Goal: Task Accomplishment & Management: Complete application form

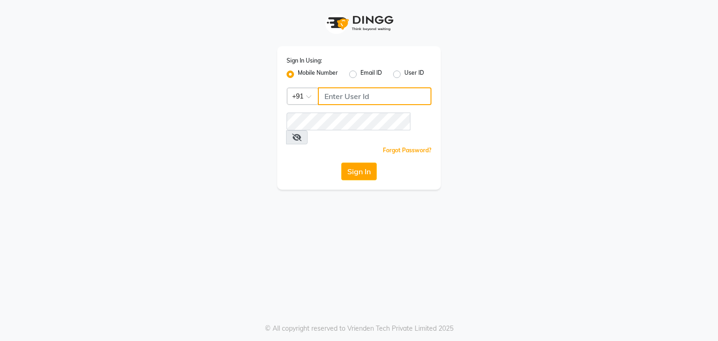
click at [348, 94] on input "Username" at bounding box center [375, 96] width 114 height 18
type input "8907660660"
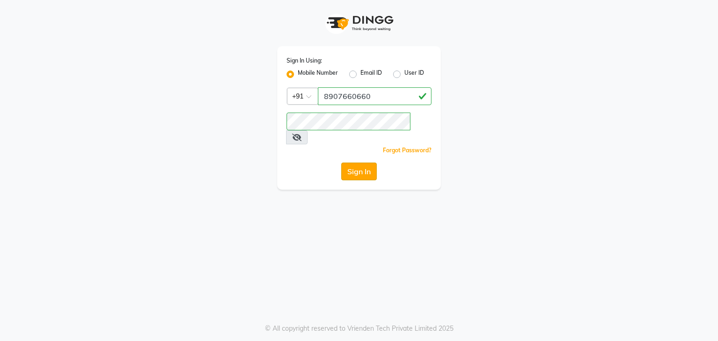
click at [354, 163] on button "Sign In" at bounding box center [359, 172] width 36 height 18
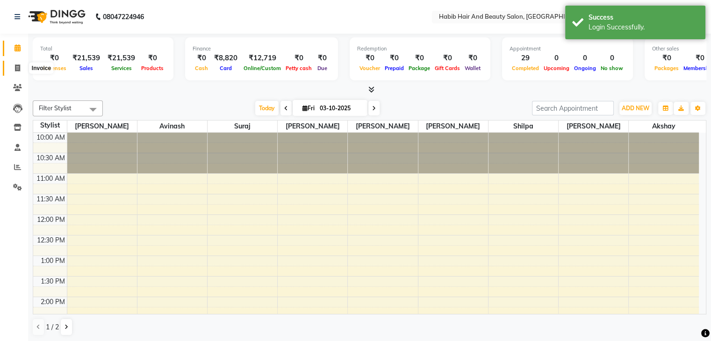
click at [14, 70] on span at bounding box center [17, 68] width 16 height 11
select select "8362"
select select "service"
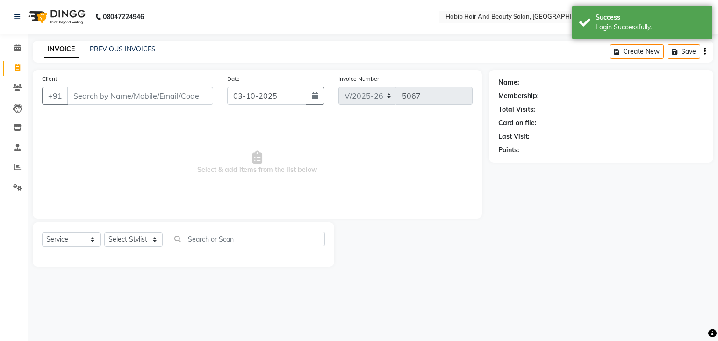
click at [109, 94] on input "Client" at bounding box center [140, 96] width 146 height 18
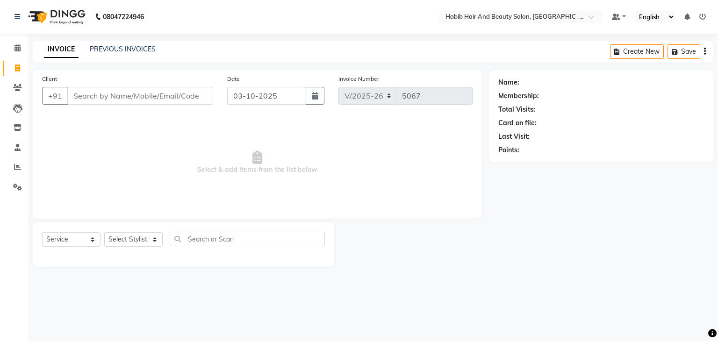
click at [109, 94] on input "Client" at bounding box center [140, 96] width 146 height 18
click at [104, 97] on input "Client" at bounding box center [140, 96] width 146 height 18
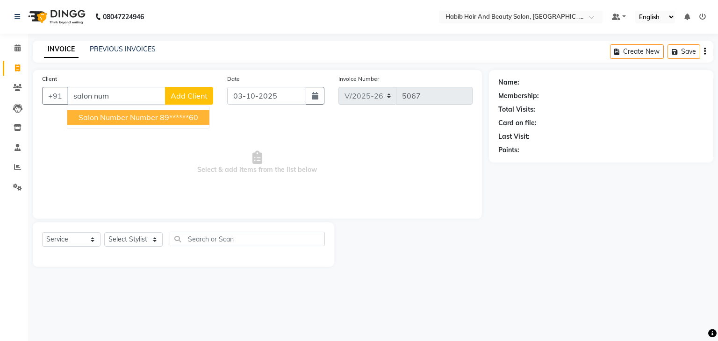
click at [118, 118] on span "salon number number" at bounding box center [119, 117] width 80 height 9
type input "89******60"
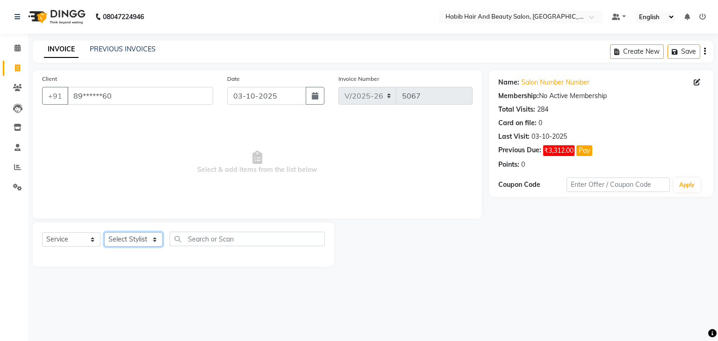
click at [157, 240] on select "Select Stylist [PERSON_NAME] Manager [PERSON_NAME] [PERSON_NAME] Suraj [PERSON_…" at bounding box center [133, 239] width 58 height 14
select select "81153"
click at [104, 233] on select "Select Stylist [PERSON_NAME] Manager [PERSON_NAME] [PERSON_NAME] Suraj [PERSON_…" at bounding box center [133, 239] width 58 height 14
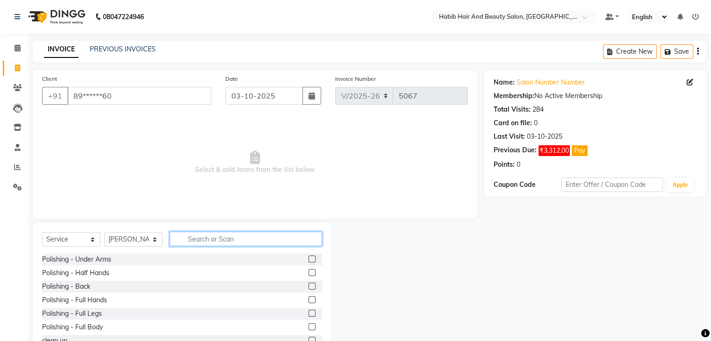
click at [191, 236] on input "text" at bounding box center [246, 239] width 152 height 14
type input "hair cut"
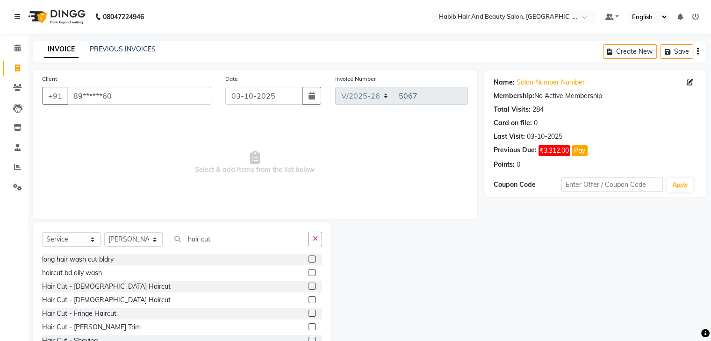
click at [309, 285] on label at bounding box center [312, 286] width 7 height 7
click at [309, 285] on input "checkbox" at bounding box center [312, 287] width 6 height 6
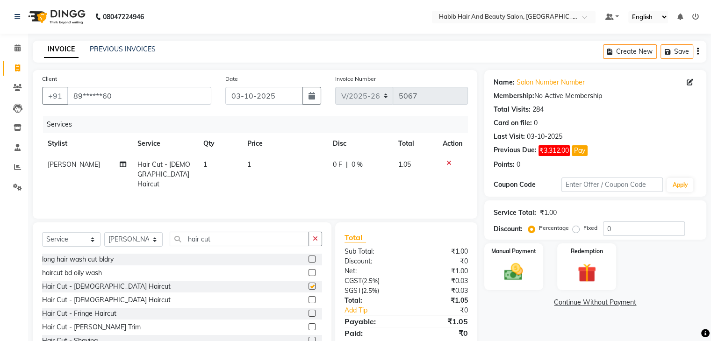
checkbox input "false"
click at [271, 170] on td "1" at bounding box center [285, 174] width 86 height 41
select select "81153"
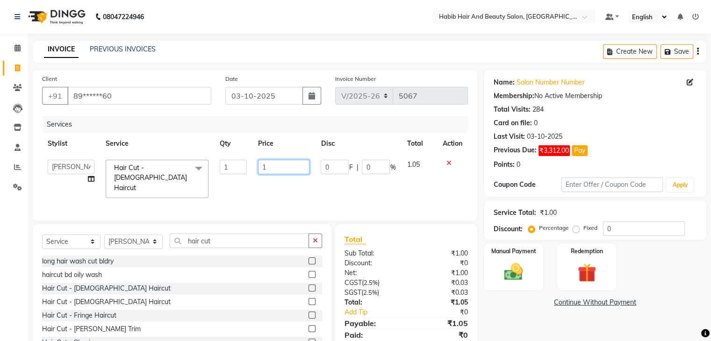
click at [271, 170] on input "1" at bounding box center [283, 167] width 51 height 14
type input "200"
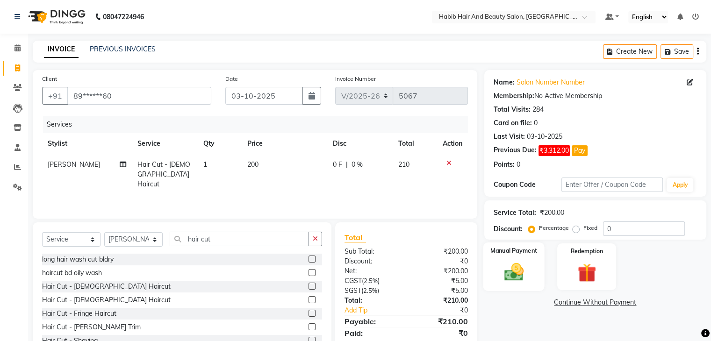
click at [507, 270] on img at bounding box center [513, 272] width 31 height 22
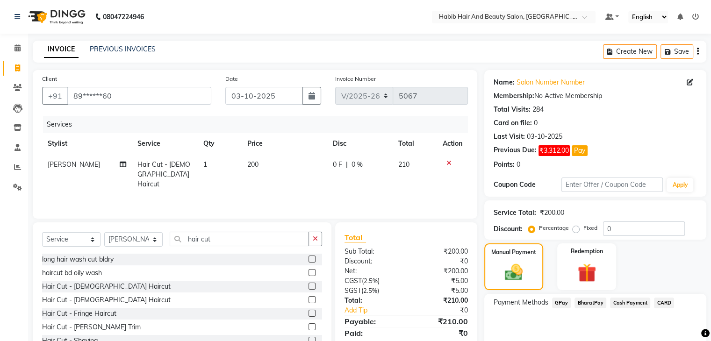
click at [597, 300] on span "BharatPay" at bounding box center [591, 303] width 32 height 11
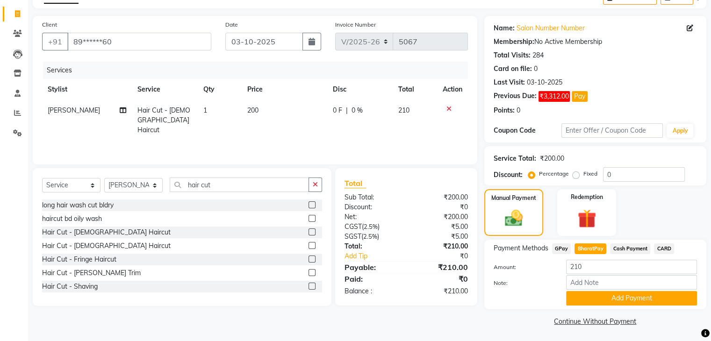
scroll to position [56, 0]
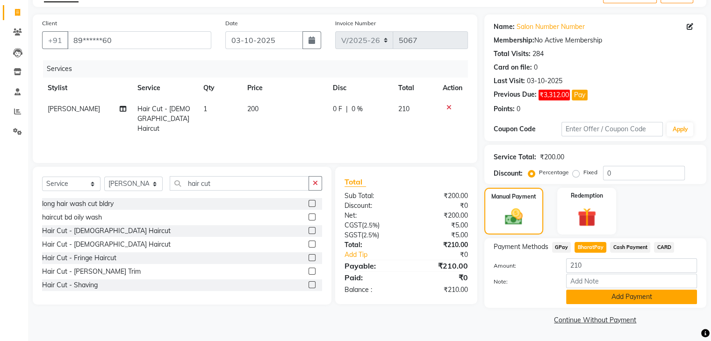
click at [629, 299] on button "Add Payment" at bounding box center [631, 297] width 131 height 14
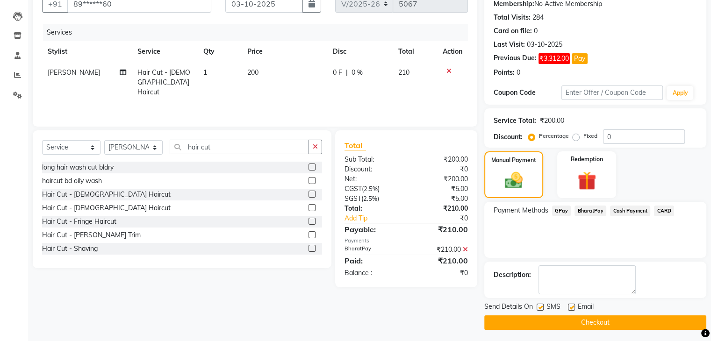
scroll to position [94, 0]
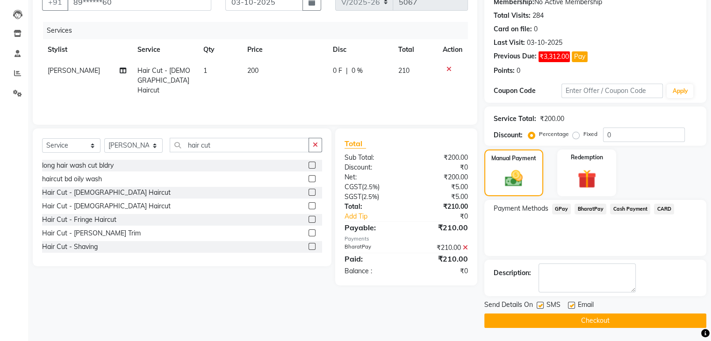
click at [632, 321] on button "Checkout" at bounding box center [595, 321] width 222 height 14
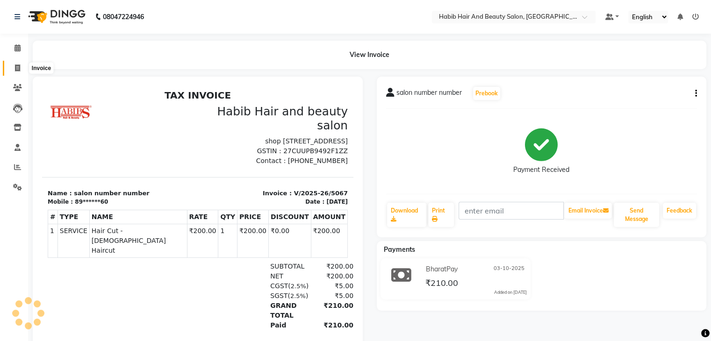
click at [15, 70] on icon at bounding box center [17, 68] width 5 height 7
select select "8362"
select select "service"
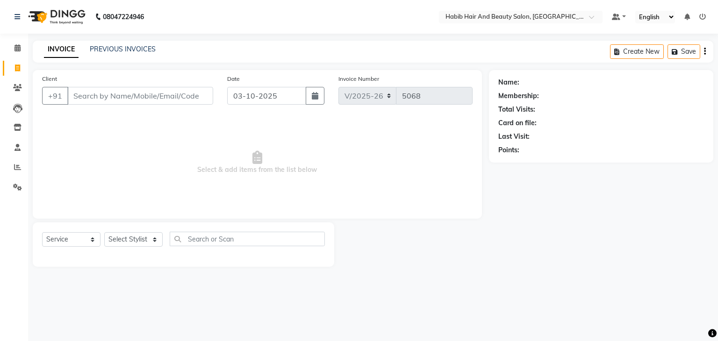
click at [87, 92] on input "Client" at bounding box center [140, 96] width 146 height 18
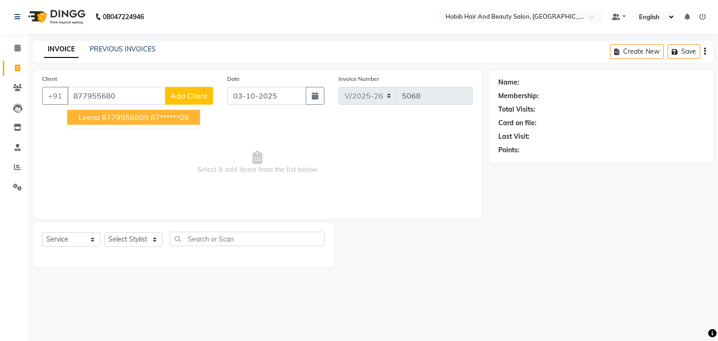
click at [107, 116] on span "Leena 8779556809" at bounding box center [114, 117] width 70 height 9
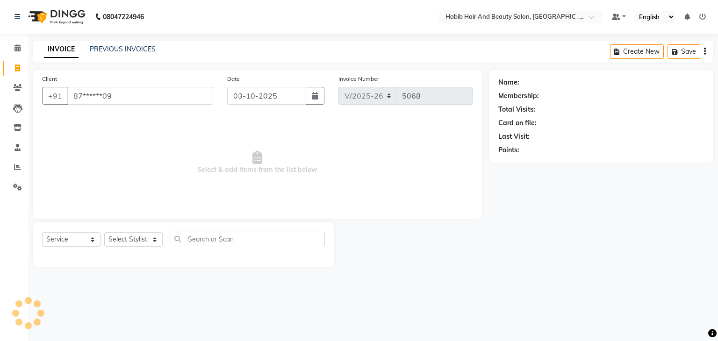
type input "87******09"
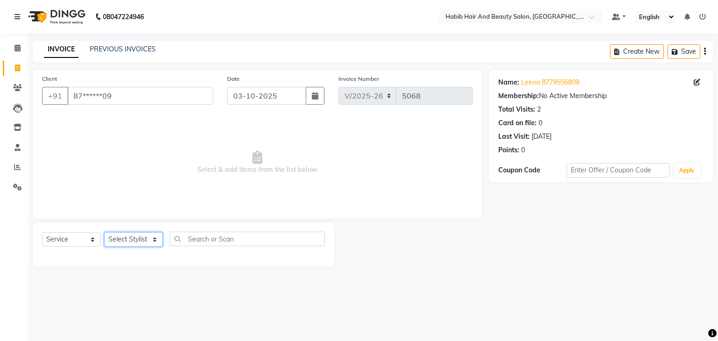
click at [153, 238] on select "Select Stylist [PERSON_NAME] Manager [PERSON_NAME] [PERSON_NAME] Suraj [PERSON_…" at bounding box center [133, 239] width 58 height 14
select select "81157"
click at [104, 233] on select "Select Stylist [PERSON_NAME] Manager [PERSON_NAME] [PERSON_NAME] Suraj [PERSON_…" at bounding box center [133, 239] width 58 height 14
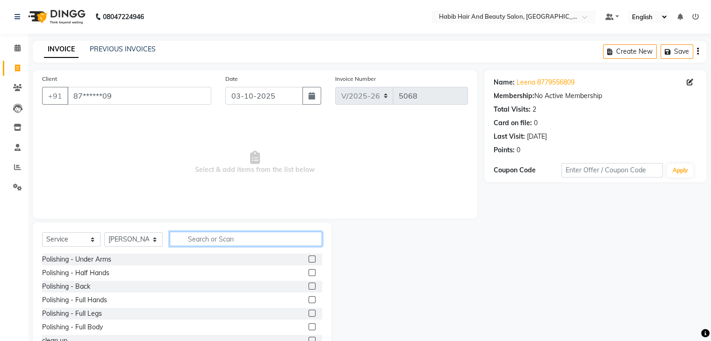
click at [192, 239] on input "text" at bounding box center [246, 239] width 152 height 14
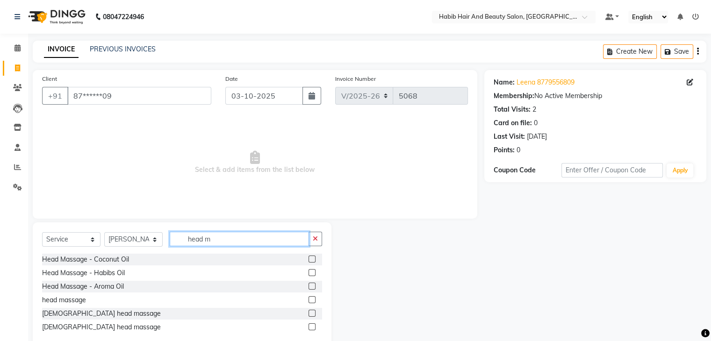
type input "head m"
click at [311, 259] on label at bounding box center [312, 259] width 7 height 7
click at [311, 259] on input "checkbox" at bounding box center [312, 260] width 6 height 6
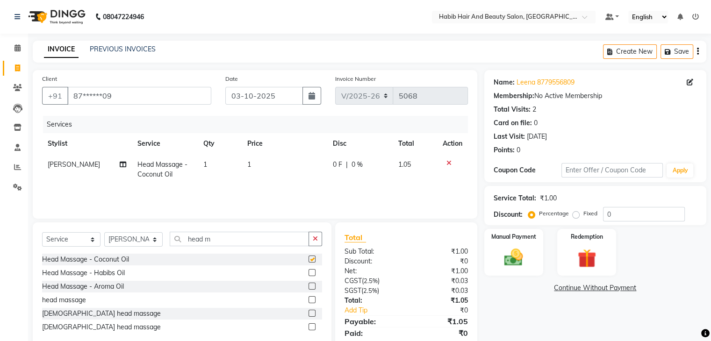
checkbox input "false"
click at [281, 169] on td "1" at bounding box center [285, 169] width 86 height 31
select select "81157"
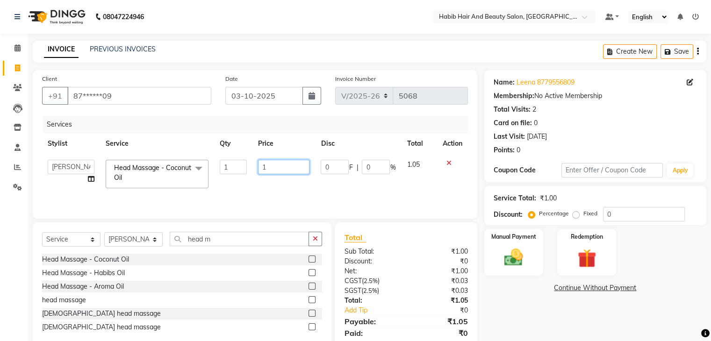
click at [281, 169] on input "1" at bounding box center [283, 167] width 51 height 14
type input "700"
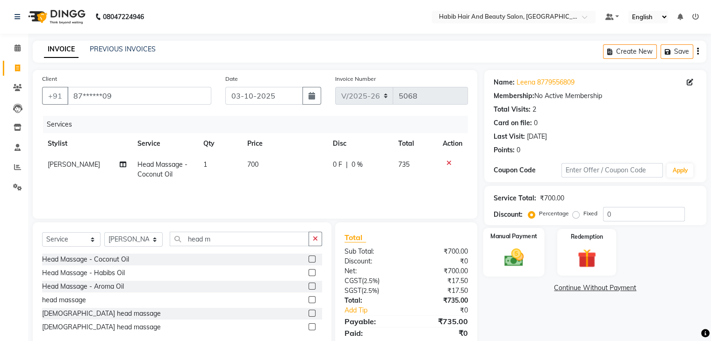
click at [518, 251] on img at bounding box center [513, 258] width 31 height 22
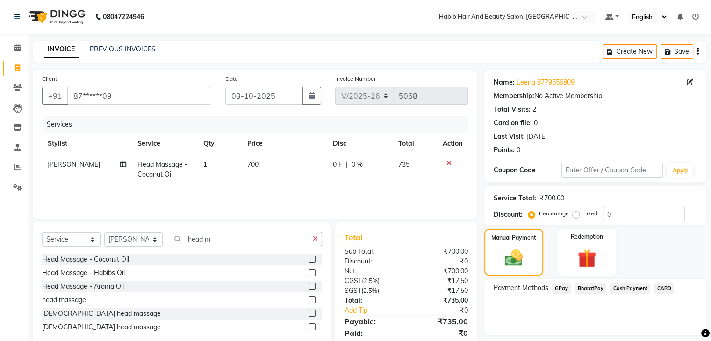
click at [628, 290] on span "Cash Payment" at bounding box center [630, 288] width 40 height 11
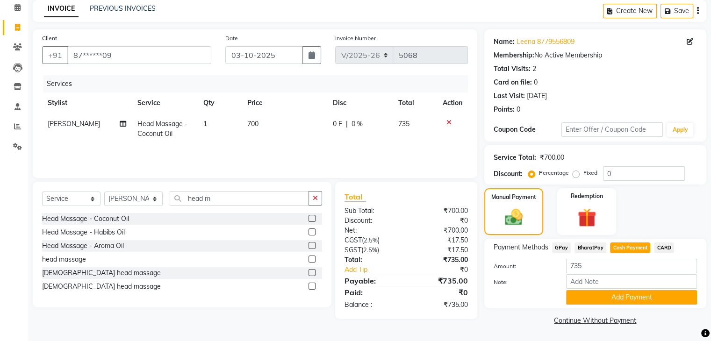
scroll to position [42, 0]
click at [654, 296] on button "Add Payment" at bounding box center [631, 297] width 131 height 14
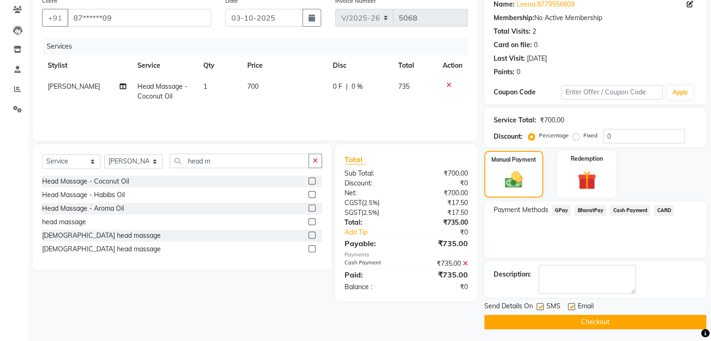
scroll to position [80, 0]
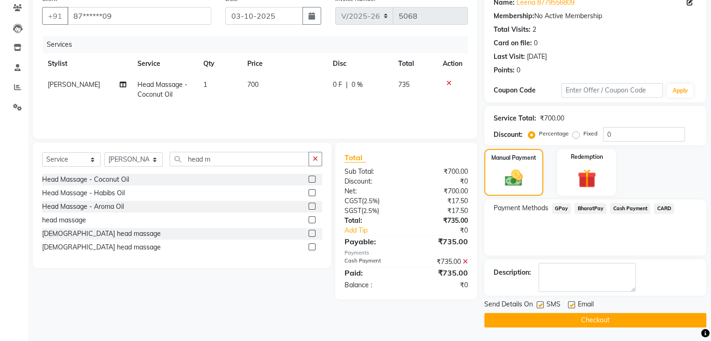
click at [637, 324] on button "Checkout" at bounding box center [595, 320] width 222 height 14
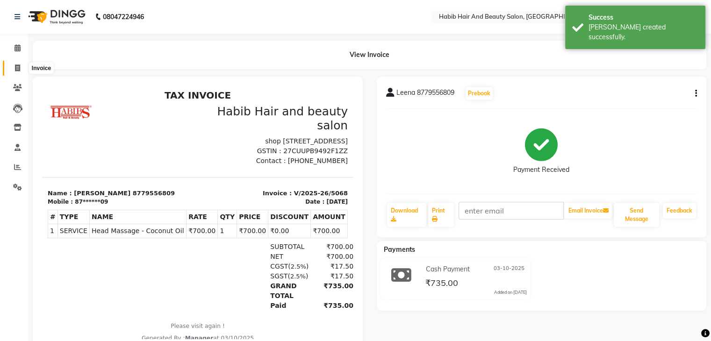
click at [18, 67] on icon at bounding box center [17, 68] width 5 height 7
select select "service"
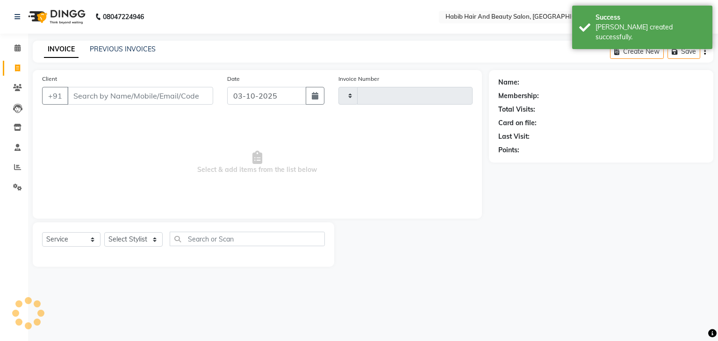
type input "5069"
select select "8362"
click at [94, 98] on input "Client" at bounding box center [140, 96] width 146 height 18
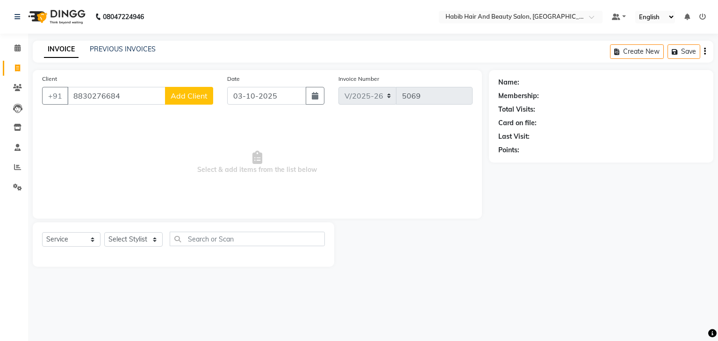
type input "8830276684"
click at [200, 93] on span "Add Client" at bounding box center [189, 95] width 37 height 9
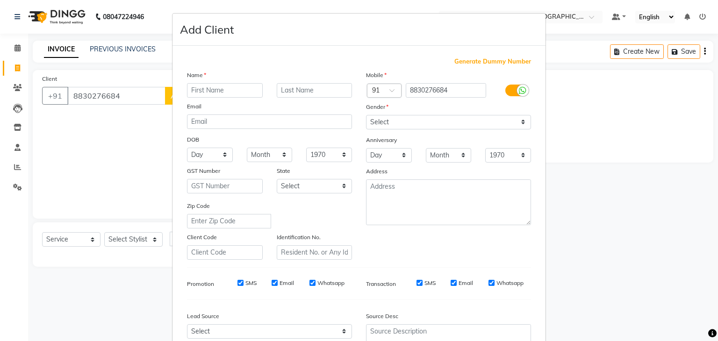
click at [203, 94] on input "text" at bounding box center [225, 90] width 76 height 14
type input "[PERSON_NAME]"
click at [391, 121] on select "Select [DEMOGRAPHIC_DATA] [DEMOGRAPHIC_DATA] Other Prefer Not To Say" at bounding box center [448, 122] width 165 height 14
select select "[DEMOGRAPHIC_DATA]"
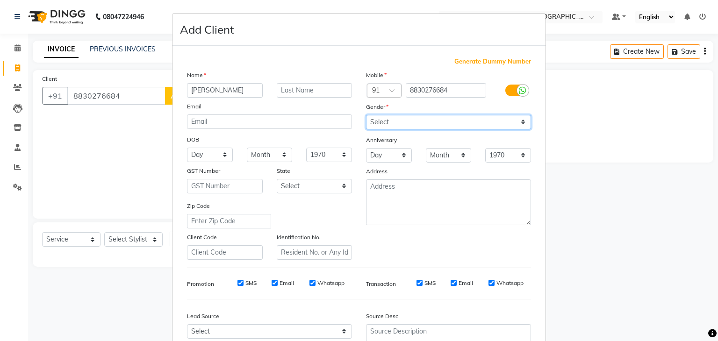
click at [366, 116] on select "Select [DEMOGRAPHIC_DATA] [DEMOGRAPHIC_DATA] Other Prefer Not To Say" at bounding box center [448, 122] width 165 height 14
click at [342, 225] on div "Zip Code" at bounding box center [269, 215] width 179 height 28
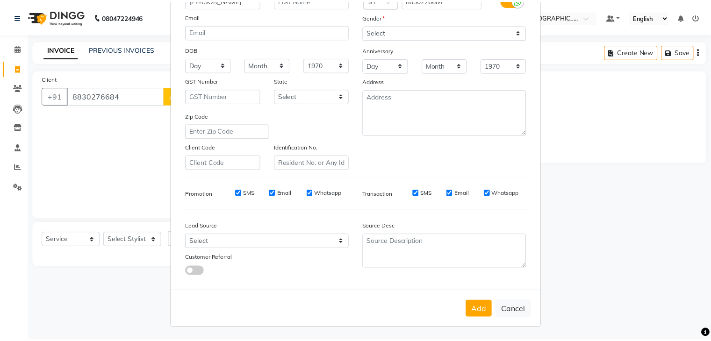
scroll to position [95, 0]
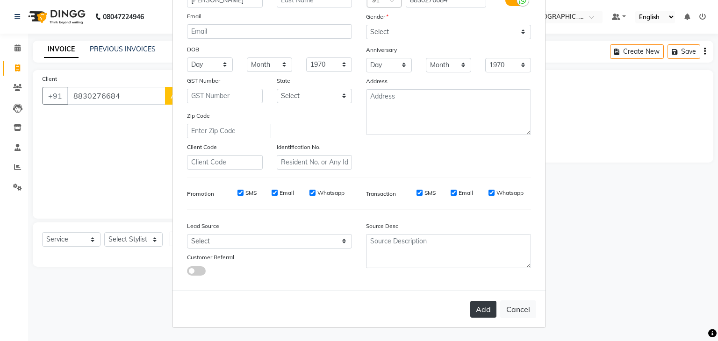
click at [477, 306] on button "Add" at bounding box center [483, 309] width 26 height 17
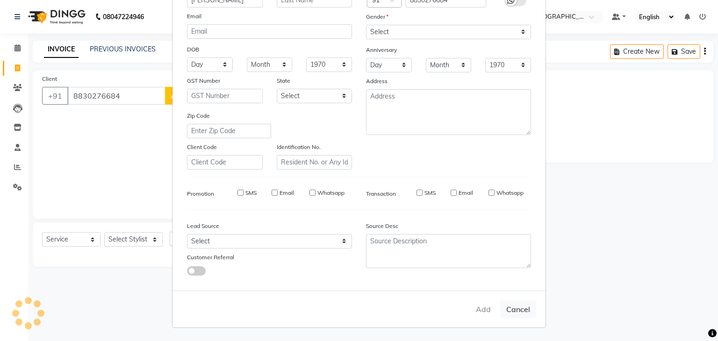
type input "88******84"
select select
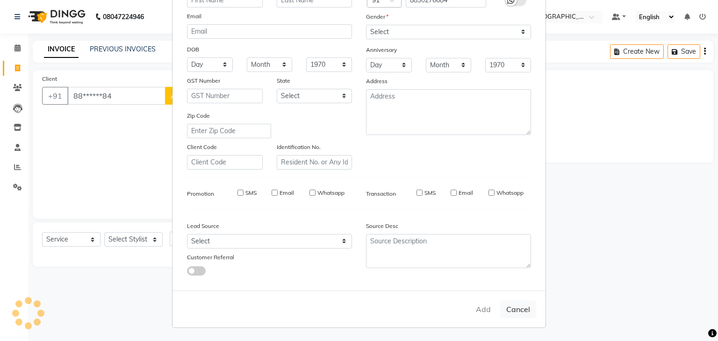
select select
checkbox input "false"
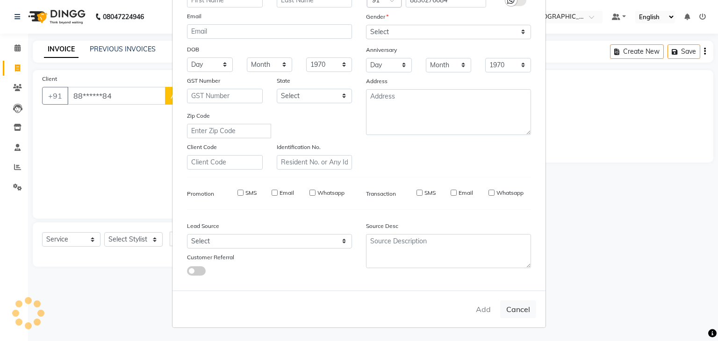
checkbox input "false"
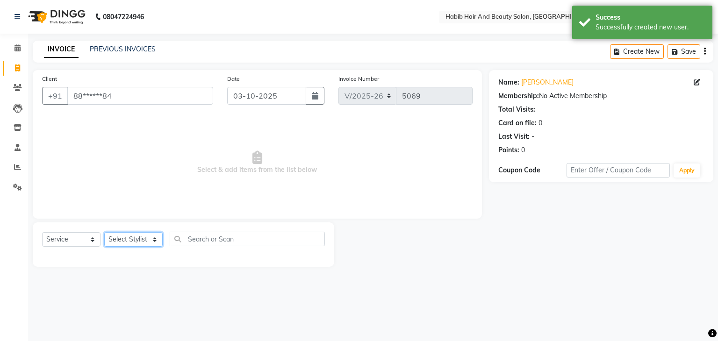
click at [151, 241] on select "Select Stylist [PERSON_NAME] Manager [PERSON_NAME] [PERSON_NAME] Suraj [PERSON_…" at bounding box center [133, 239] width 58 height 14
select select "81158"
click at [104, 233] on select "Select Stylist [PERSON_NAME] Manager [PERSON_NAME] [PERSON_NAME] Suraj [PERSON_…" at bounding box center [133, 239] width 58 height 14
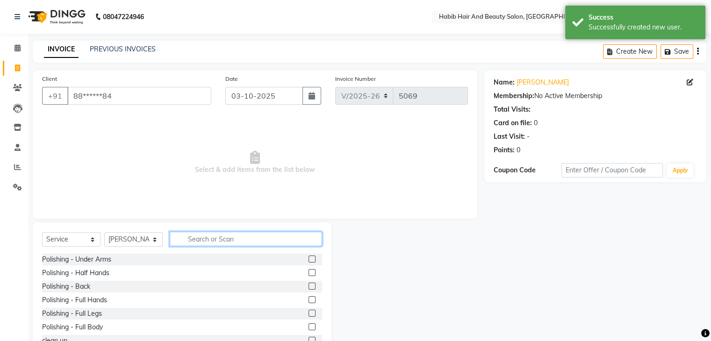
click at [199, 236] on input "text" at bounding box center [246, 239] width 152 height 14
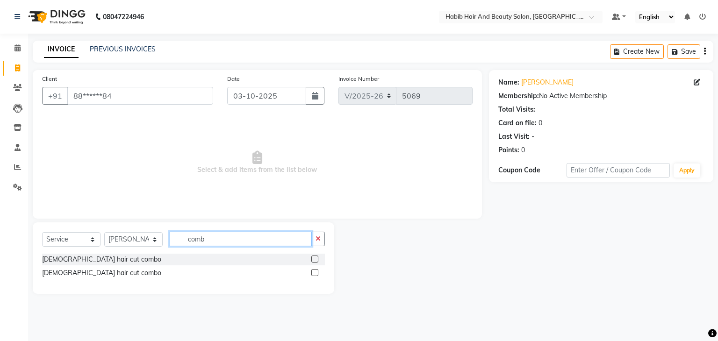
type input "comb"
click at [313, 272] on label at bounding box center [314, 272] width 7 height 7
click at [313, 272] on input "checkbox" at bounding box center [314, 273] width 6 height 6
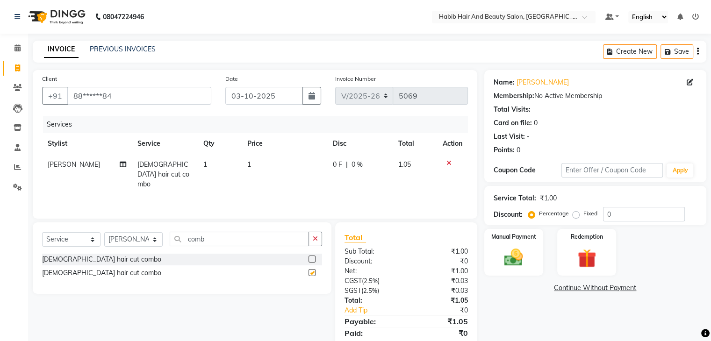
checkbox input "false"
click at [283, 166] on td "1" at bounding box center [285, 174] width 86 height 41
select select "81158"
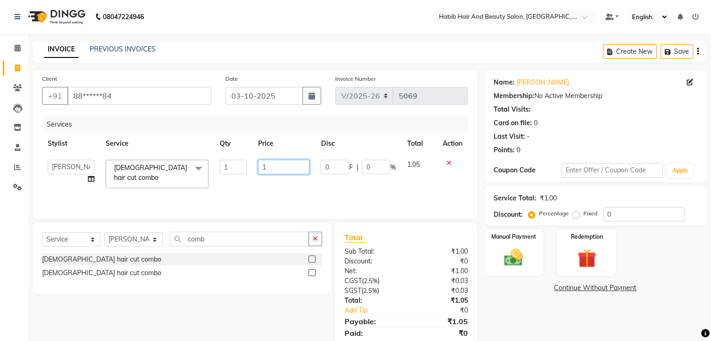
click at [283, 166] on input "1" at bounding box center [283, 167] width 51 height 14
type input "600"
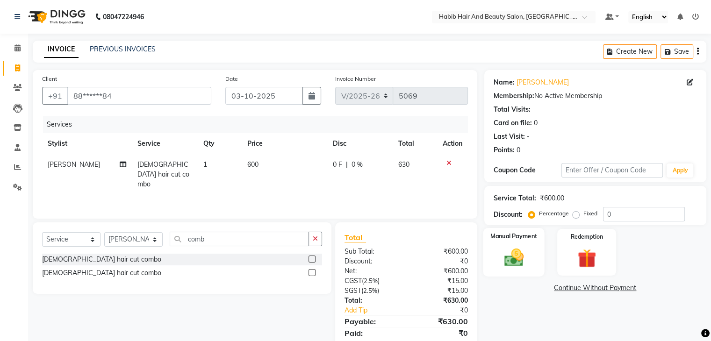
click at [492, 248] on div "Manual Payment" at bounding box center [513, 252] width 61 height 48
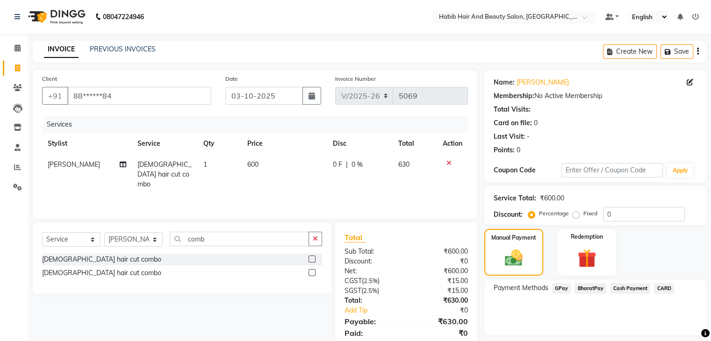
click at [580, 287] on span "BharatPay" at bounding box center [591, 288] width 32 height 11
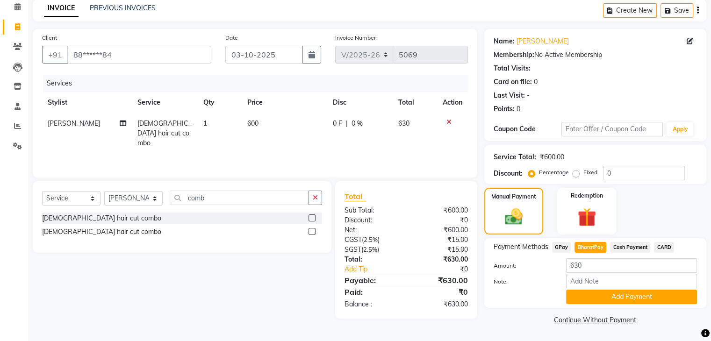
scroll to position [42, 0]
click at [627, 296] on button "Add Payment" at bounding box center [631, 297] width 131 height 14
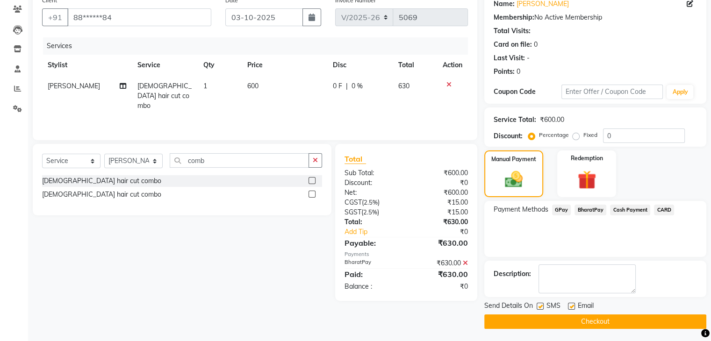
scroll to position [80, 0]
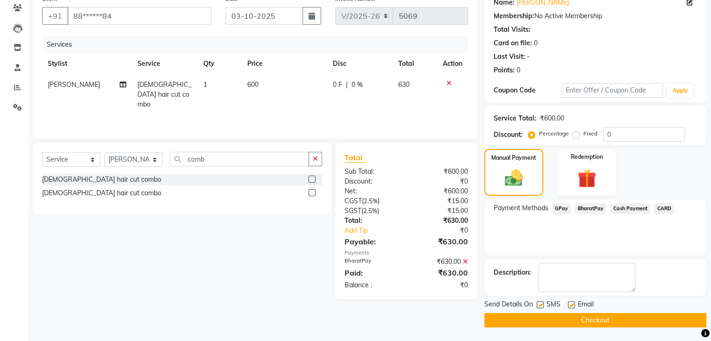
click at [622, 317] on button "Checkout" at bounding box center [595, 320] width 222 height 14
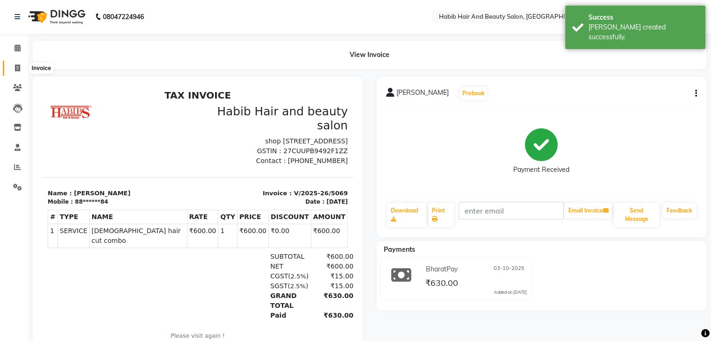
click at [18, 67] on icon at bounding box center [17, 68] width 5 height 7
select select "service"
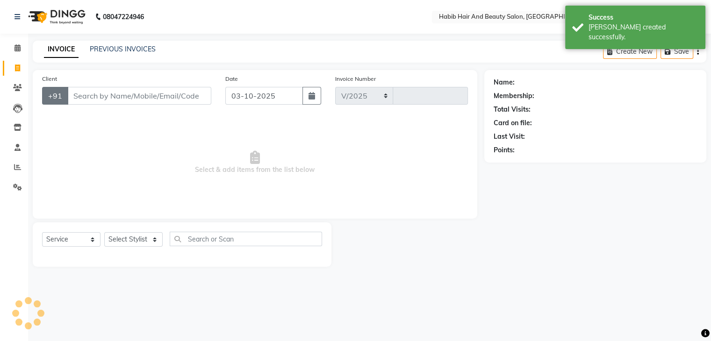
select select "8362"
type input "5070"
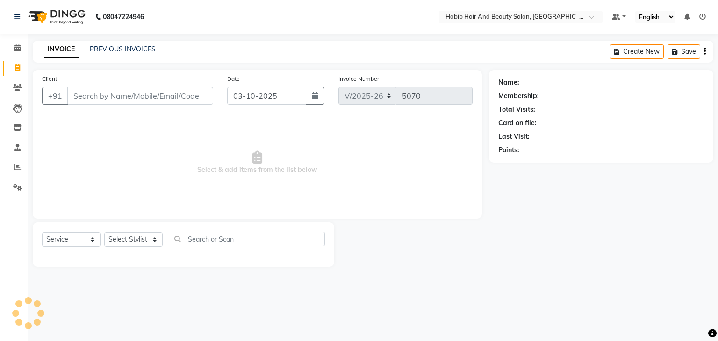
click at [87, 94] on input "Client" at bounding box center [140, 96] width 146 height 18
type input "8452020128"
click at [193, 89] on button "Add Client" at bounding box center [189, 96] width 48 height 18
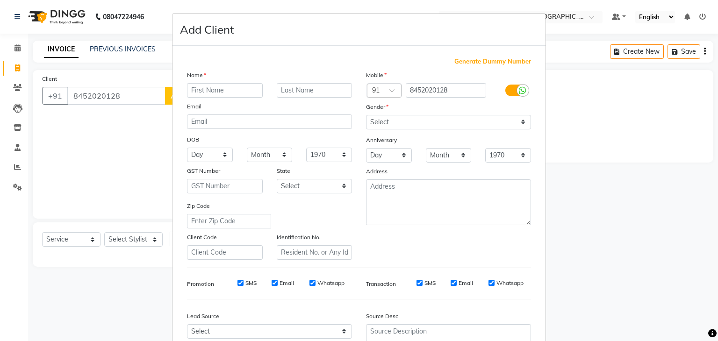
click at [205, 86] on input "text" at bounding box center [225, 90] width 76 height 14
type input "priyanka"
click at [410, 120] on select "Select [DEMOGRAPHIC_DATA] [DEMOGRAPHIC_DATA] Other Prefer Not To Say" at bounding box center [448, 122] width 165 height 14
select select "[DEMOGRAPHIC_DATA]"
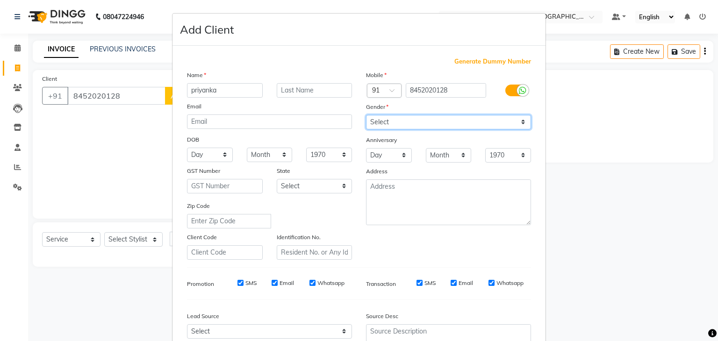
click at [366, 116] on select "Select [DEMOGRAPHIC_DATA] [DEMOGRAPHIC_DATA] Other Prefer Not To Say" at bounding box center [448, 122] width 165 height 14
click at [348, 213] on div "Zip Code" at bounding box center [269, 215] width 179 height 28
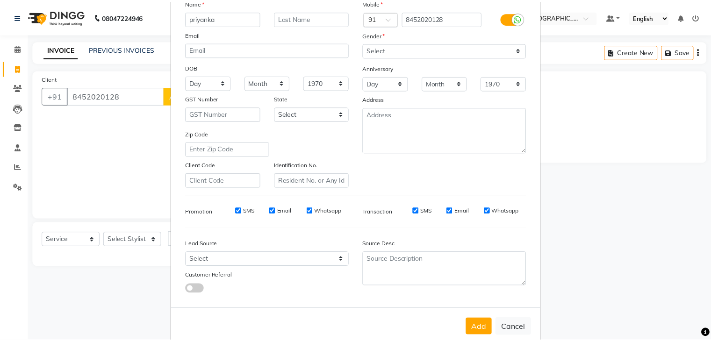
scroll to position [95, 0]
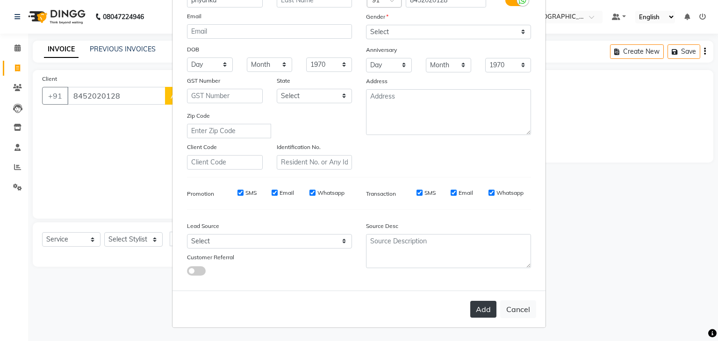
click at [475, 307] on button "Add" at bounding box center [483, 309] width 26 height 17
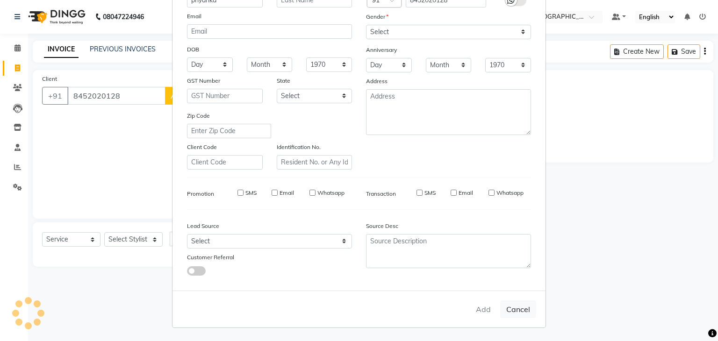
type input "84******28"
select select
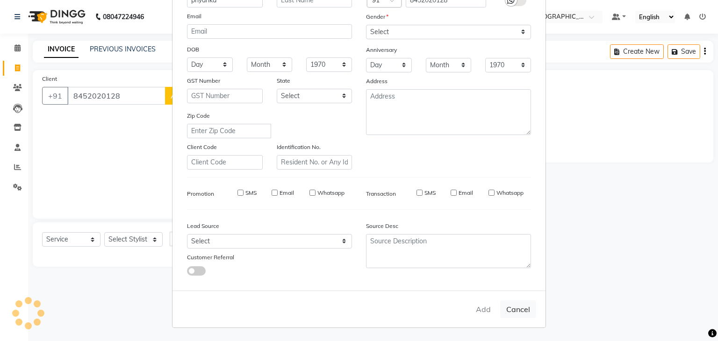
select select
checkbox input "false"
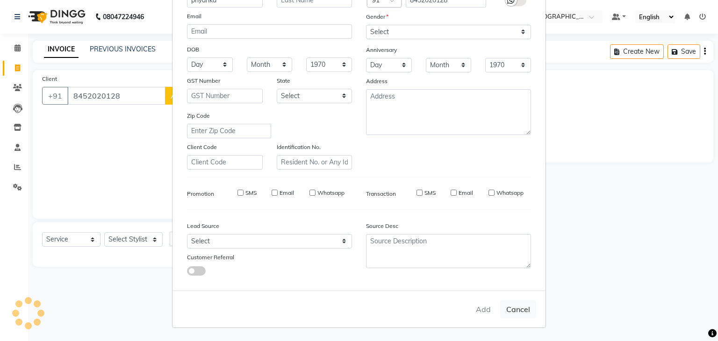
checkbox input "false"
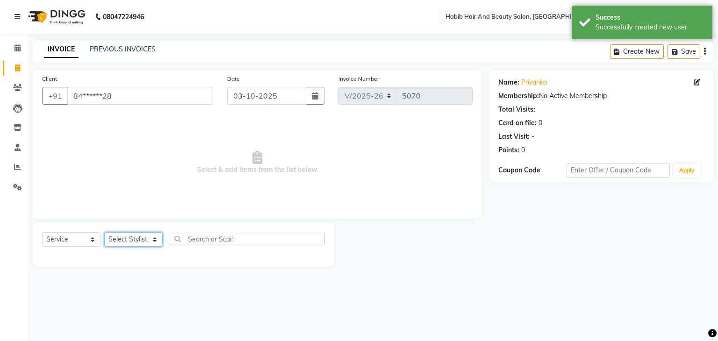
click at [156, 238] on select "Select Stylist [PERSON_NAME] Manager [PERSON_NAME] [PERSON_NAME] Suraj [PERSON_…" at bounding box center [133, 239] width 58 height 14
select select "87131"
click at [104, 233] on select "Select Stylist [PERSON_NAME] Manager [PERSON_NAME] [PERSON_NAME] Suraj [PERSON_…" at bounding box center [133, 239] width 58 height 14
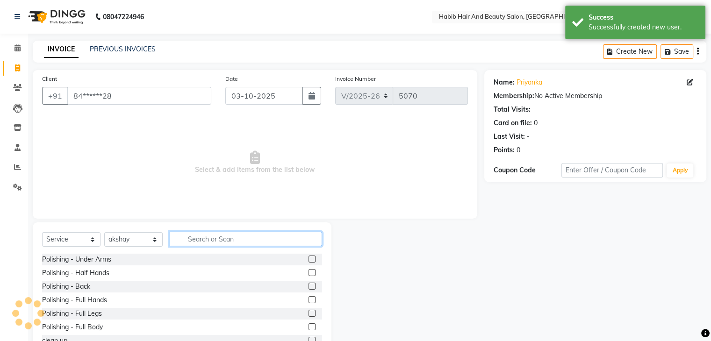
click at [201, 234] on input "text" at bounding box center [246, 239] width 152 height 14
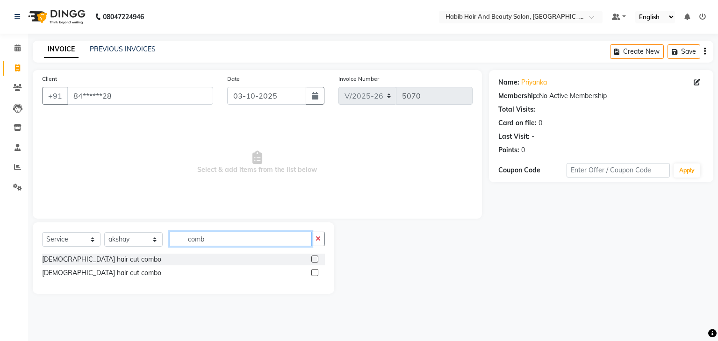
type input "comb"
click at [316, 273] on label at bounding box center [314, 272] width 7 height 7
click at [316, 273] on input "checkbox" at bounding box center [314, 273] width 6 height 6
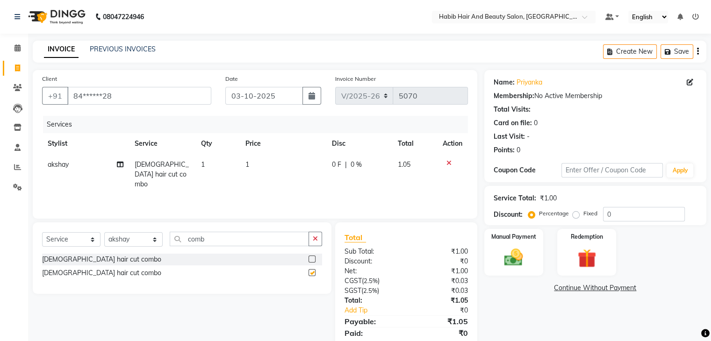
checkbox input "false"
click at [274, 167] on td "1" at bounding box center [283, 174] width 87 height 41
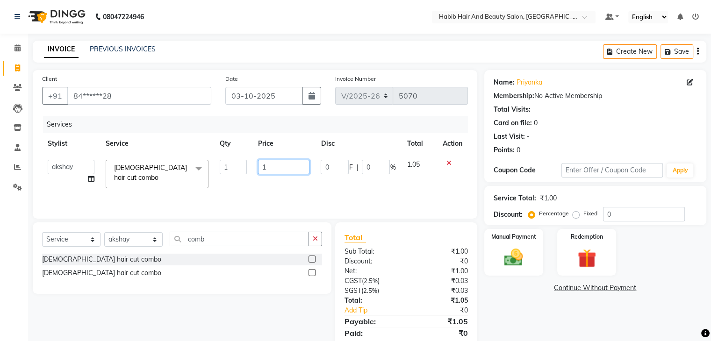
click at [274, 167] on input "1" at bounding box center [283, 167] width 51 height 14
type input "500"
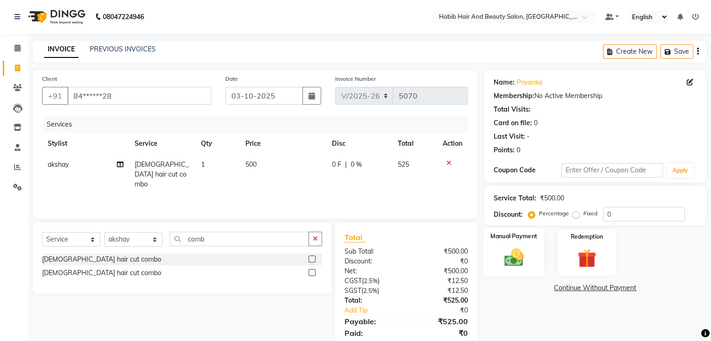
click at [505, 256] on img at bounding box center [513, 258] width 31 height 22
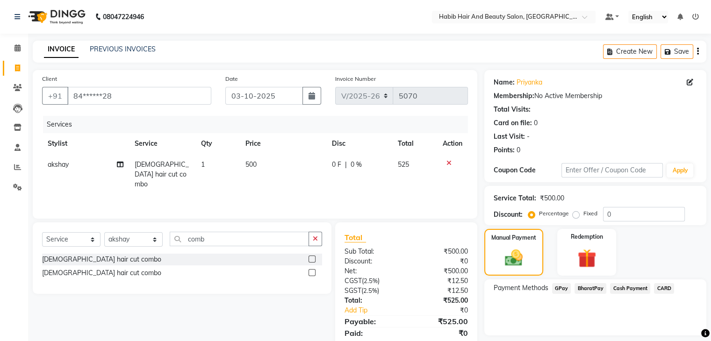
click at [591, 287] on span "BharatPay" at bounding box center [591, 288] width 32 height 11
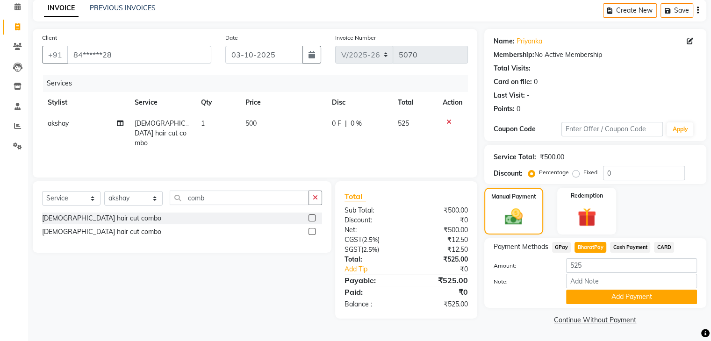
scroll to position [42, 0]
click at [611, 292] on button "Add Payment" at bounding box center [631, 297] width 131 height 14
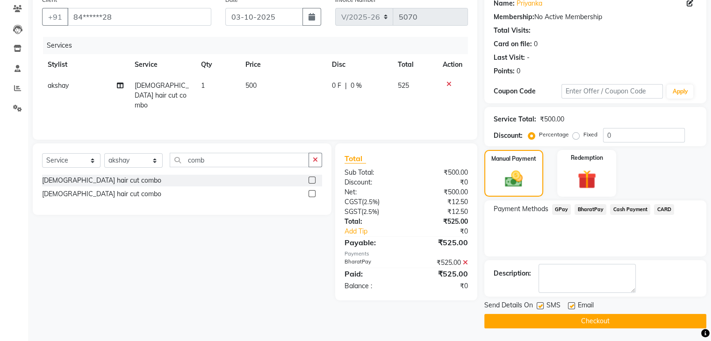
scroll to position [80, 0]
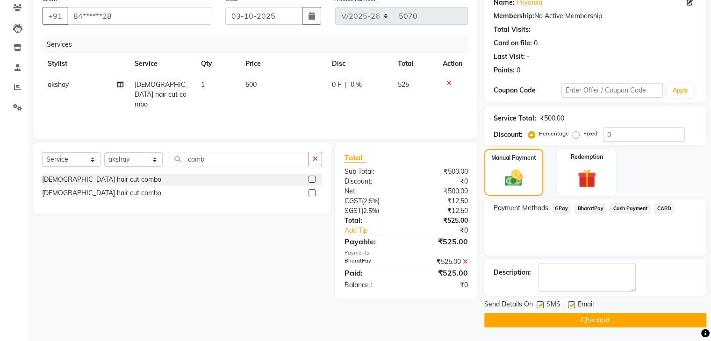
click at [634, 324] on button "Checkout" at bounding box center [595, 320] width 222 height 14
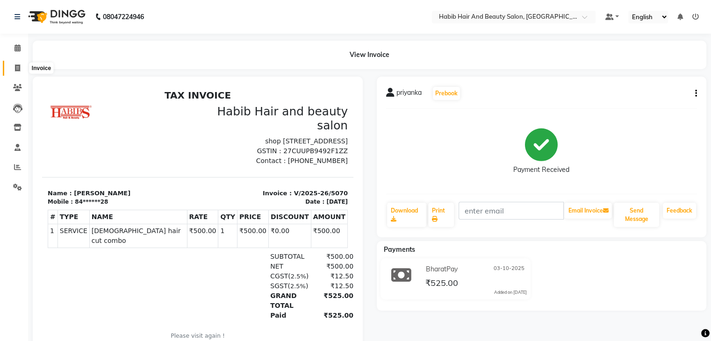
click at [14, 67] on span at bounding box center [17, 68] width 16 height 11
select select "8362"
select select "service"
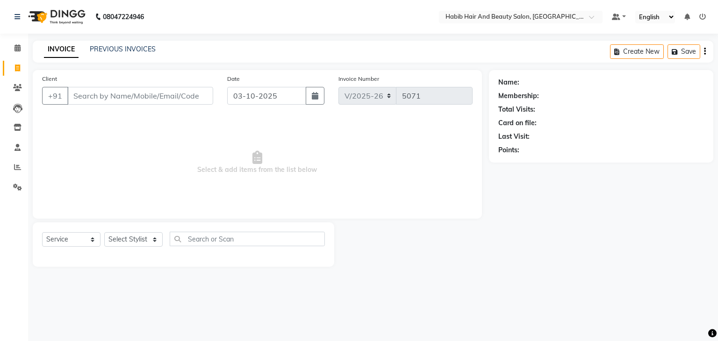
click at [99, 95] on input "Client" at bounding box center [140, 96] width 146 height 18
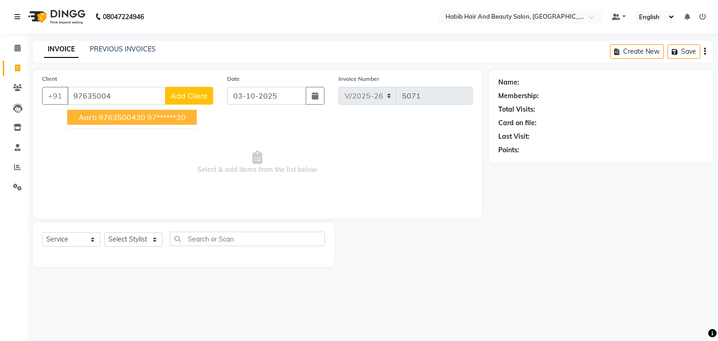
click at [110, 119] on span "Aarti 9763500430" at bounding box center [112, 117] width 67 height 9
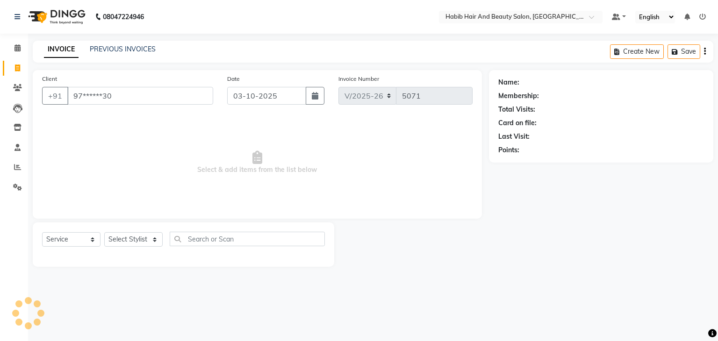
type input "97******30"
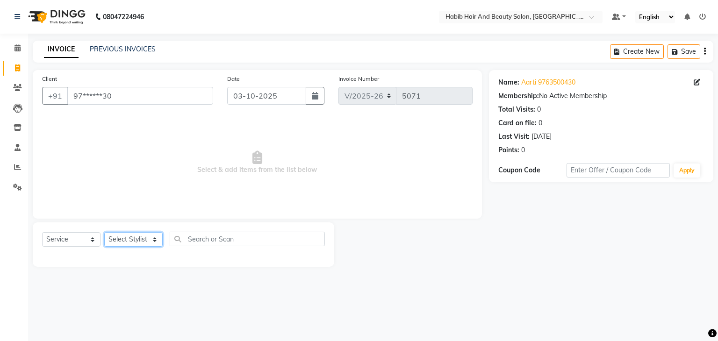
click at [153, 242] on select "Select Stylist [PERSON_NAME] Manager [PERSON_NAME] [PERSON_NAME] Suraj [PERSON_…" at bounding box center [133, 239] width 58 height 14
select select "81160"
click at [104, 233] on select "Select Stylist [PERSON_NAME] Manager [PERSON_NAME] [PERSON_NAME] Suraj [PERSON_…" at bounding box center [133, 239] width 58 height 14
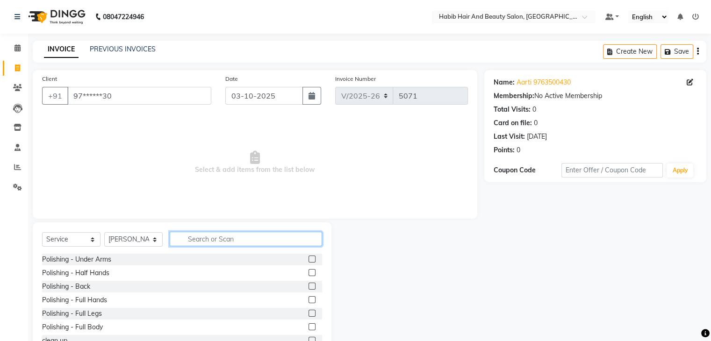
click at [199, 237] on input "text" at bounding box center [246, 239] width 152 height 14
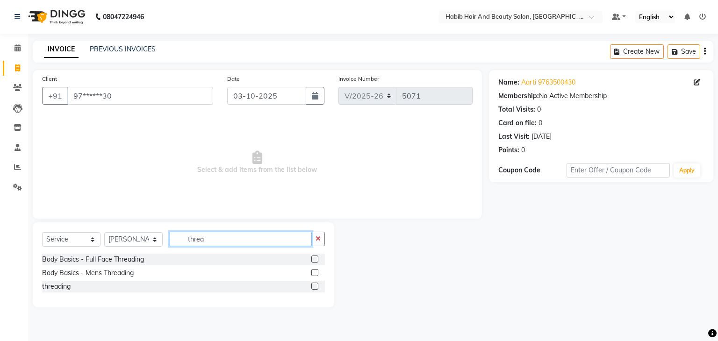
type input "threa"
click at [314, 284] on label at bounding box center [314, 286] width 7 height 7
click at [314, 284] on input "checkbox" at bounding box center [314, 287] width 6 height 6
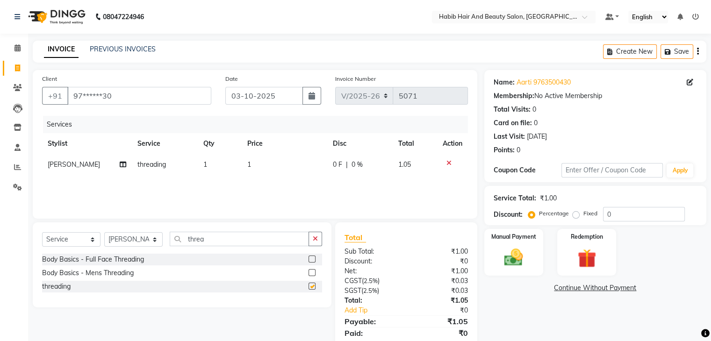
checkbox input "false"
click at [268, 169] on td "1" at bounding box center [285, 164] width 86 height 21
select select "81160"
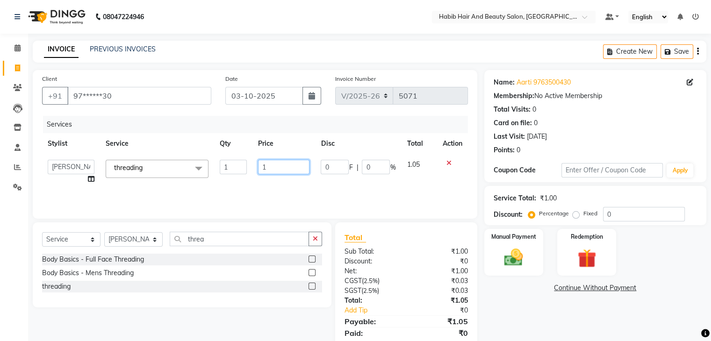
click at [268, 169] on input "1" at bounding box center [283, 167] width 51 height 14
type input "114"
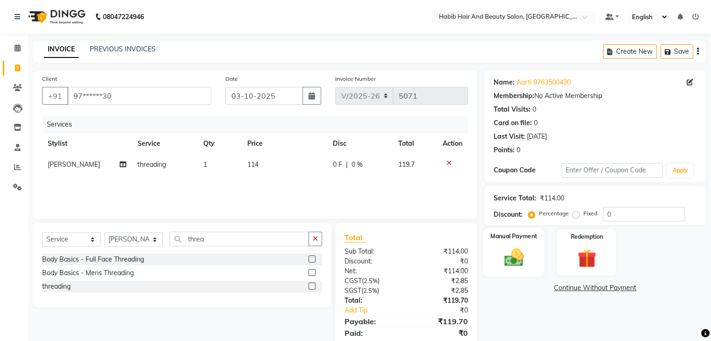
click at [524, 257] on img at bounding box center [513, 258] width 31 height 22
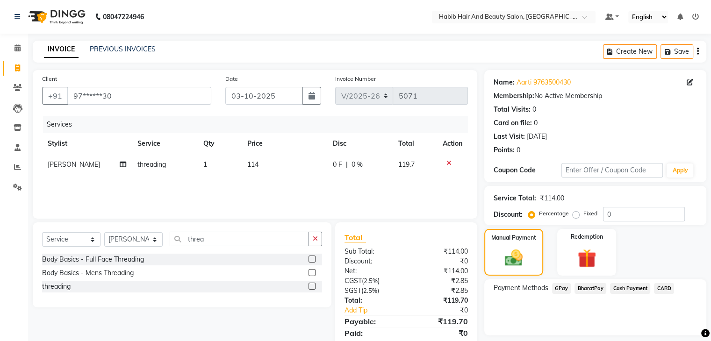
click at [582, 288] on span "BharatPay" at bounding box center [591, 288] width 32 height 11
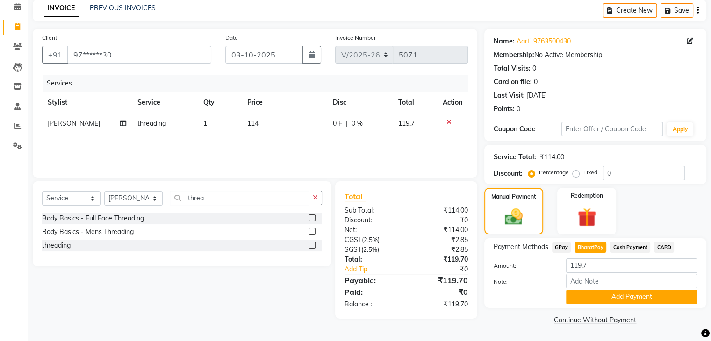
scroll to position [42, 0]
click at [650, 299] on button "Add Payment" at bounding box center [631, 297] width 131 height 14
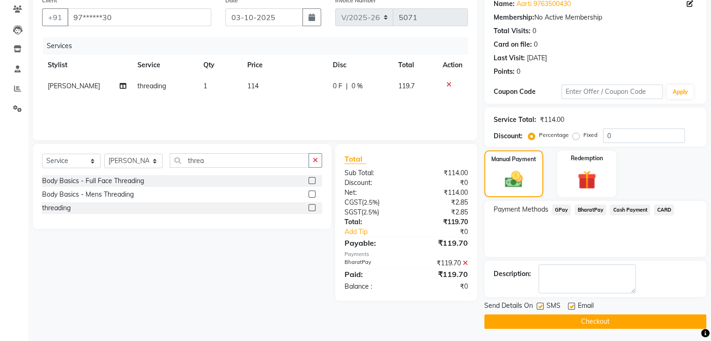
scroll to position [80, 0]
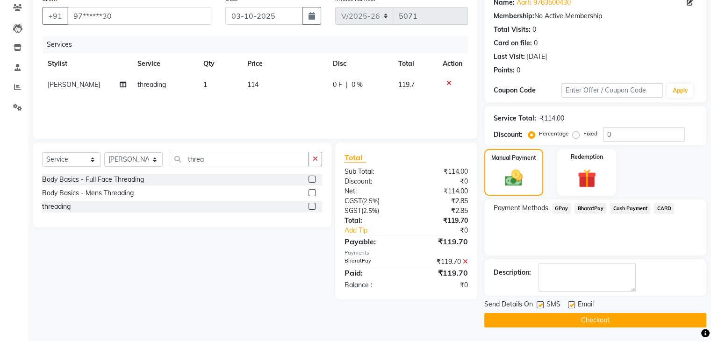
click at [636, 320] on button "Checkout" at bounding box center [595, 320] width 222 height 14
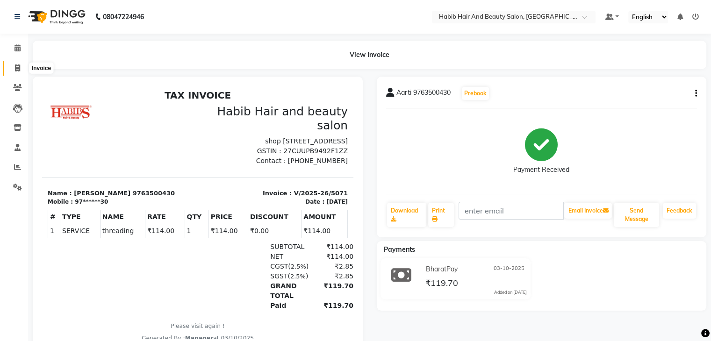
click at [15, 69] on icon at bounding box center [17, 68] width 5 height 7
select select "8362"
select select "service"
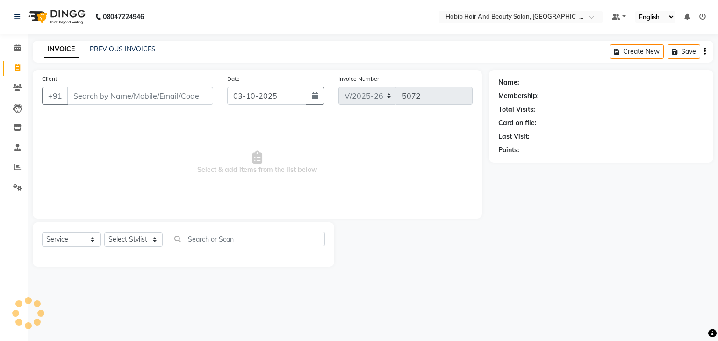
click at [92, 92] on input "Client" at bounding box center [140, 96] width 146 height 18
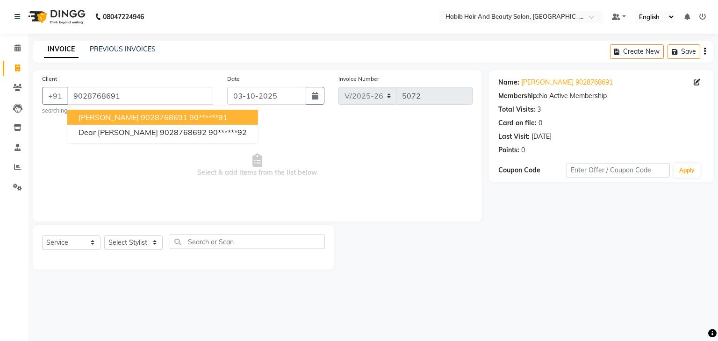
click at [121, 120] on span "[PERSON_NAME] 9028768691" at bounding box center [133, 117] width 109 height 9
type input "90******91"
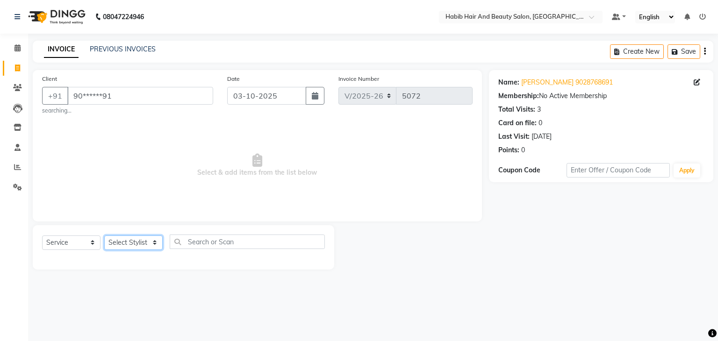
click at [154, 246] on select "Select Stylist [PERSON_NAME] Manager [PERSON_NAME] [PERSON_NAME] Suraj [PERSON_…" at bounding box center [133, 243] width 58 height 14
select select "81157"
click at [104, 236] on select "Select Stylist [PERSON_NAME] Manager [PERSON_NAME] [PERSON_NAME] Suraj [PERSON_…" at bounding box center [133, 243] width 58 height 14
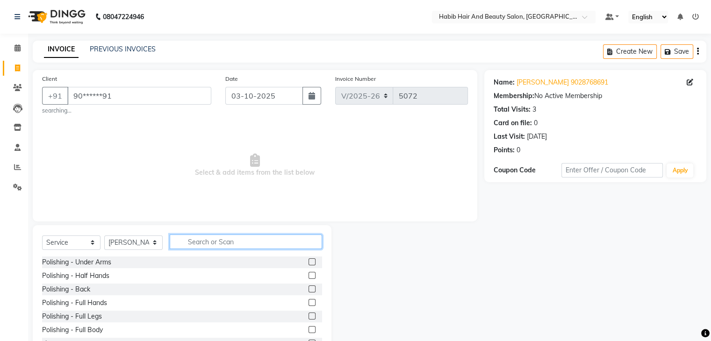
click at [195, 241] on input "text" at bounding box center [246, 242] width 152 height 14
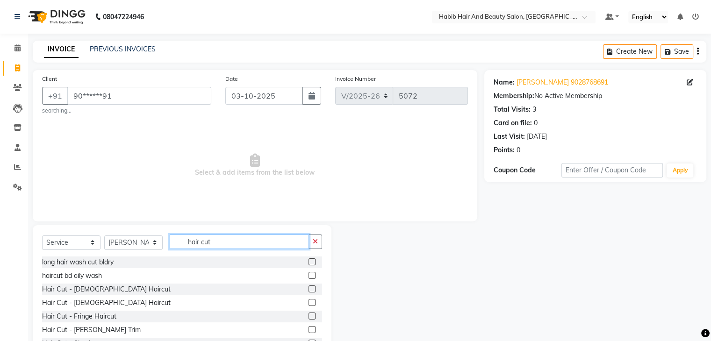
type input "hair cut"
click at [309, 288] on label at bounding box center [312, 289] width 7 height 7
click at [309, 288] on input "checkbox" at bounding box center [312, 290] width 6 height 6
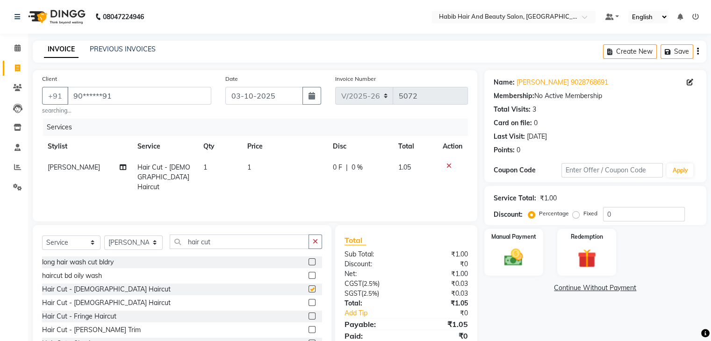
checkbox input "false"
click at [269, 171] on td "1" at bounding box center [285, 177] width 86 height 41
select select "81157"
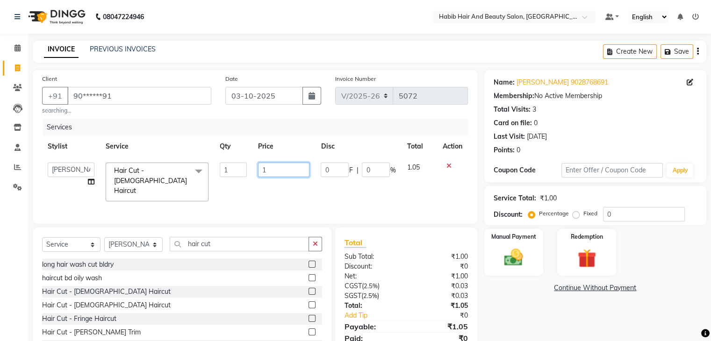
click at [269, 171] on input "1" at bounding box center [283, 170] width 51 height 14
type input "200"
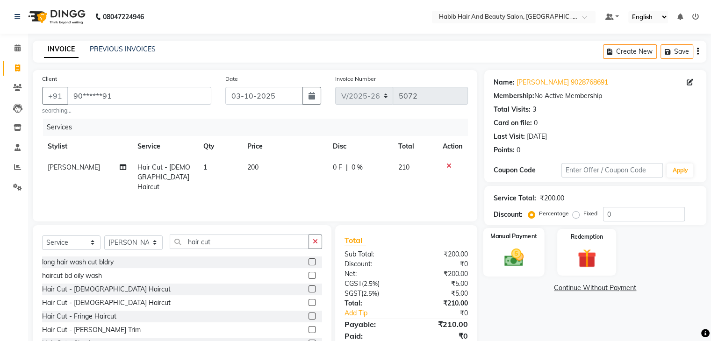
click at [503, 242] on div "Manual Payment" at bounding box center [513, 252] width 61 height 48
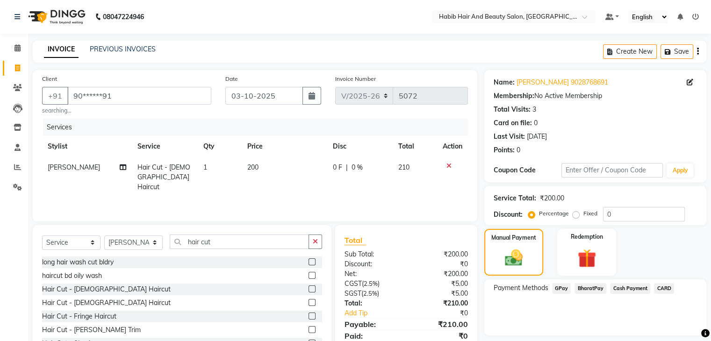
click at [596, 290] on span "BharatPay" at bounding box center [591, 288] width 32 height 11
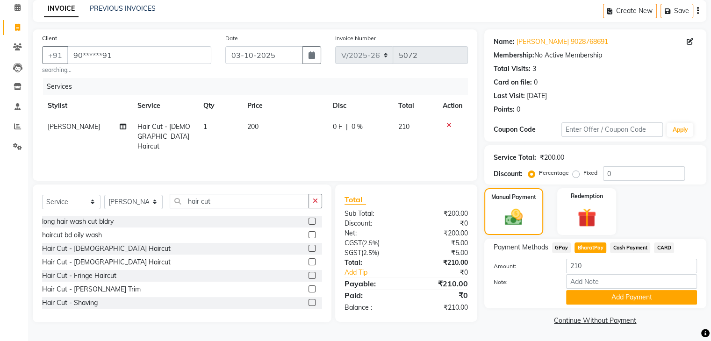
scroll to position [42, 0]
click at [659, 291] on button "Add Payment" at bounding box center [631, 297] width 131 height 14
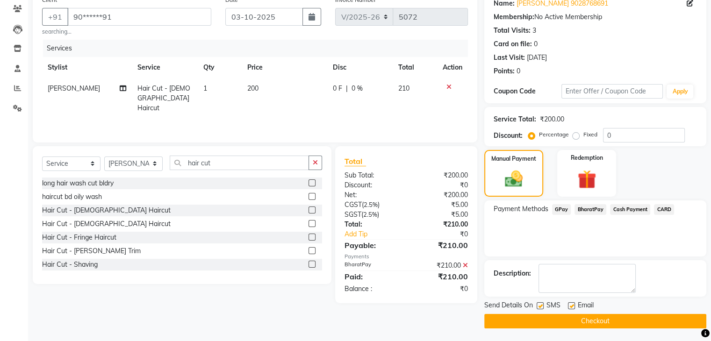
scroll to position [80, 0]
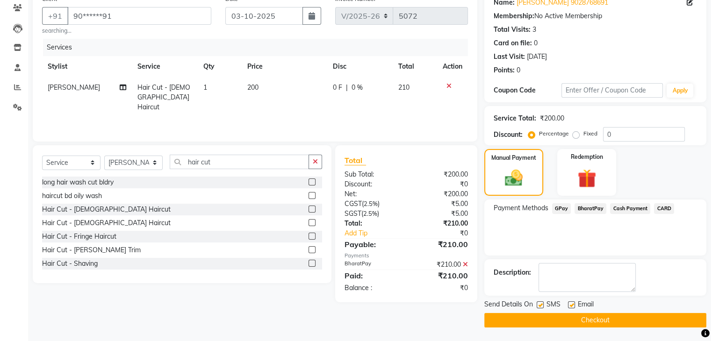
click at [642, 319] on button "Checkout" at bounding box center [595, 320] width 222 height 14
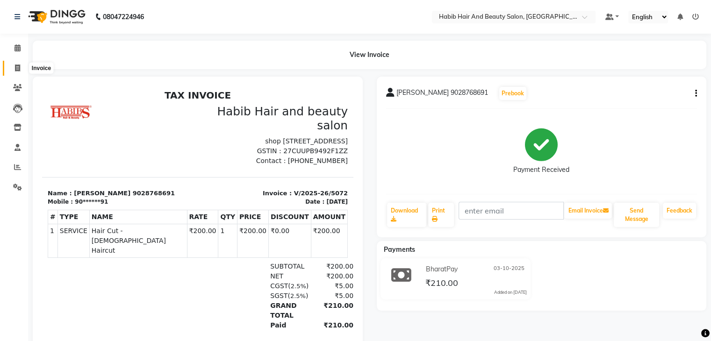
click at [18, 68] on icon at bounding box center [17, 68] width 5 height 7
select select "service"
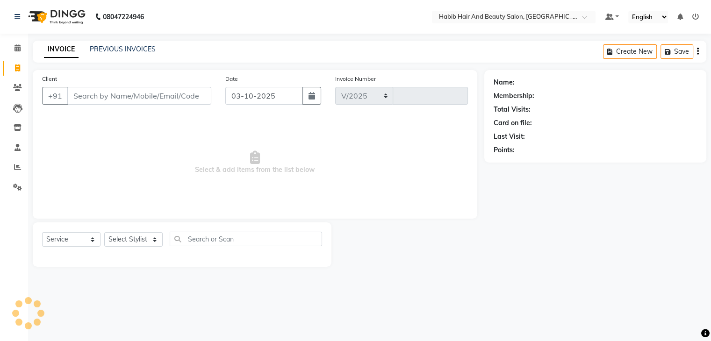
select select "8362"
type input "5073"
click at [90, 91] on input "Client" at bounding box center [140, 96] width 146 height 18
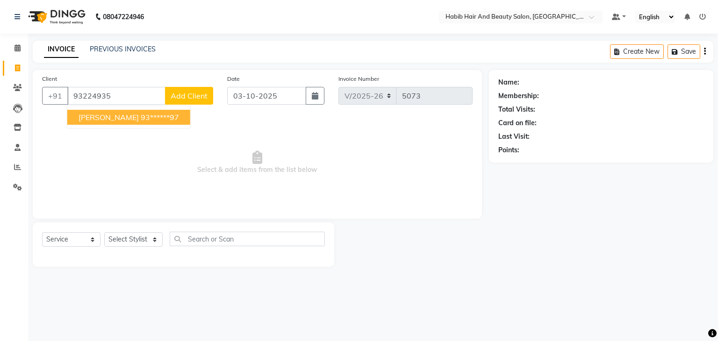
click at [96, 110] on button "[PERSON_NAME] 93******97" at bounding box center [128, 117] width 123 height 15
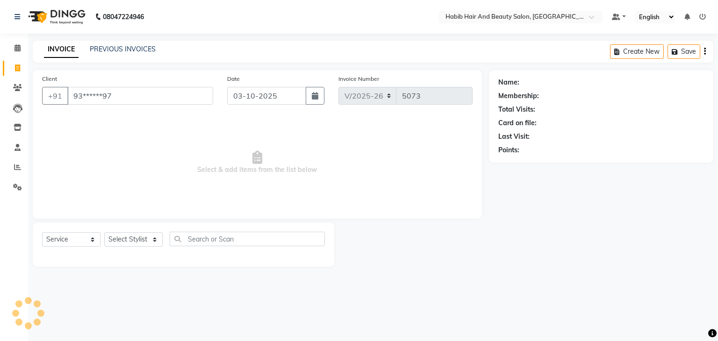
type input "93******97"
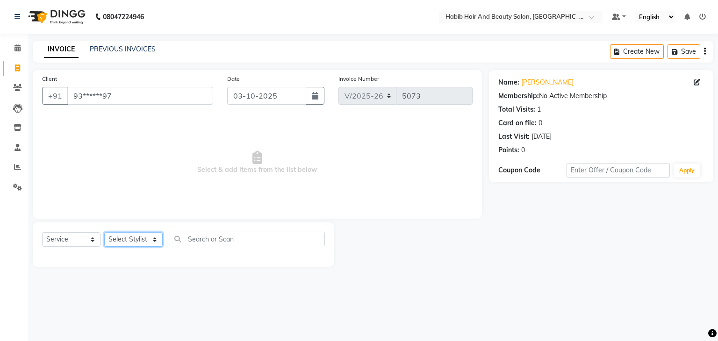
click at [149, 238] on select "Select Stylist [PERSON_NAME] Manager [PERSON_NAME] [PERSON_NAME] Suraj [PERSON_…" at bounding box center [133, 239] width 58 height 14
select select "81158"
click at [104, 233] on select "Select Stylist [PERSON_NAME] Manager [PERSON_NAME] [PERSON_NAME] Suraj [PERSON_…" at bounding box center [133, 239] width 58 height 14
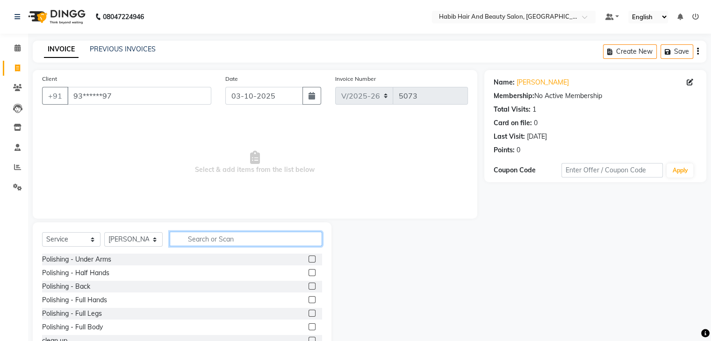
click at [191, 242] on input "text" at bounding box center [246, 239] width 152 height 14
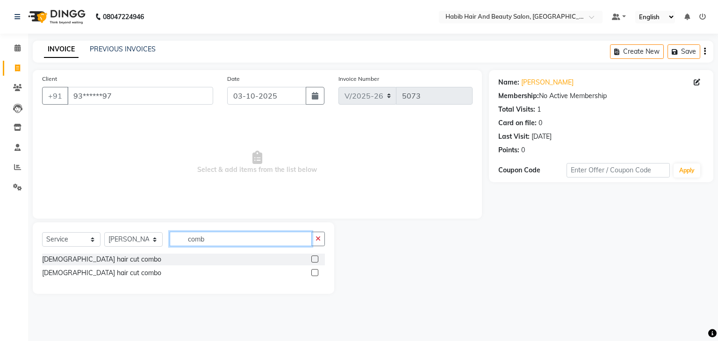
type input "comb"
click at [314, 260] on label at bounding box center [314, 259] width 7 height 7
click at [314, 260] on input "checkbox" at bounding box center [314, 260] width 6 height 6
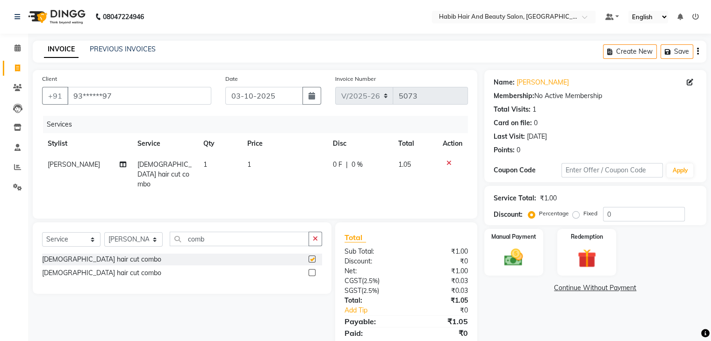
checkbox input "false"
click at [286, 162] on td "1" at bounding box center [285, 174] width 86 height 41
select select "81158"
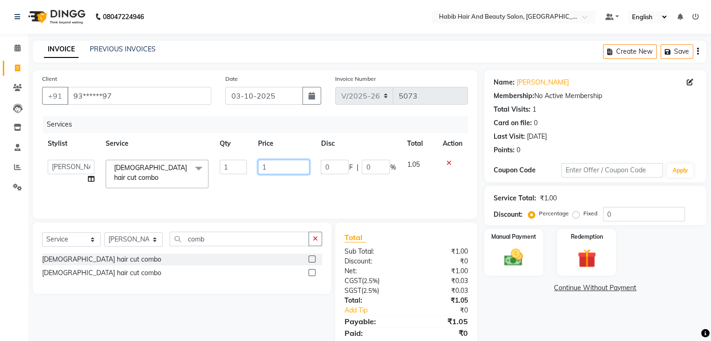
click at [286, 162] on input "1" at bounding box center [283, 167] width 51 height 14
type input "300"
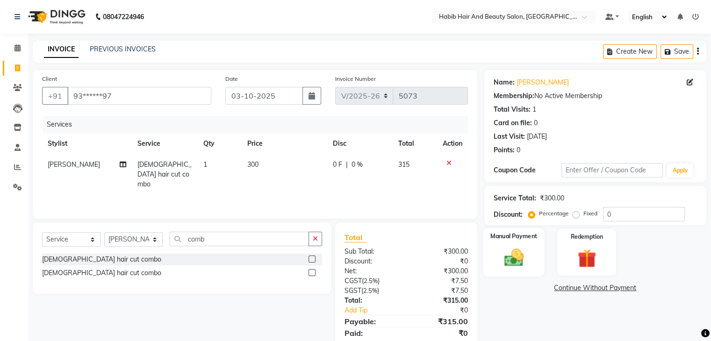
click at [523, 256] on img at bounding box center [513, 258] width 31 height 22
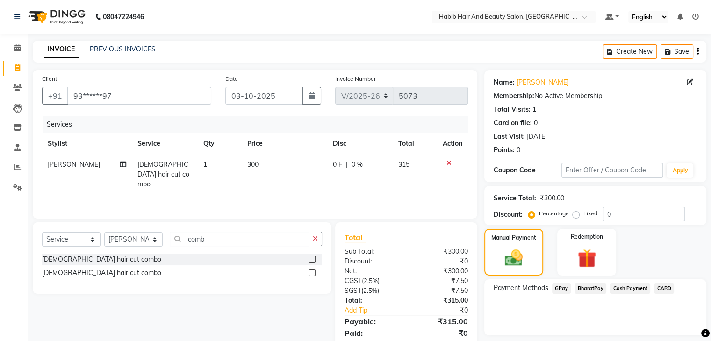
click at [587, 288] on span "BharatPay" at bounding box center [591, 288] width 32 height 11
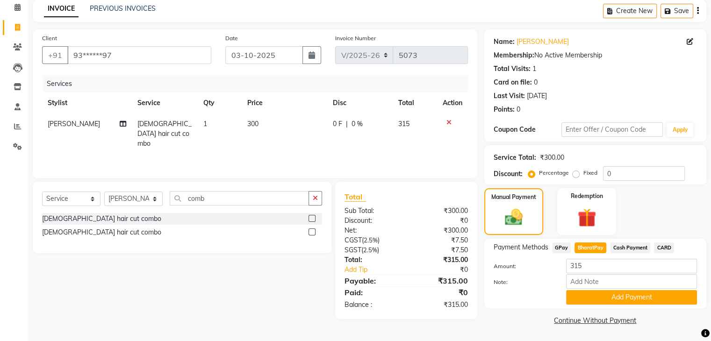
scroll to position [42, 0]
click at [642, 295] on button "Add Payment" at bounding box center [631, 297] width 131 height 14
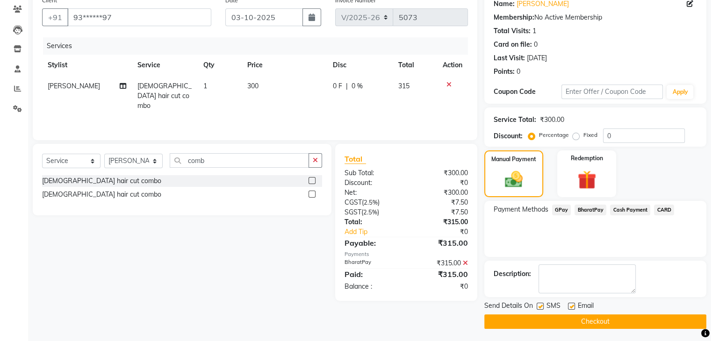
scroll to position [80, 0]
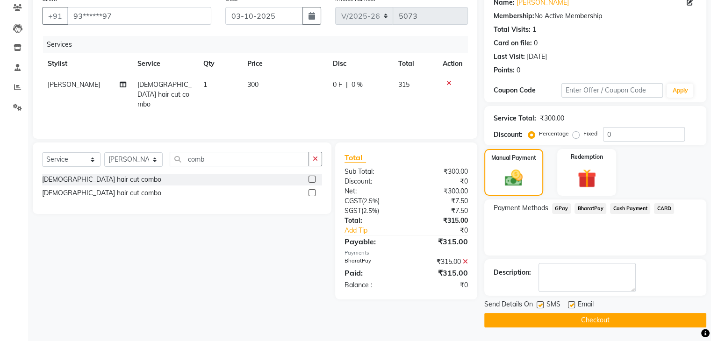
click at [629, 320] on button "Checkout" at bounding box center [595, 320] width 222 height 14
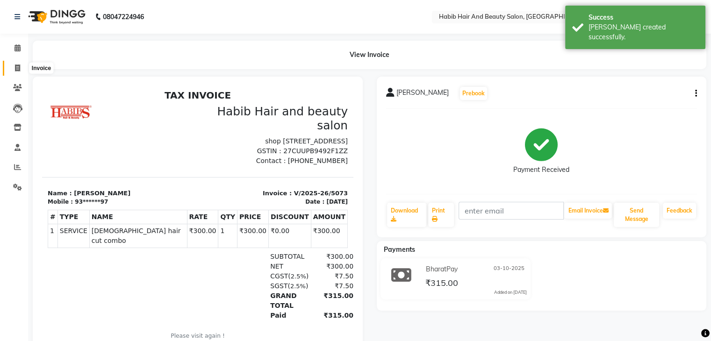
click at [15, 67] on icon at bounding box center [17, 68] width 5 height 7
select select "service"
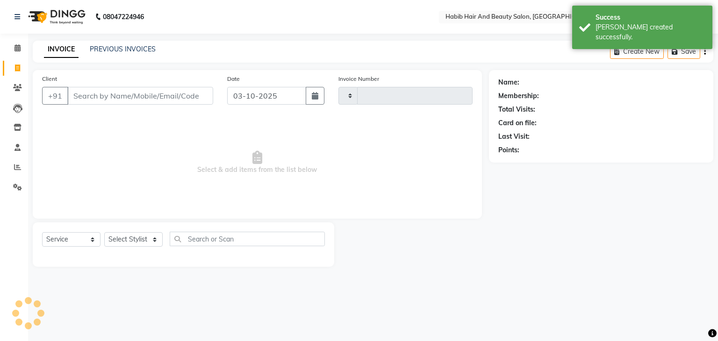
type input "5074"
select select "8362"
click at [97, 91] on input "Client" at bounding box center [140, 96] width 146 height 18
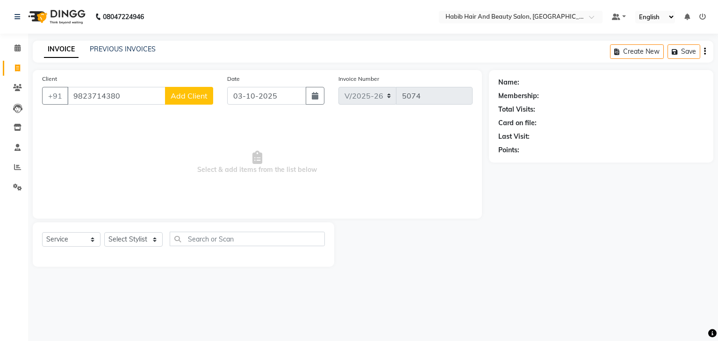
type input "9823714380"
click at [191, 102] on button "Add Client" at bounding box center [189, 96] width 48 height 18
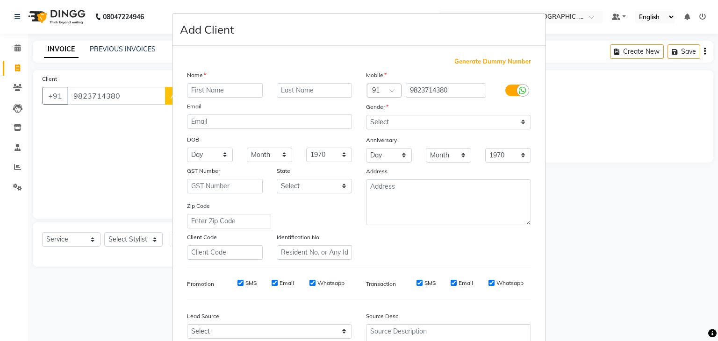
click at [191, 102] on div "Email" at bounding box center [195, 107] width 30 height 13
click at [217, 90] on input "text" at bounding box center [225, 90] width 76 height 14
type input "prem"
click at [380, 121] on select "Select [DEMOGRAPHIC_DATA] [DEMOGRAPHIC_DATA] Other Prefer Not To Say" at bounding box center [448, 122] width 165 height 14
select select "[DEMOGRAPHIC_DATA]"
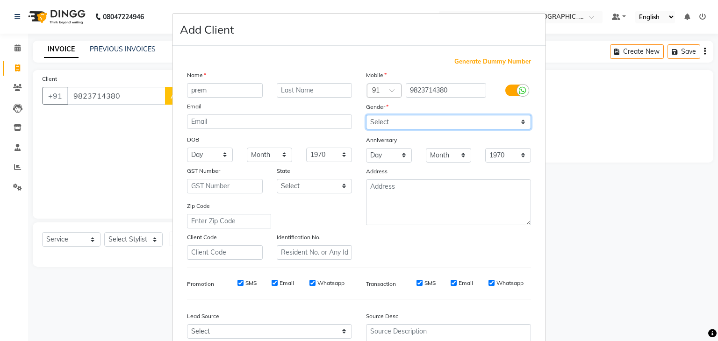
click at [366, 116] on select "Select [DEMOGRAPHIC_DATA] [DEMOGRAPHIC_DATA] Other Prefer Not To Say" at bounding box center [448, 122] width 165 height 14
click at [359, 217] on div at bounding box center [448, 203] width 179 height 46
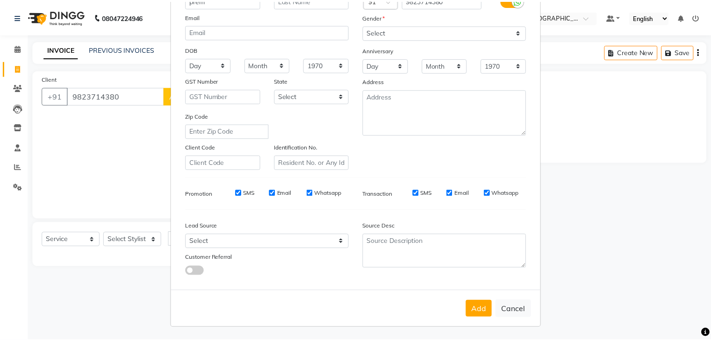
scroll to position [94, 0]
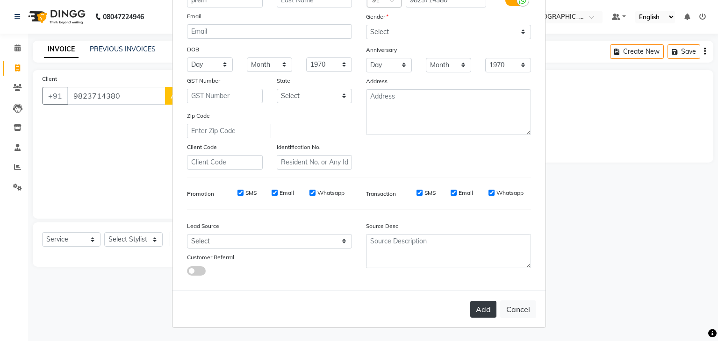
click at [481, 311] on button "Add" at bounding box center [483, 309] width 26 height 17
type input "98******80"
select select
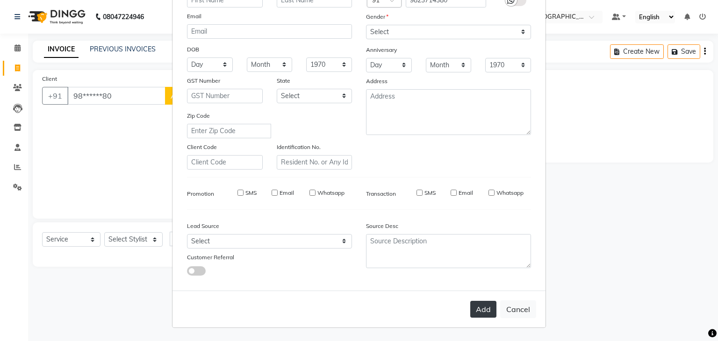
select select
checkbox input "false"
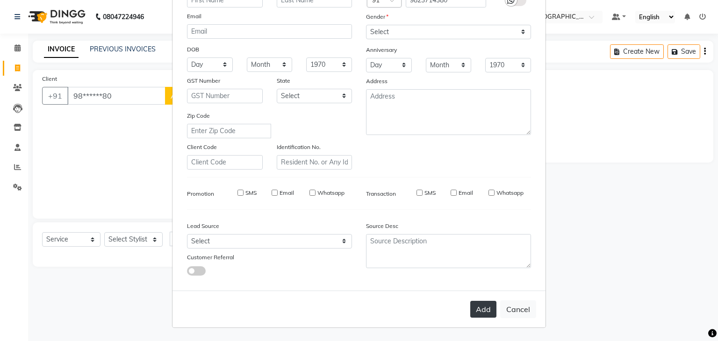
checkbox input "false"
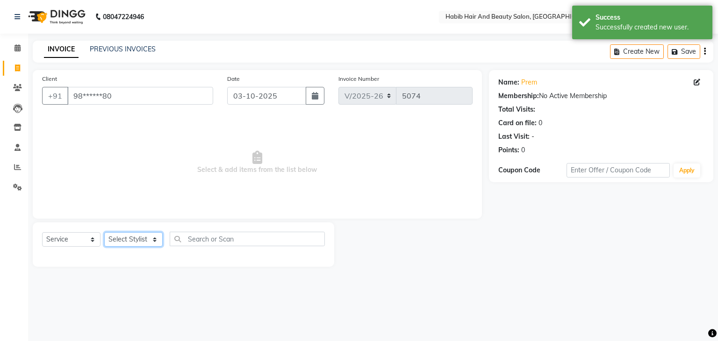
click at [156, 237] on select "Select Stylist [PERSON_NAME] Manager [PERSON_NAME] [PERSON_NAME] Suraj [PERSON_…" at bounding box center [133, 239] width 58 height 14
select select "81159"
click at [104, 233] on select "Select Stylist [PERSON_NAME] Manager [PERSON_NAME] [PERSON_NAME] Suraj [PERSON_…" at bounding box center [133, 239] width 58 height 14
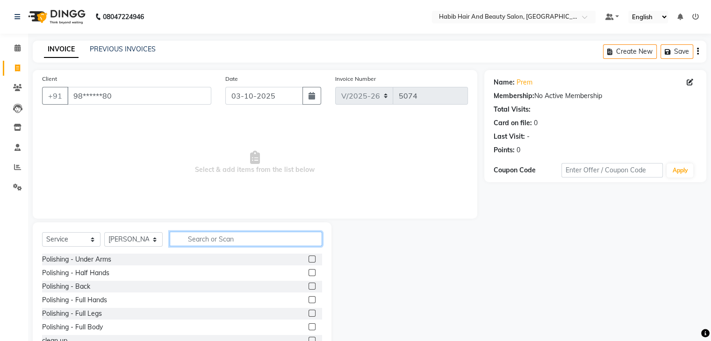
click at [195, 240] on input "text" at bounding box center [246, 239] width 152 height 14
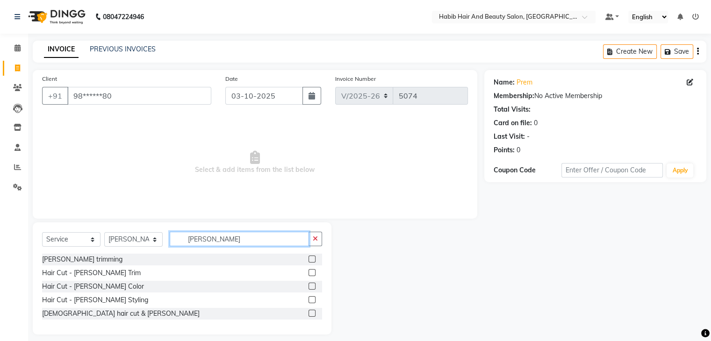
type input "[PERSON_NAME]"
click at [311, 272] on label at bounding box center [312, 272] width 7 height 7
click at [311, 272] on input "checkbox" at bounding box center [312, 273] width 6 height 6
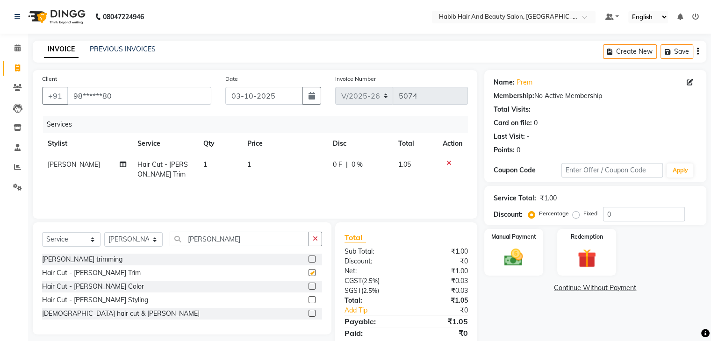
checkbox input "false"
click at [277, 172] on td "1" at bounding box center [285, 169] width 86 height 31
select select "81159"
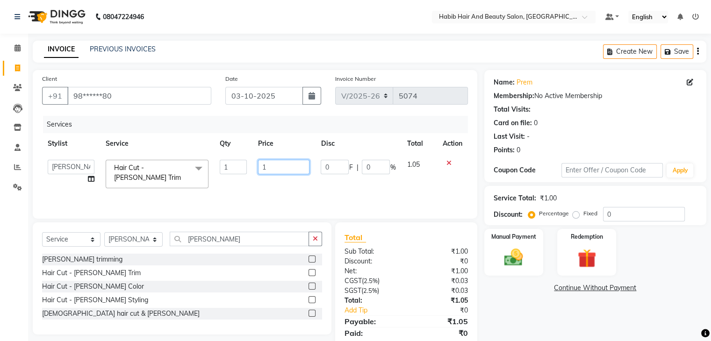
click at [277, 172] on input "1" at bounding box center [283, 167] width 51 height 14
type input "400"
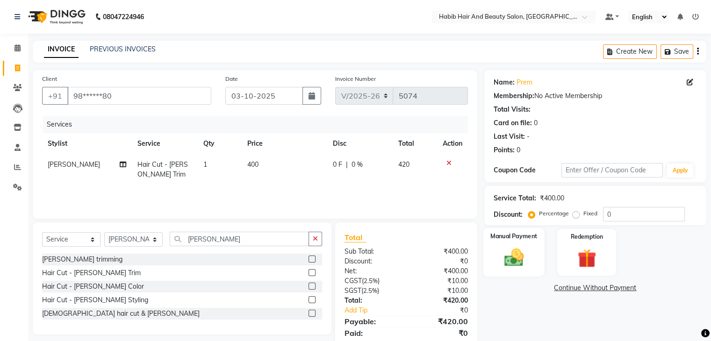
click at [526, 253] on img at bounding box center [513, 258] width 31 height 22
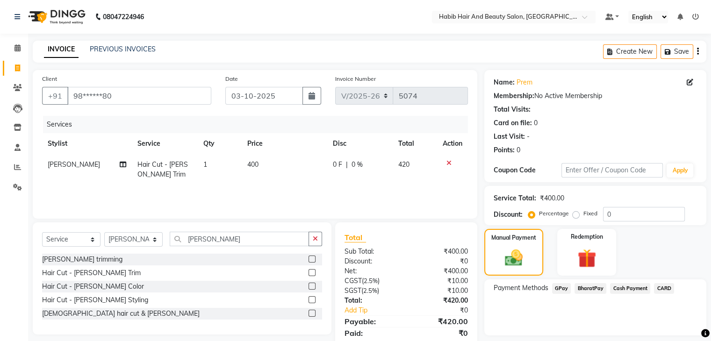
click at [622, 287] on span "Cash Payment" at bounding box center [630, 288] width 40 height 11
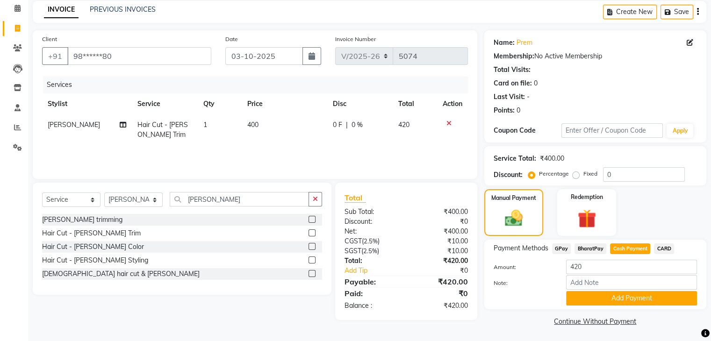
scroll to position [42, 0]
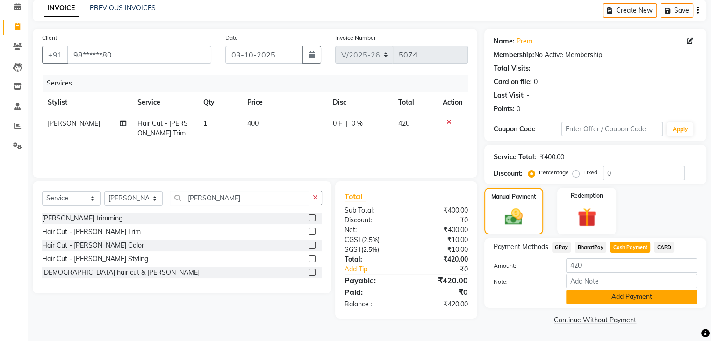
click at [623, 296] on button "Add Payment" at bounding box center [631, 297] width 131 height 14
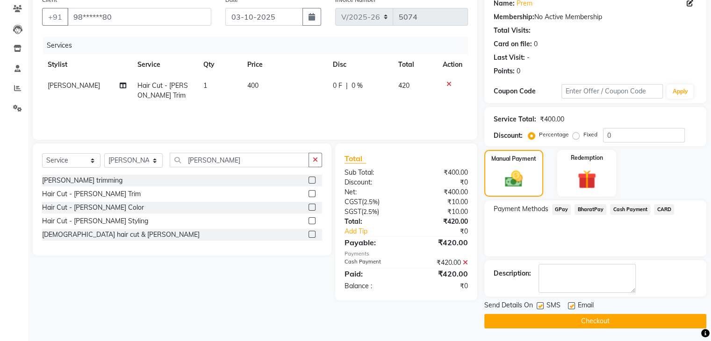
scroll to position [80, 0]
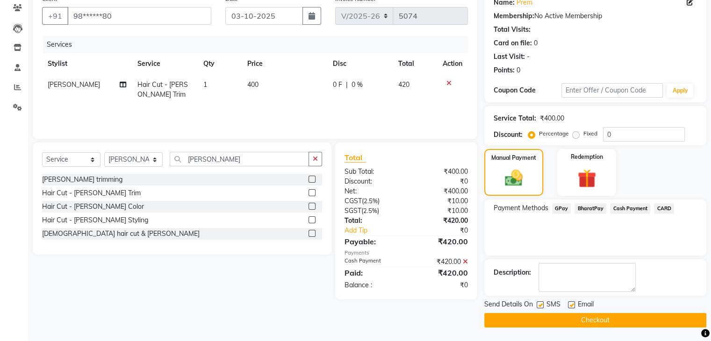
click at [631, 318] on button "Checkout" at bounding box center [595, 320] width 222 height 14
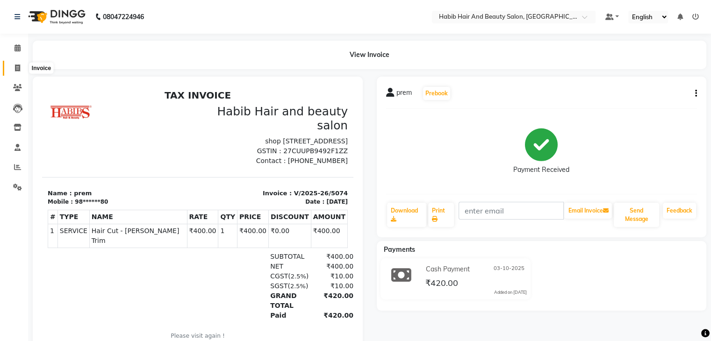
click at [16, 69] on icon at bounding box center [17, 68] width 5 height 7
select select "service"
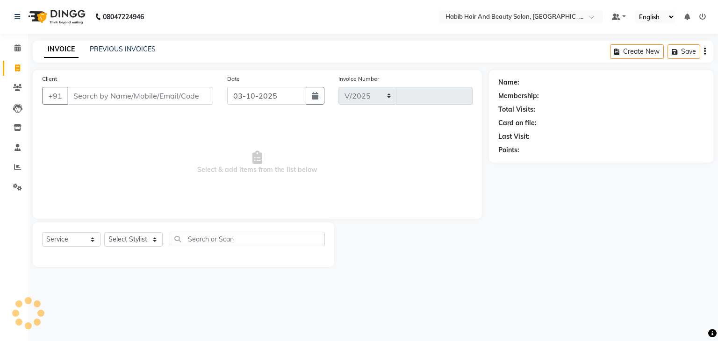
select select "8362"
type input "5075"
click at [97, 94] on input "Client" at bounding box center [140, 96] width 146 height 18
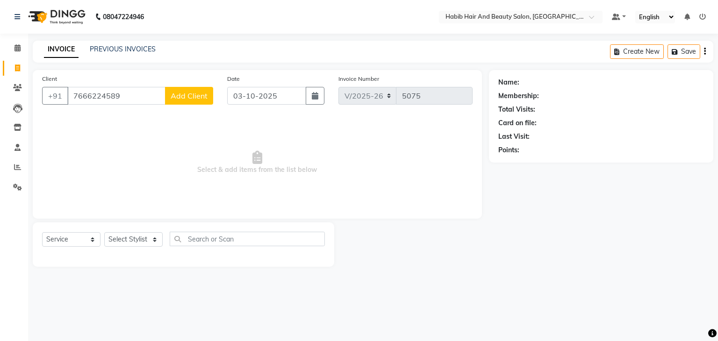
type input "7666224589"
click at [186, 95] on span "Add Client" at bounding box center [189, 95] width 37 height 9
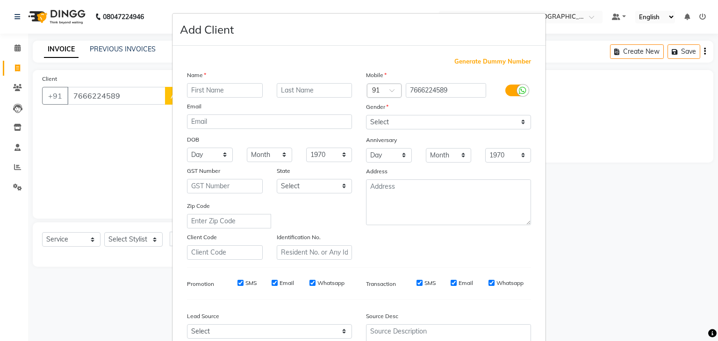
click at [209, 93] on input "text" at bounding box center [225, 90] width 76 height 14
type input "[PERSON_NAME]"
click at [408, 122] on select "Select [DEMOGRAPHIC_DATA] [DEMOGRAPHIC_DATA] Other Prefer Not To Say" at bounding box center [448, 122] width 165 height 14
select select "[DEMOGRAPHIC_DATA]"
click at [366, 116] on select "Select [DEMOGRAPHIC_DATA] [DEMOGRAPHIC_DATA] Other Prefer Not To Say" at bounding box center [448, 122] width 165 height 14
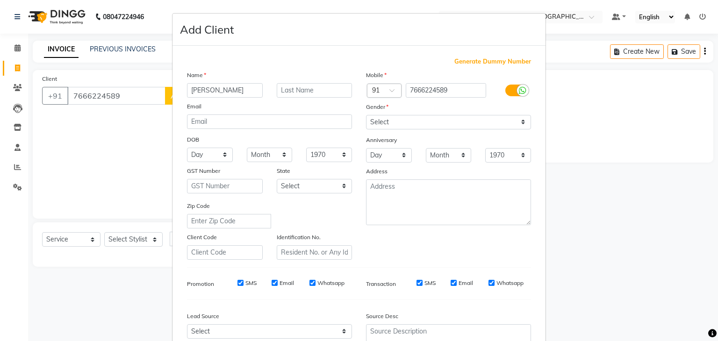
click at [349, 213] on div "Zip Code" at bounding box center [269, 215] width 179 height 28
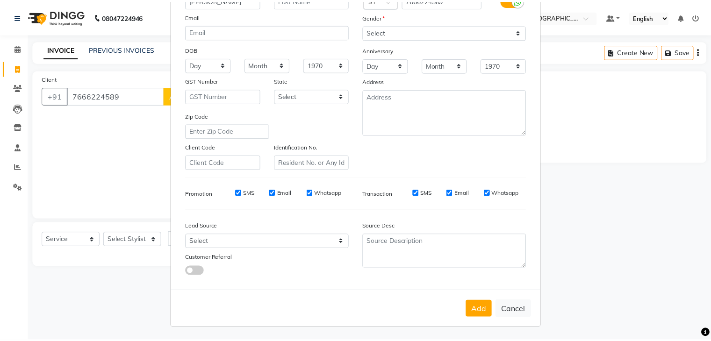
scroll to position [95, 0]
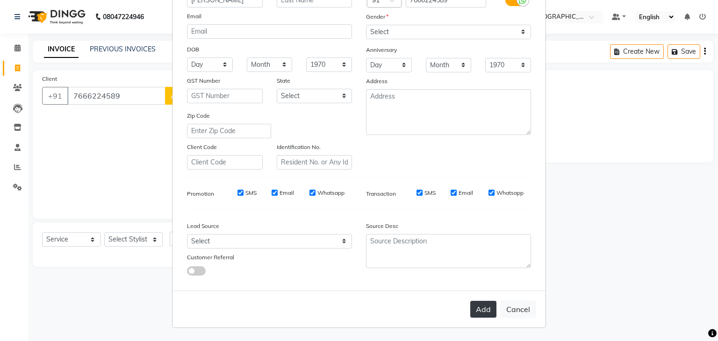
click at [482, 311] on button "Add" at bounding box center [483, 309] width 26 height 17
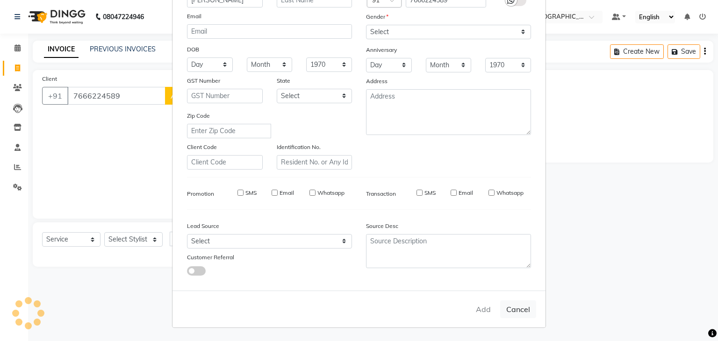
type input "76******89"
select select
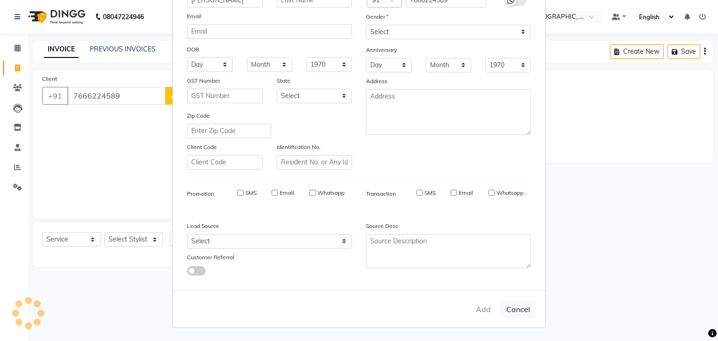
select select
checkbox input "false"
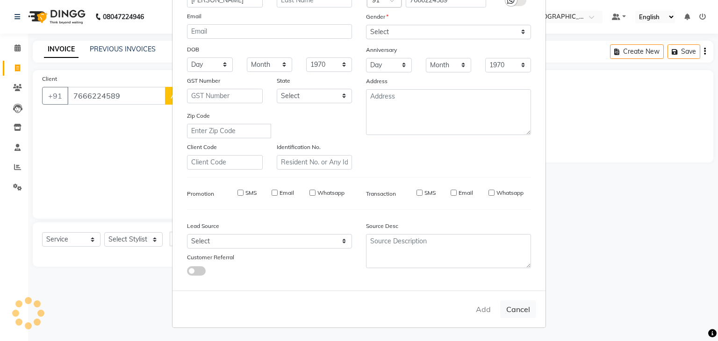
checkbox input "false"
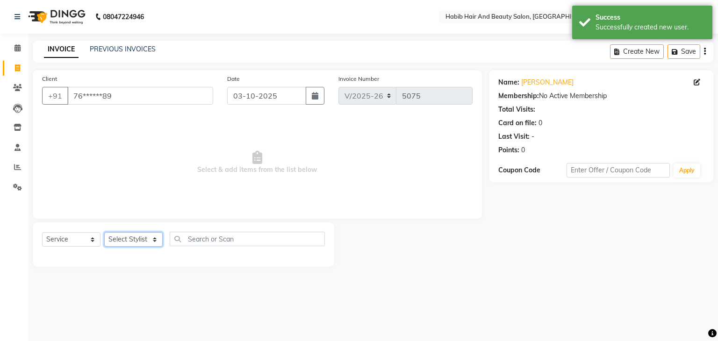
click at [155, 239] on select "Select Stylist [PERSON_NAME] Manager [PERSON_NAME] [PERSON_NAME] Suraj [PERSON_…" at bounding box center [133, 239] width 58 height 14
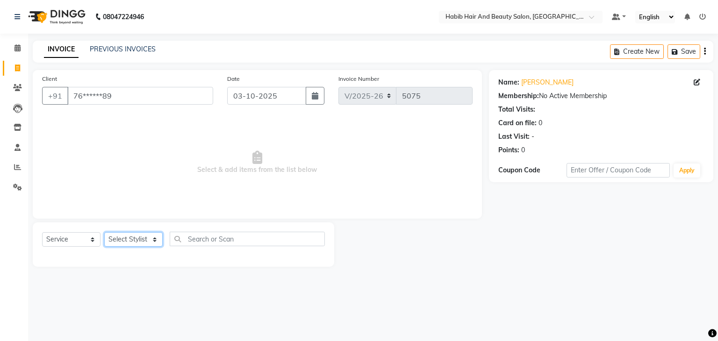
select select "81153"
click at [104, 233] on select "Select Stylist [PERSON_NAME] Manager [PERSON_NAME] [PERSON_NAME] Suraj [PERSON_…" at bounding box center [133, 239] width 58 height 14
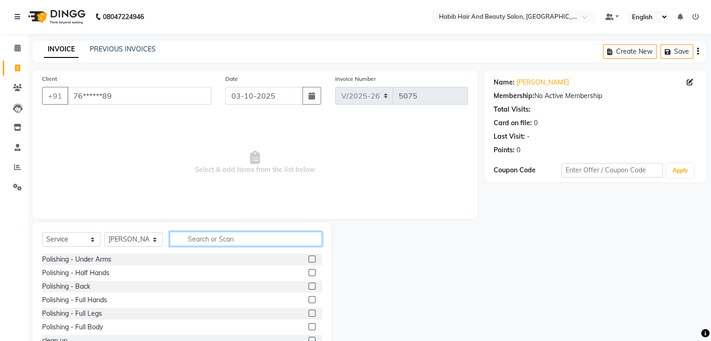
click at [191, 238] on input "text" at bounding box center [246, 239] width 152 height 14
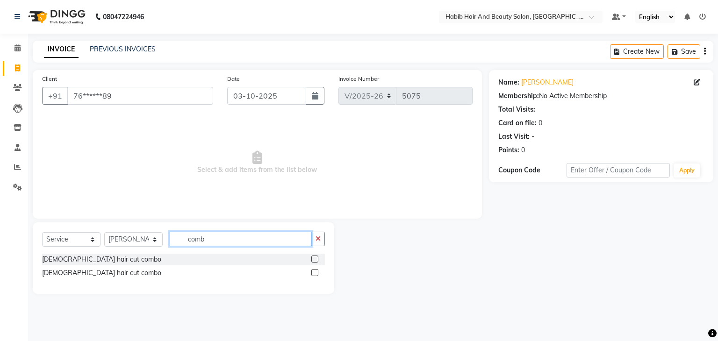
type input "comb"
click at [315, 259] on label at bounding box center [314, 259] width 7 height 7
click at [315, 259] on input "checkbox" at bounding box center [314, 260] width 6 height 6
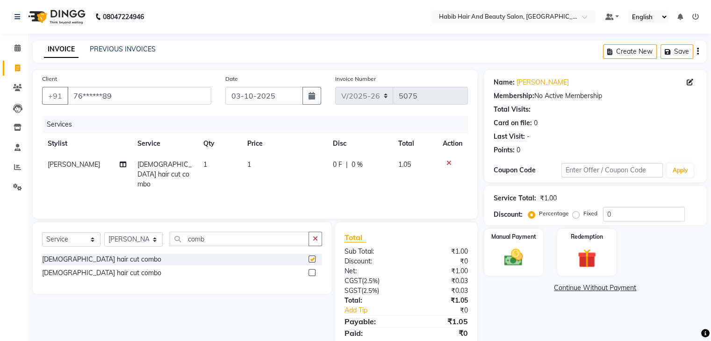
checkbox input "false"
click at [282, 160] on td "1" at bounding box center [285, 174] width 86 height 41
select select "81153"
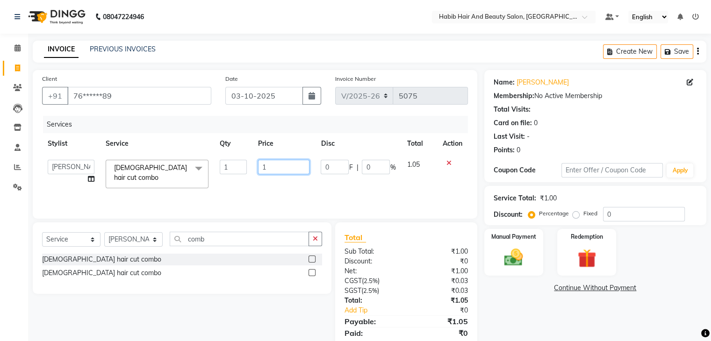
click at [282, 160] on input "1" at bounding box center [283, 167] width 51 height 14
type input "300"
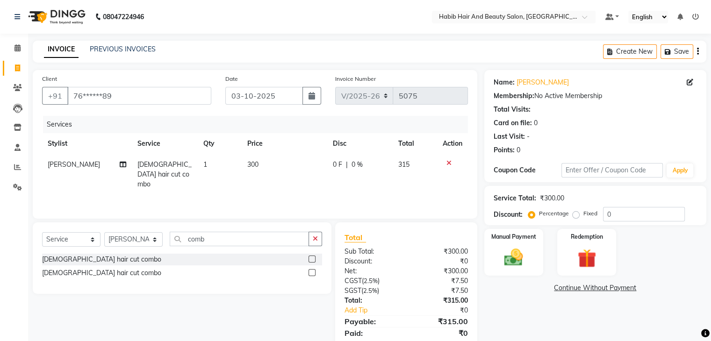
click at [211, 167] on td "1" at bounding box center [220, 174] width 44 height 41
select select "81153"
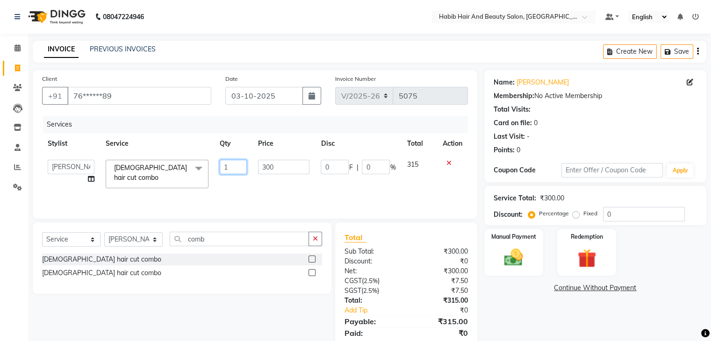
click at [233, 166] on input "1" at bounding box center [233, 167] width 27 height 14
type input "2"
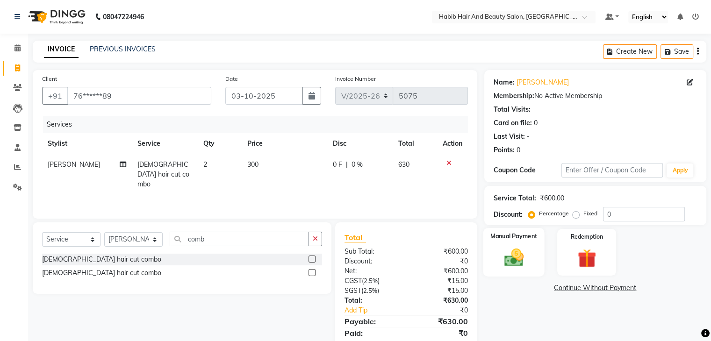
click at [511, 257] on img at bounding box center [513, 258] width 31 height 22
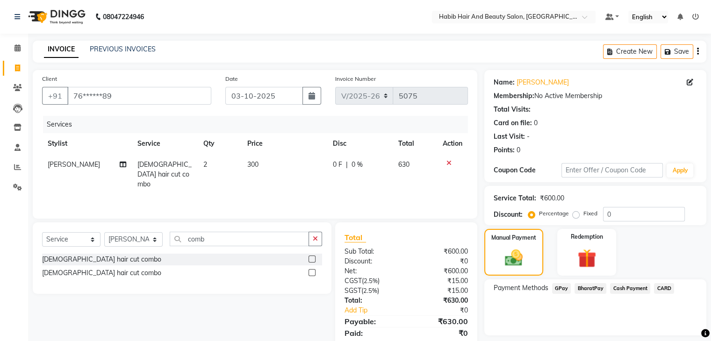
click at [591, 285] on span "BharatPay" at bounding box center [591, 288] width 32 height 11
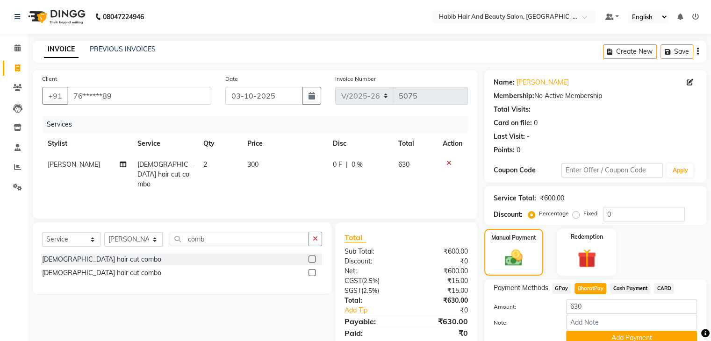
scroll to position [42, 0]
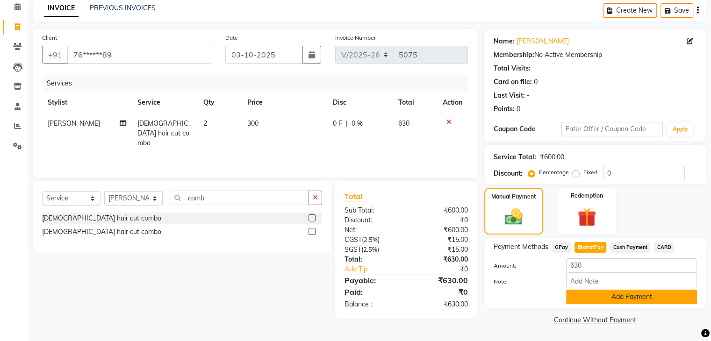
click at [661, 298] on button "Add Payment" at bounding box center [631, 297] width 131 height 14
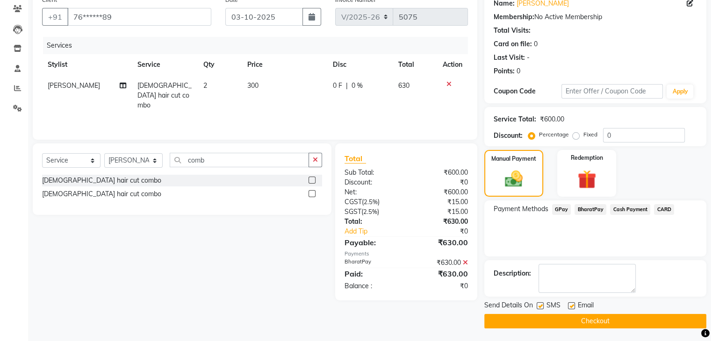
scroll to position [80, 0]
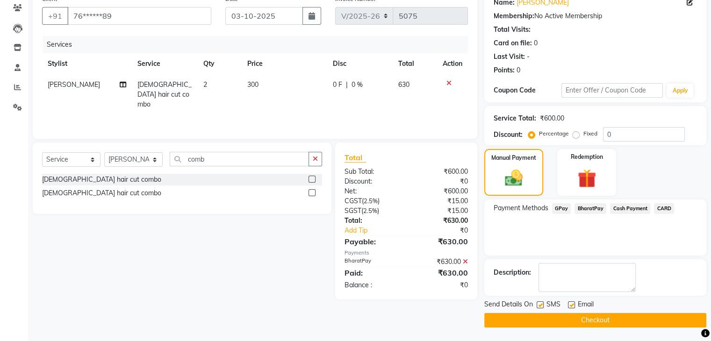
click at [643, 317] on button "Checkout" at bounding box center [595, 320] width 222 height 14
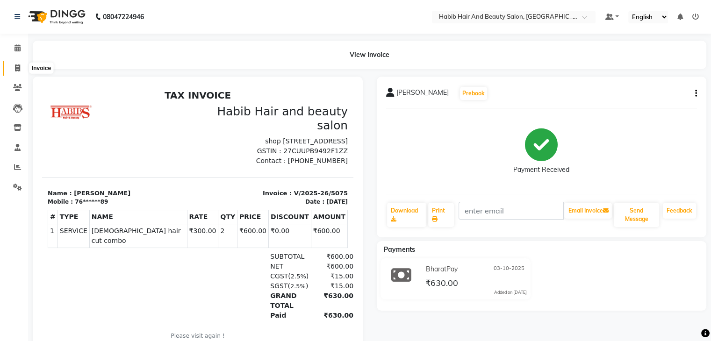
click at [19, 66] on icon at bounding box center [17, 68] width 5 height 7
select select "8362"
select select "service"
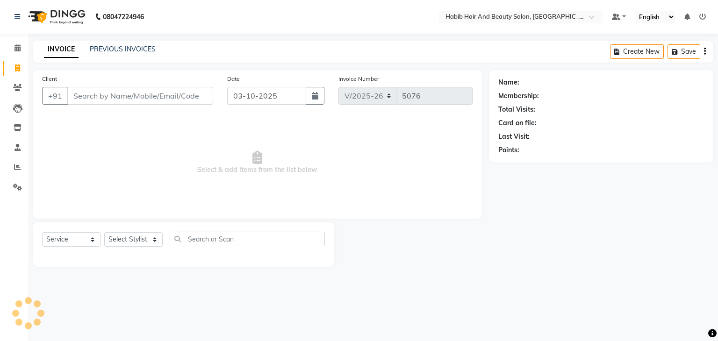
click at [93, 88] on input "Client" at bounding box center [140, 96] width 146 height 18
type input "935993887"
click at [183, 100] on span "Add Client" at bounding box center [189, 95] width 37 height 9
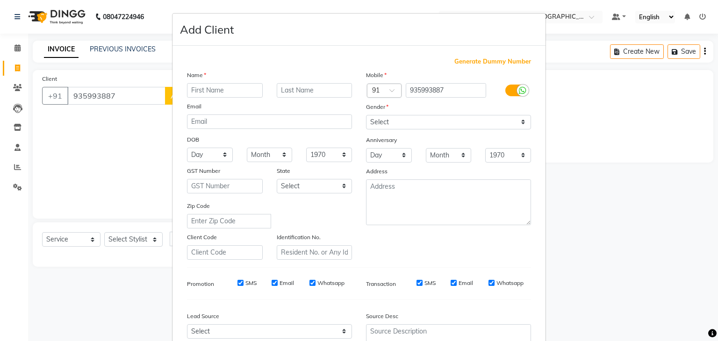
click at [114, 93] on ngb-modal-window "Add Client Generate Dummy Number Name Email DOB Day 01 02 03 04 05 06 07 08 09 …" at bounding box center [359, 170] width 718 height 341
click at [332, 209] on div "Zip Code" at bounding box center [269, 215] width 179 height 28
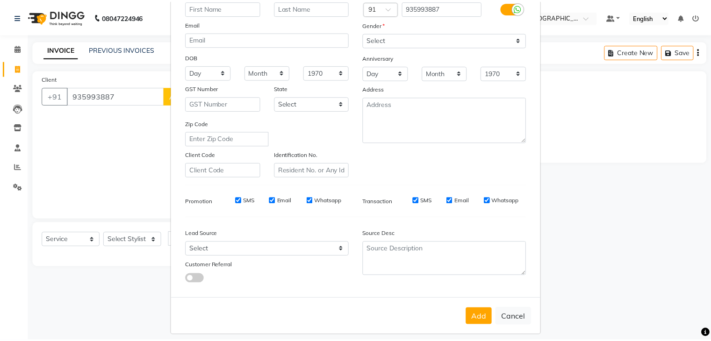
scroll to position [95, 0]
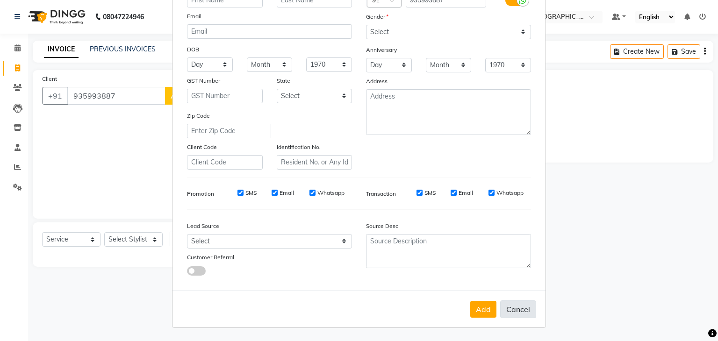
click at [518, 309] on button "Cancel" at bounding box center [518, 310] width 36 height 18
select select
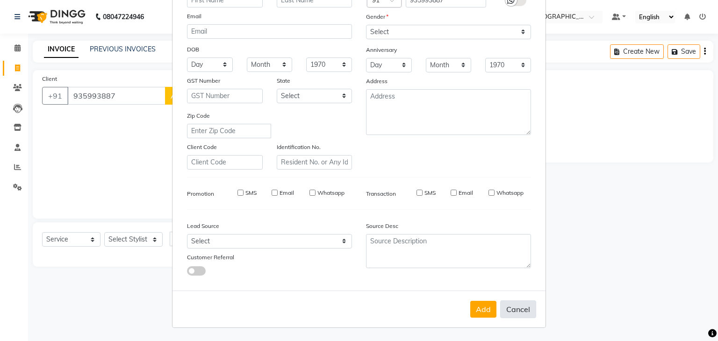
select select
checkbox input "false"
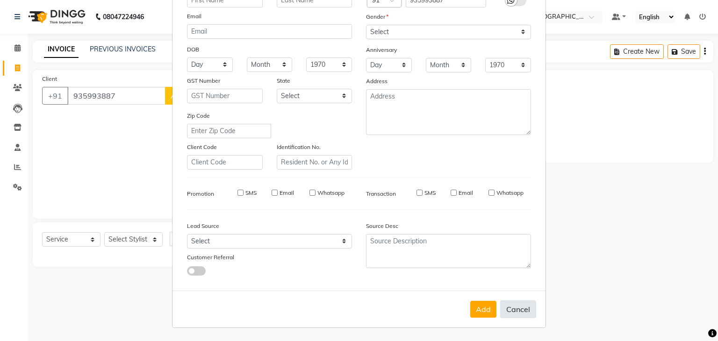
checkbox input "false"
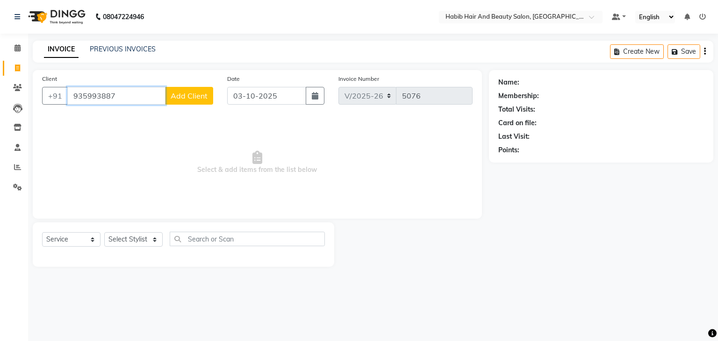
click at [136, 96] on input "935993887" at bounding box center [116, 96] width 98 height 18
type input "9"
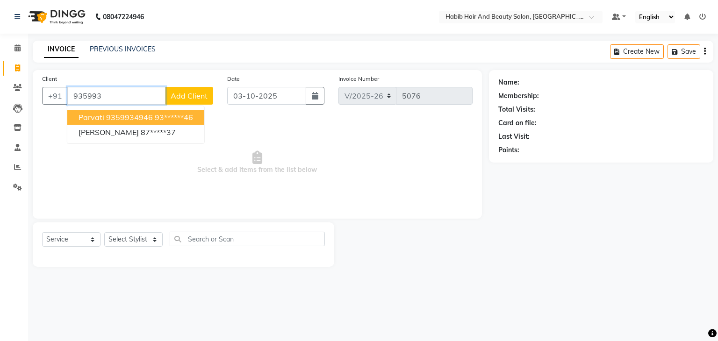
click at [135, 99] on input "935993" at bounding box center [116, 96] width 98 height 18
type input "9"
click at [170, 116] on ngb-highlight "89******60" at bounding box center [179, 117] width 38 height 9
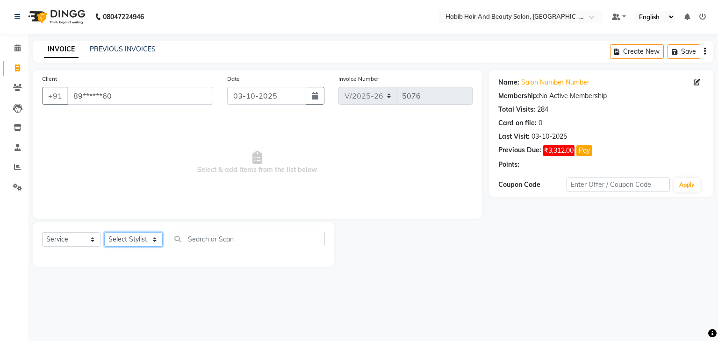
click at [158, 238] on select "Select Stylist [PERSON_NAME] Manager [PERSON_NAME] [PERSON_NAME] Suraj [PERSON_…" at bounding box center [133, 239] width 58 height 14
click at [185, 150] on span "Select & add items from the list below" at bounding box center [257, 163] width 431 height 94
click at [162, 97] on input "89******60" at bounding box center [140, 96] width 146 height 18
type input "8"
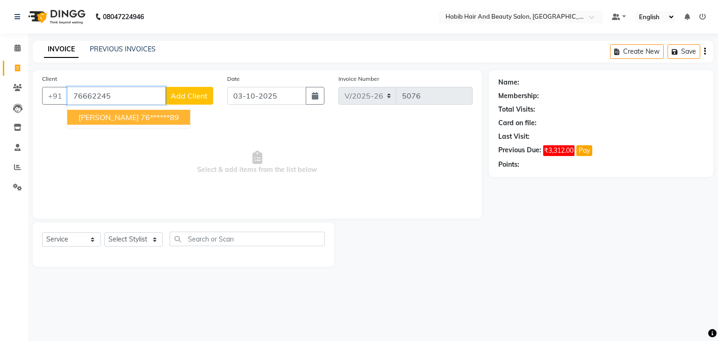
click at [141, 115] on ngb-highlight "76******89" at bounding box center [160, 117] width 38 height 9
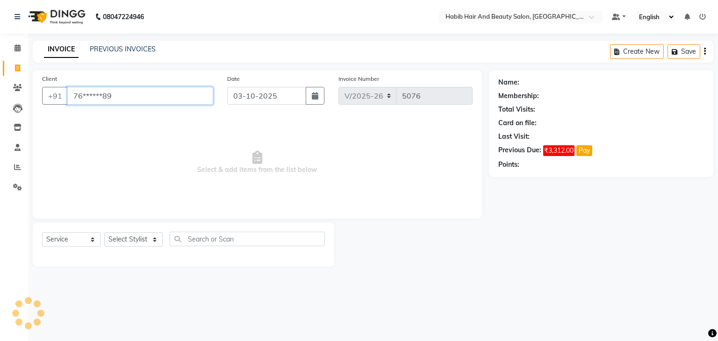
type input "76******89"
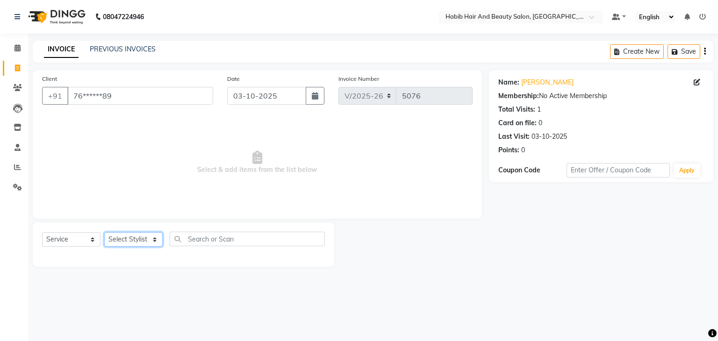
click at [152, 240] on select "Select Stylist [PERSON_NAME] Manager [PERSON_NAME] [PERSON_NAME] Suraj [PERSON_…" at bounding box center [133, 239] width 58 height 14
select select "81153"
click at [104, 233] on select "Select Stylist [PERSON_NAME] Manager [PERSON_NAME] [PERSON_NAME] Suraj [PERSON_…" at bounding box center [133, 239] width 58 height 14
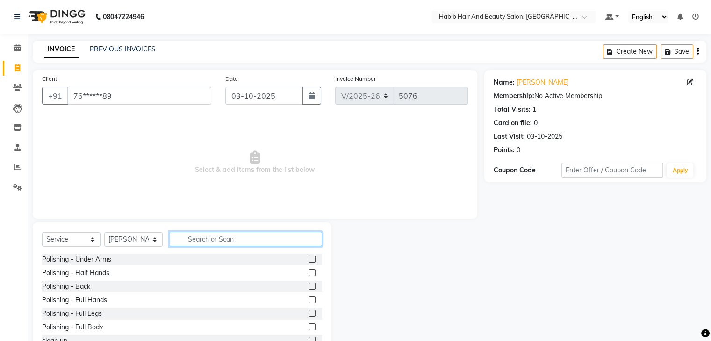
click at [193, 244] on input "text" at bounding box center [246, 239] width 152 height 14
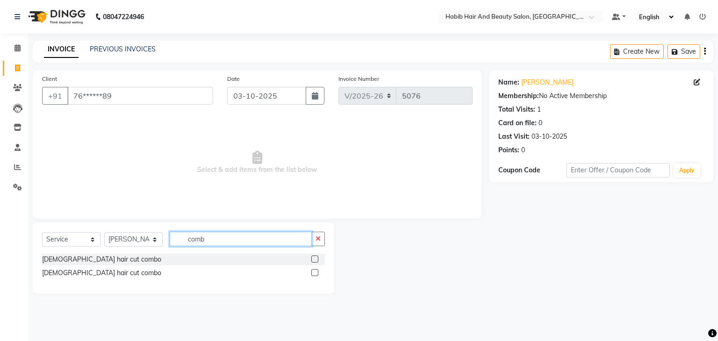
type input "comb"
click at [316, 259] on label at bounding box center [314, 259] width 7 height 7
click at [316, 259] on input "checkbox" at bounding box center [314, 260] width 6 height 6
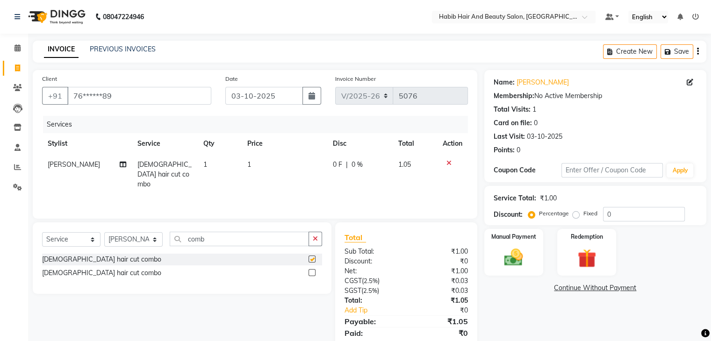
checkbox input "false"
click at [281, 166] on td "1" at bounding box center [285, 174] width 86 height 41
select select "81153"
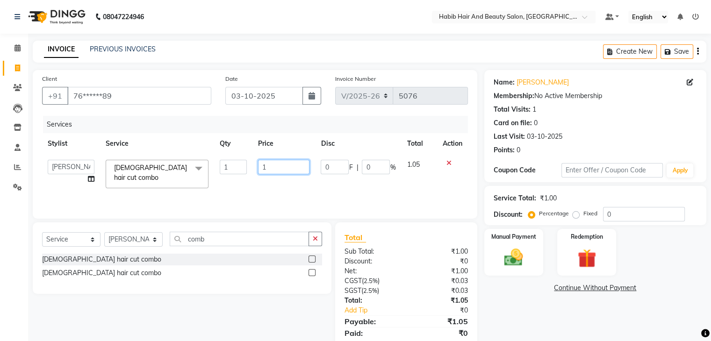
click at [281, 166] on input "1" at bounding box center [283, 167] width 51 height 14
type input "500"
click at [513, 259] on img at bounding box center [513, 258] width 31 height 22
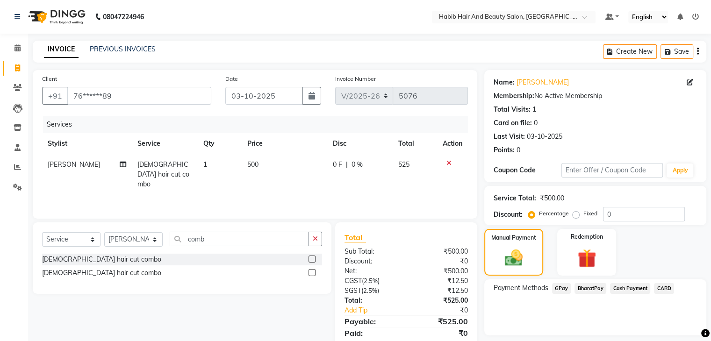
click at [597, 289] on span "BharatPay" at bounding box center [591, 288] width 32 height 11
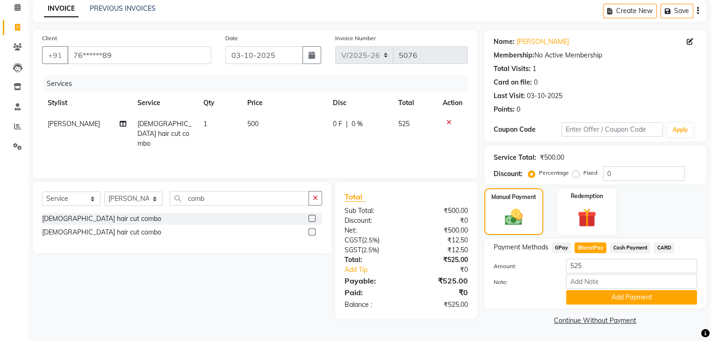
scroll to position [42, 0]
click at [636, 294] on button "Add Payment" at bounding box center [631, 297] width 131 height 14
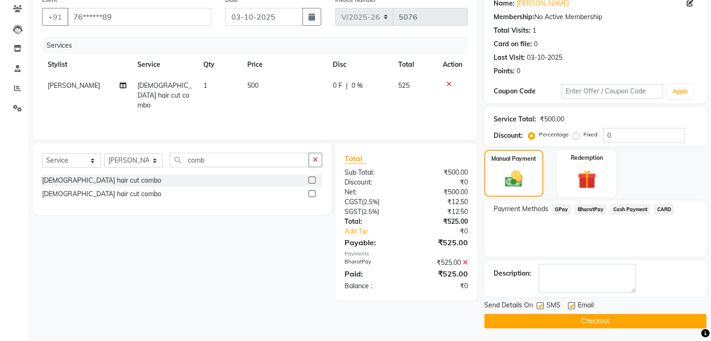
scroll to position [80, 0]
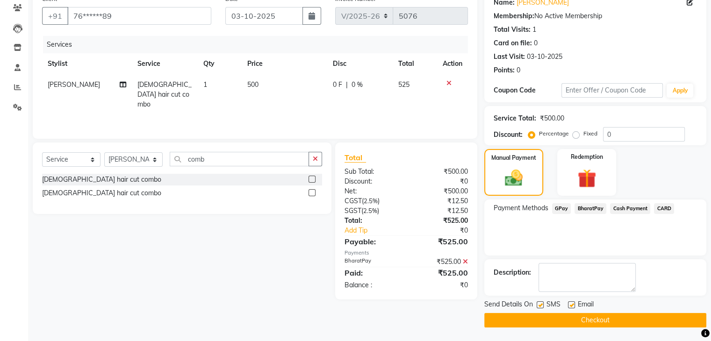
click at [612, 319] on button "Checkout" at bounding box center [595, 320] width 222 height 14
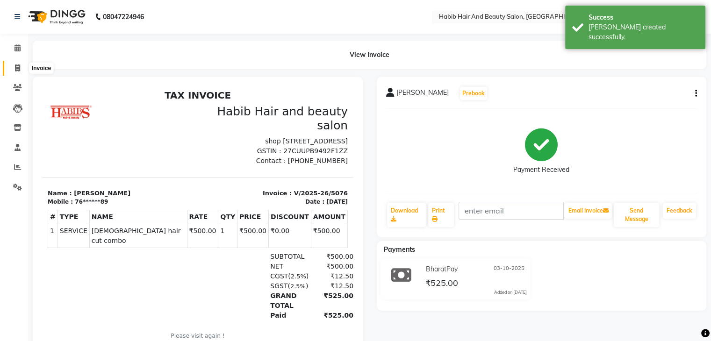
click at [13, 69] on span at bounding box center [17, 68] width 16 height 11
select select "service"
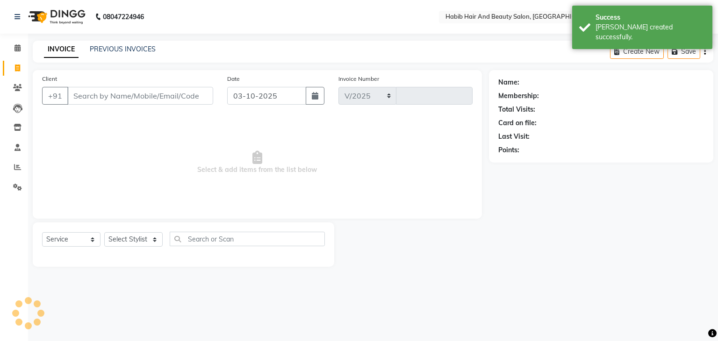
select select "8362"
type input "5077"
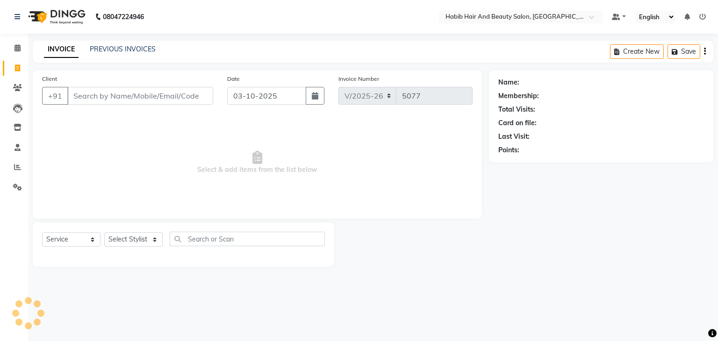
click at [91, 96] on input "Client" at bounding box center [140, 96] width 146 height 18
type input "9011683247"
click at [191, 96] on span "Add Client" at bounding box center [189, 95] width 37 height 9
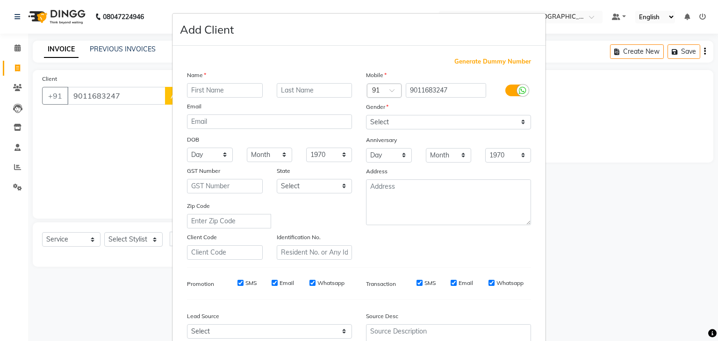
click at [205, 90] on input "text" at bounding box center [225, 90] width 76 height 14
type input "abrar"
click at [441, 127] on select "Select [DEMOGRAPHIC_DATA] [DEMOGRAPHIC_DATA] Other Prefer Not To Say" at bounding box center [448, 122] width 165 height 14
select select "[DEMOGRAPHIC_DATA]"
click at [366, 116] on select "Select [DEMOGRAPHIC_DATA] [DEMOGRAPHIC_DATA] Other Prefer Not To Say" at bounding box center [448, 122] width 165 height 14
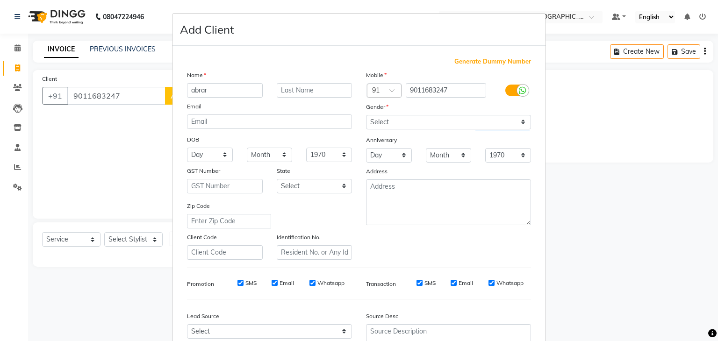
click at [342, 206] on div "Zip Code" at bounding box center [269, 215] width 179 height 28
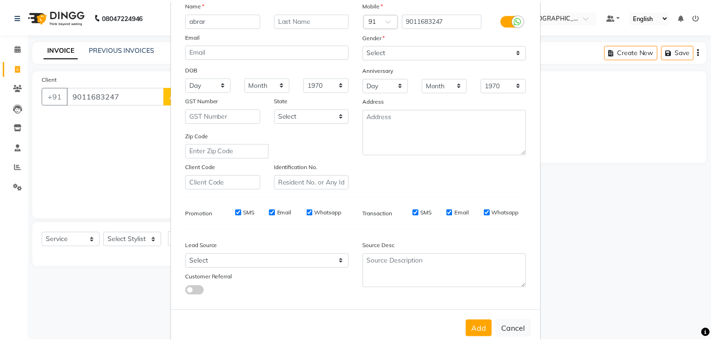
scroll to position [95, 0]
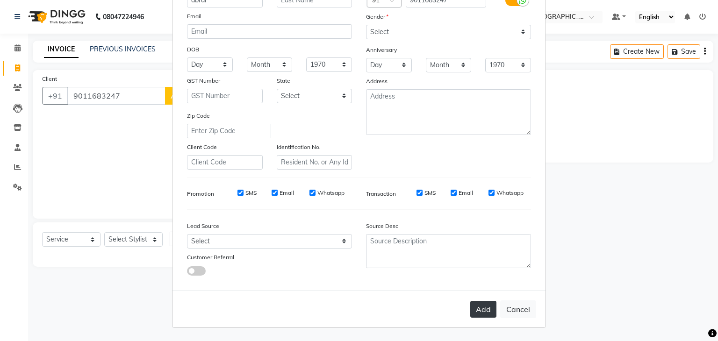
click at [477, 307] on button "Add" at bounding box center [483, 309] width 26 height 17
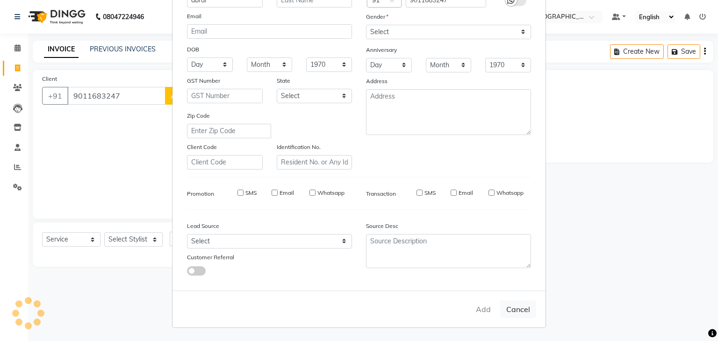
type input "90******47"
select select
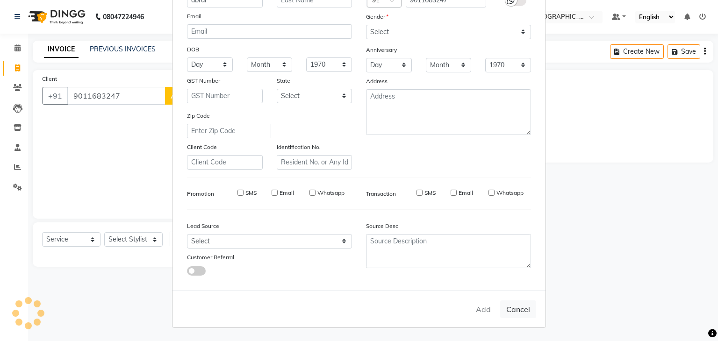
select select
checkbox input "false"
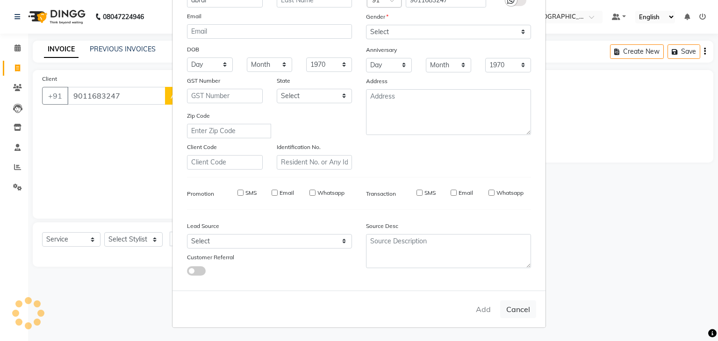
checkbox input "false"
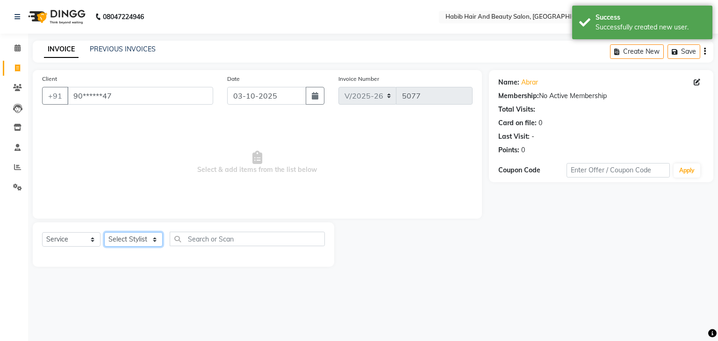
click at [159, 238] on select "Select Stylist [PERSON_NAME] Manager [PERSON_NAME] [PERSON_NAME] Suraj [PERSON_…" at bounding box center [133, 239] width 58 height 14
select select "81159"
click at [104, 233] on select "Select Stylist [PERSON_NAME] Manager [PERSON_NAME] [PERSON_NAME] Suraj [PERSON_…" at bounding box center [133, 239] width 58 height 14
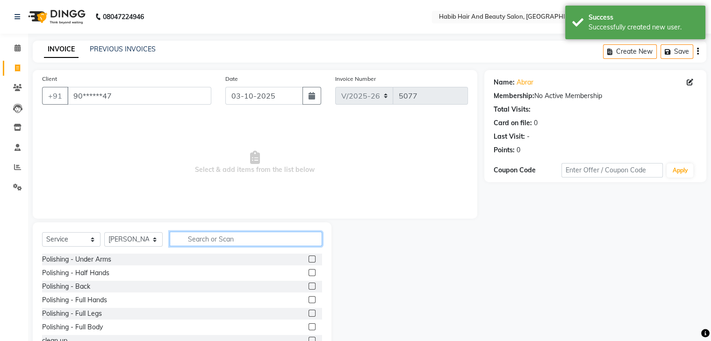
click at [205, 245] on input "text" at bounding box center [246, 239] width 152 height 14
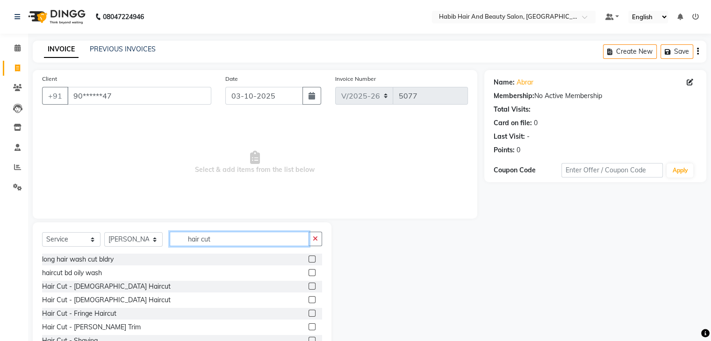
type input "hair cut"
click at [309, 289] on label at bounding box center [312, 286] width 7 height 7
click at [309, 289] on input "checkbox" at bounding box center [312, 287] width 6 height 6
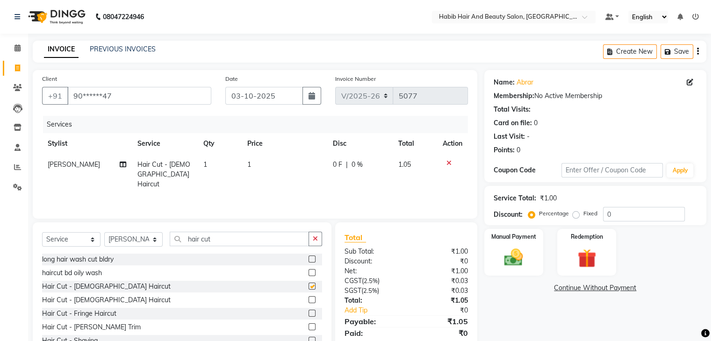
checkbox input "false"
click at [272, 180] on td "1" at bounding box center [285, 174] width 86 height 41
select select "81159"
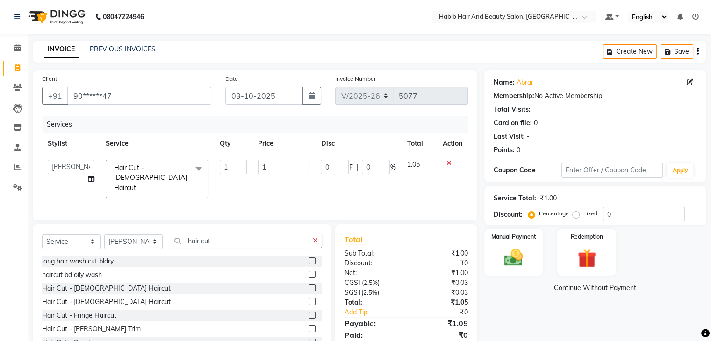
click at [272, 180] on td "1" at bounding box center [284, 179] width 63 height 50
click at [283, 163] on input "1" at bounding box center [283, 167] width 51 height 14
type input "200"
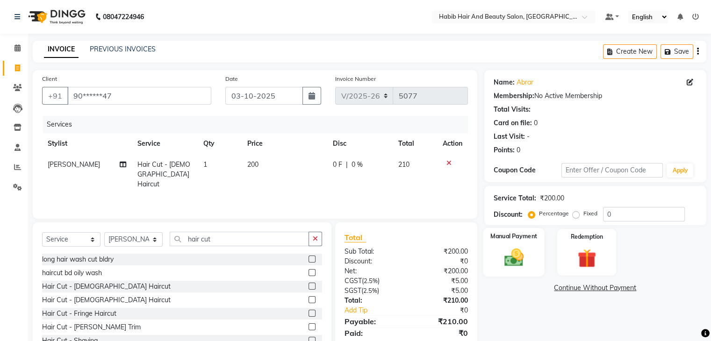
click at [511, 255] on img at bounding box center [513, 258] width 31 height 22
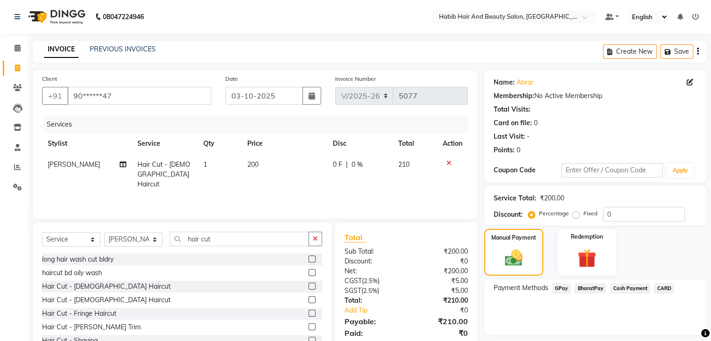
click at [596, 289] on span "BharatPay" at bounding box center [591, 288] width 32 height 11
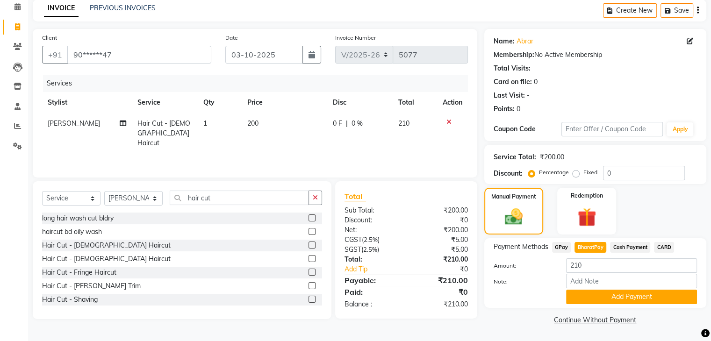
scroll to position [42, 0]
click at [643, 295] on button "Add Payment" at bounding box center [631, 297] width 131 height 14
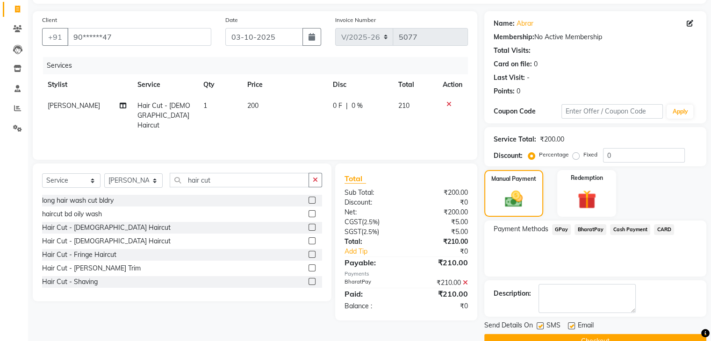
scroll to position [80, 0]
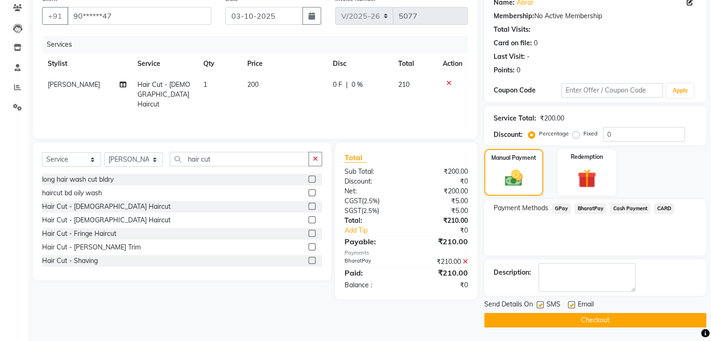
click at [642, 316] on button "Checkout" at bounding box center [595, 320] width 222 height 14
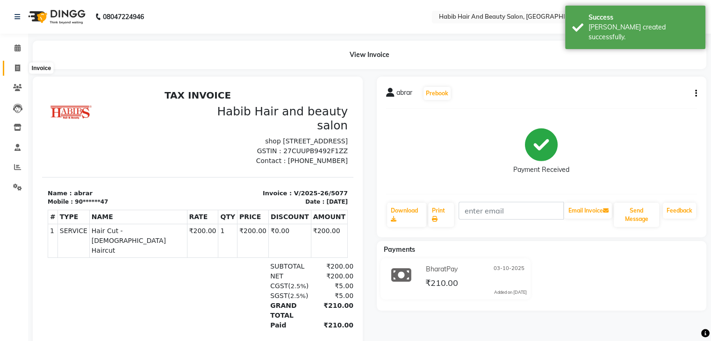
click at [19, 66] on icon at bounding box center [17, 68] width 5 height 7
select select "8362"
select select "service"
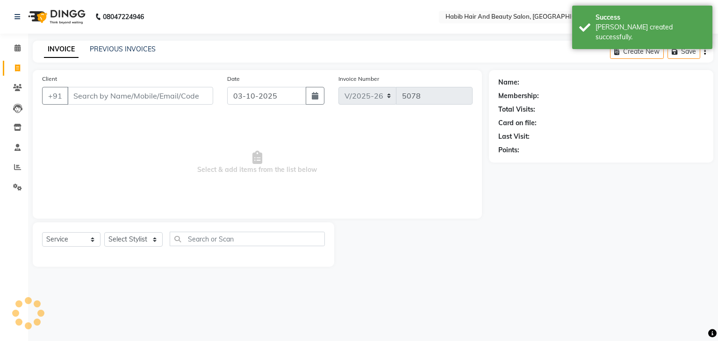
click at [90, 95] on input "Client" at bounding box center [140, 96] width 146 height 18
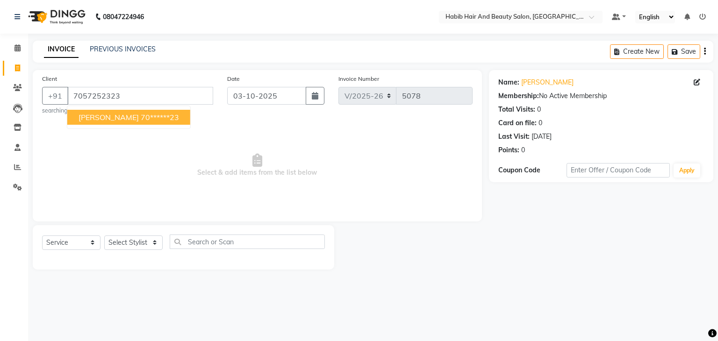
click at [141, 117] on ngb-highlight "70******23" at bounding box center [160, 117] width 38 height 9
type input "70******23"
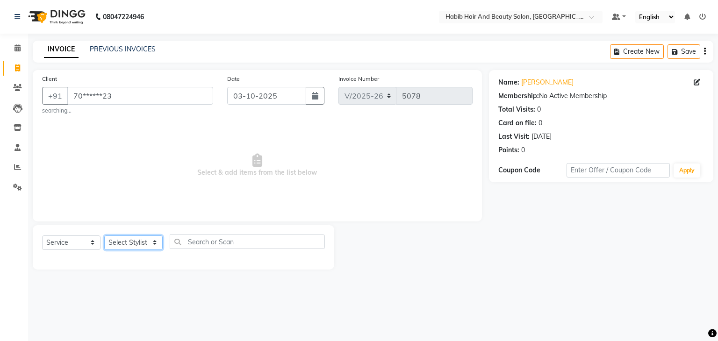
click at [153, 247] on select "Select Stylist [PERSON_NAME] Manager [PERSON_NAME] [PERSON_NAME] Suraj [PERSON_…" at bounding box center [133, 243] width 58 height 14
select select "81158"
click at [104, 236] on select "Select Stylist [PERSON_NAME] Manager [PERSON_NAME] [PERSON_NAME] Suraj [PERSON_…" at bounding box center [133, 243] width 58 height 14
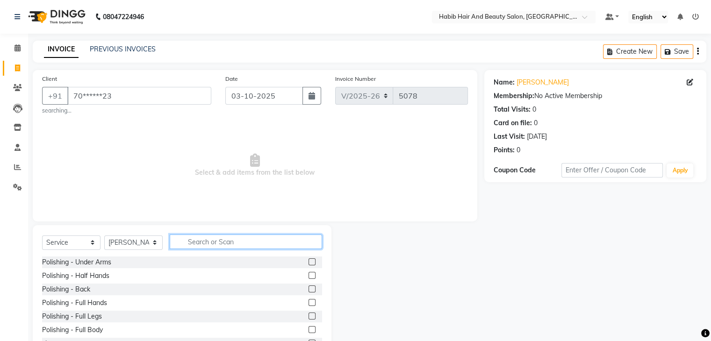
click at [210, 238] on input "text" at bounding box center [246, 242] width 152 height 14
type input "v"
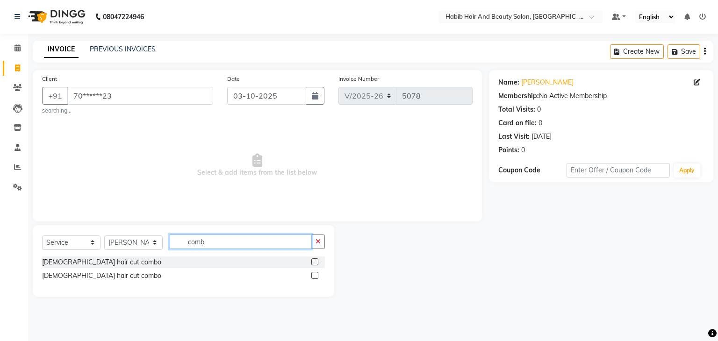
type input "comb"
click at [316, 275] on label at bounding box center [314, 275] width 7 height 7
click at [316, 275] on input "checkbox" at bounding box center [314, 276] width 6 height 6
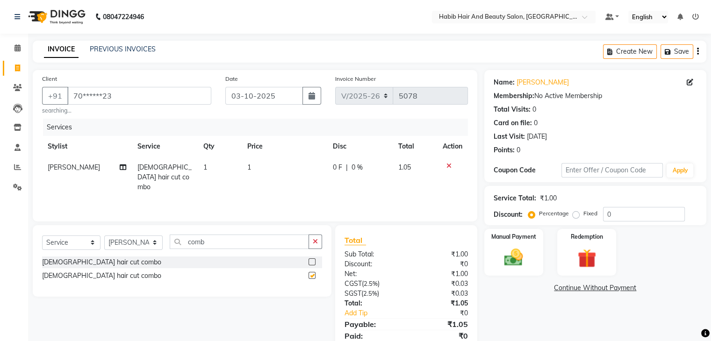
checkbox input "false"
click at [293, 175] on td "1" at bounding box center [285, 177] width 86 height 41
select select "81158"
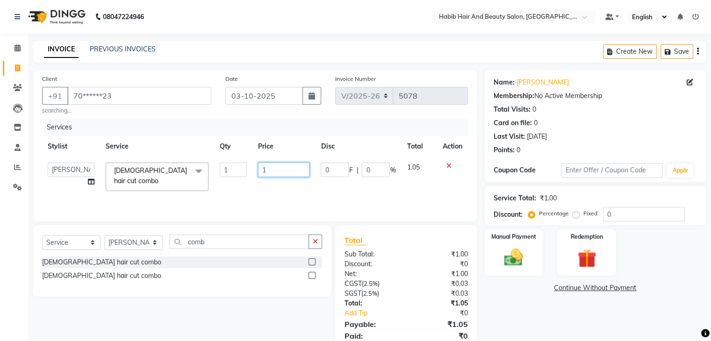
click at [293, 175] on input "1" at bounding box center [283, 170] width 51 height 14
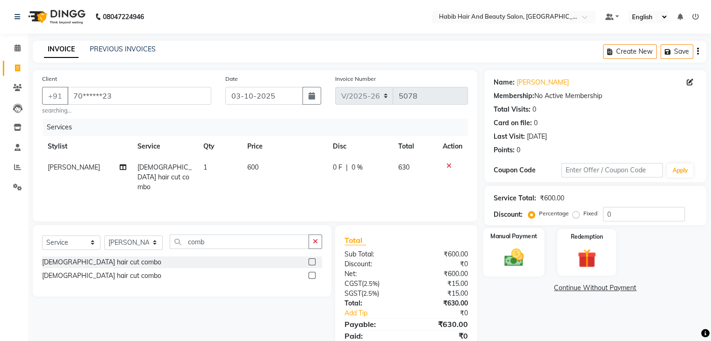
click at [518, 261] on img at bounding box center [513, 258] width 31 height 22
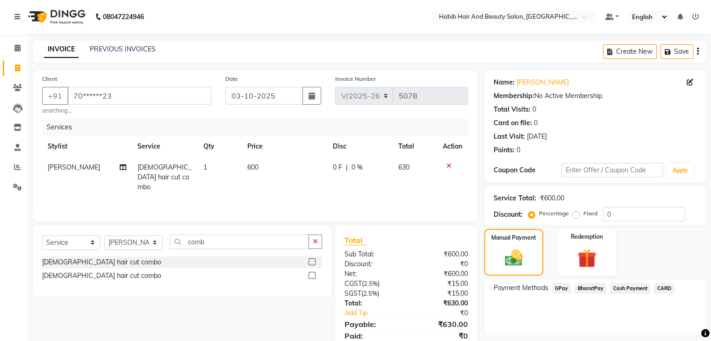
click at [590, 288] on span "BharatPay" at bounding box center [591, 288] width 32 height 11
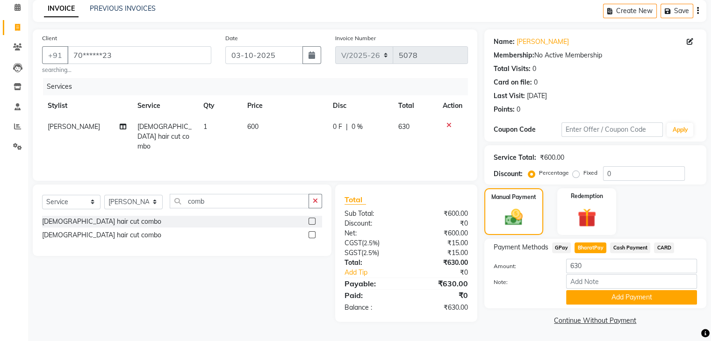
scroll to position [42, 0]
click at [647, 298] on button "Add Payment" at bounding box center [631, 297] width 131 height 14
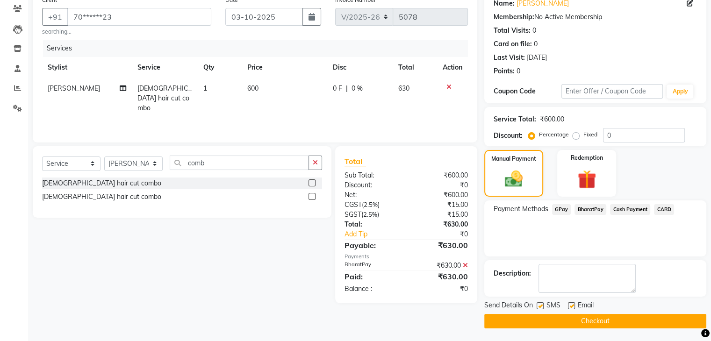
scroll to position [80, 0]
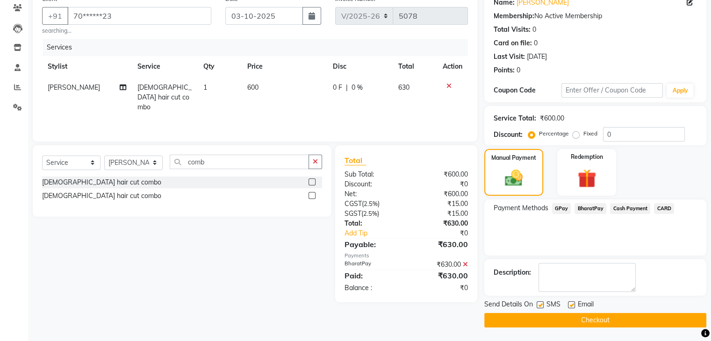
click at [638, 322] on button "Checkout" at bounding box center [595, 320] width 222 height 14
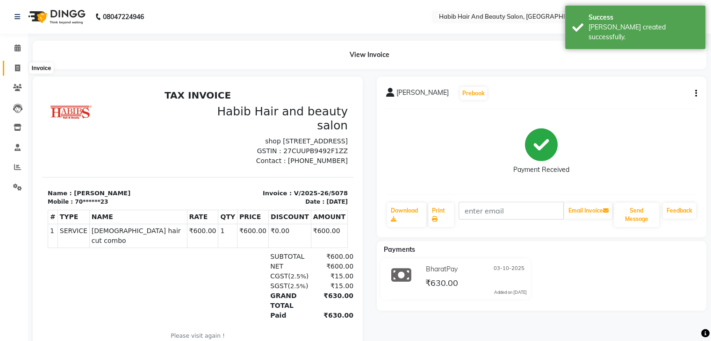
click at [19, 68] on icon at bounding box center [17, 68] width 5 height 7
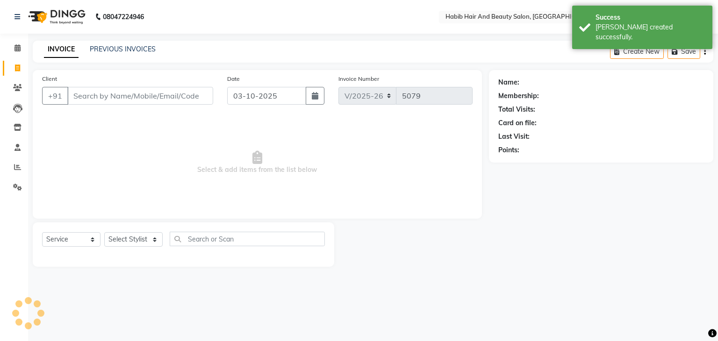
click at [91, 93] on input "Client" at bounding box center [140, 96] width 146 height 18
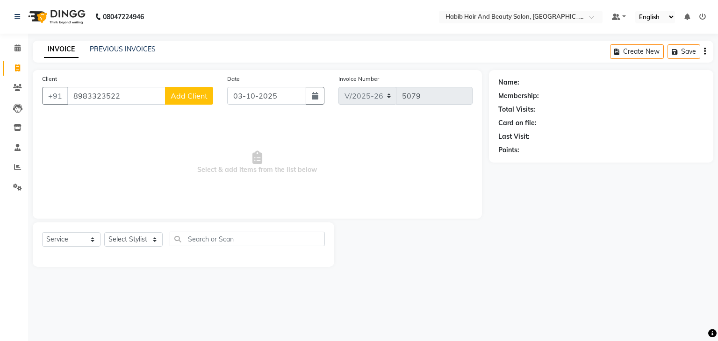
click at [196, 92] on span "Add Client" at bounding box center [189, 95] width 37 height 9
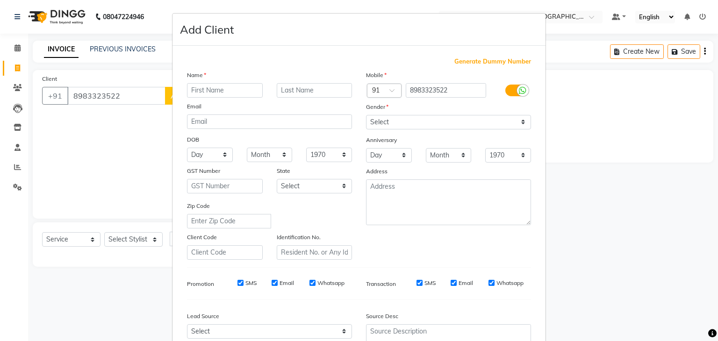
click at [203, 90] on input "text" at bounding box center [225, 90] width 76 height 14
click at [412, 121] on select "Select [DEMOGRAPHIC_DATA] [DEMOGRAPHIC_DATA] Other Prefer Not To Say" at bounding box center [448, 122] width 165 height 14
click at [366, 116] on select "Select [DEMOGRAPHIC_DATA] [DEMOGRAPHIC_DATA] Other Prefer Not To Say" at bounding box center [448, 122] width 165 height 14
click at [350, 214] on div "Zip Code" at bounding box center [269, 215] width 179 height 28
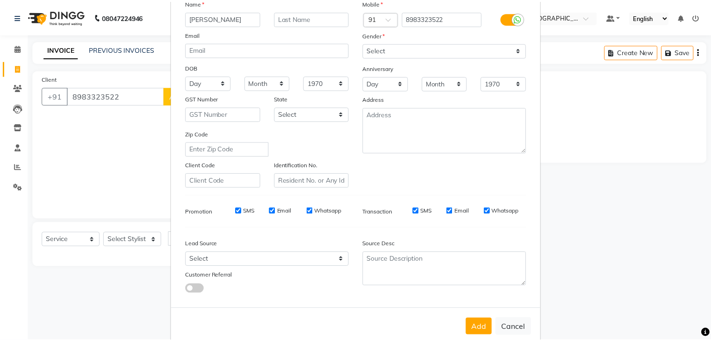
scroll to position [95, 0]
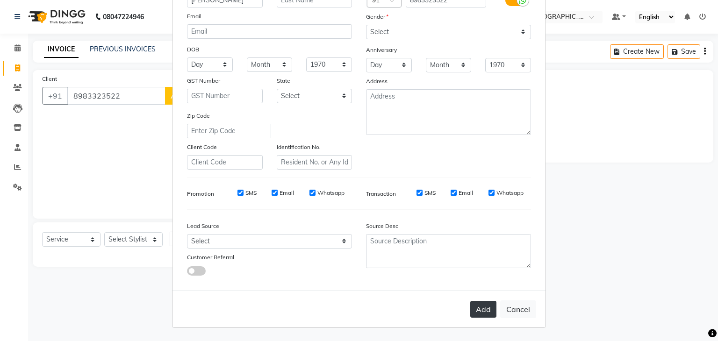
click at [477, 303] on button "Add" at bounding box center [483, 309] width 26 height 17
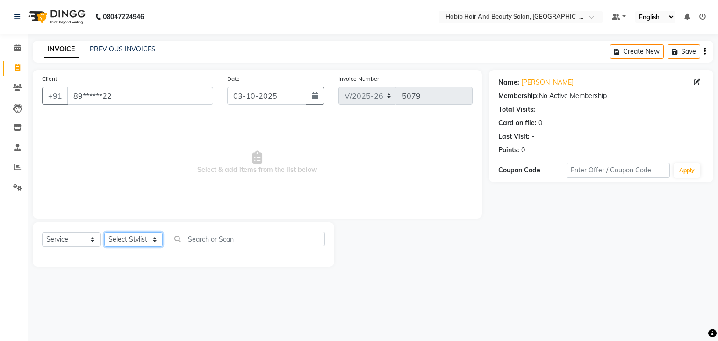
click at [152, 240] on select "Select Stylist [PERSON_NAME] Manager [PERSON_NAME] [PERSON_NAME] Suraj [PERSON_…" at bounding box center [133, 239] width 58 height 14
click at [104, 233] on select "Select Stylist [PERSON_NAME] Manager [PERSON_NAME] [PERSON_NAME] Suraj [PERSON_…" at bounding box center [133, 239] width 58 height 14
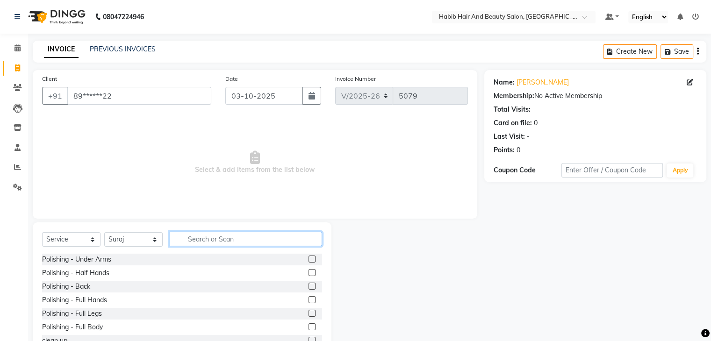
click at [201, 234] on input "text" at bounding box center [246, 239] width 152 height 14
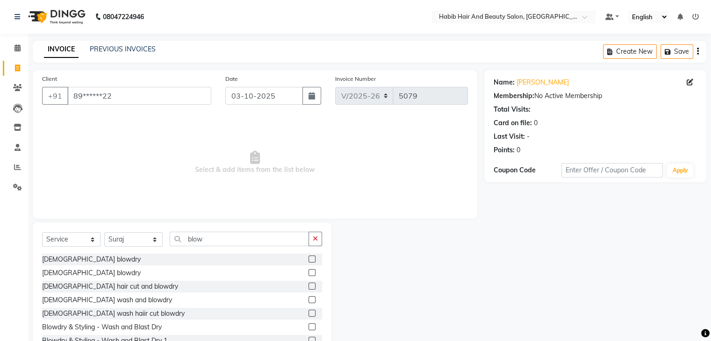
click at [309, 287] on label at bounding box center [312, 286] width 7 height 7
click at [309, 287] on input "checkbox" at bounding box center [312, 287] width 6 height 6
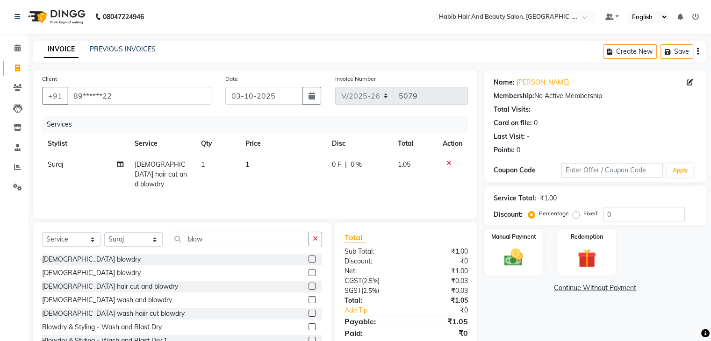
click at [271, 165] on td "1" at bounding box center [283, 174] width 87 height 41
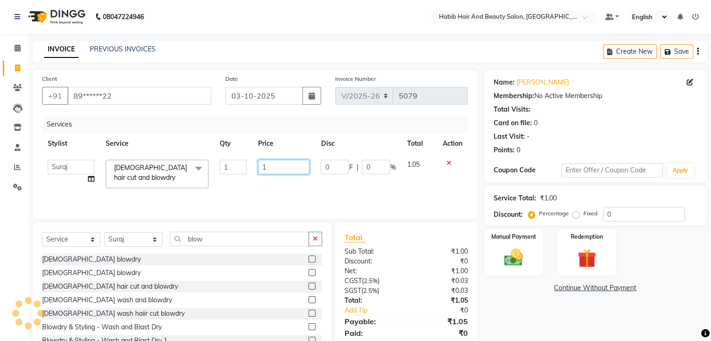
click at [271, 165] on input "1" at bounding box center [283, 167] width 51 height 14
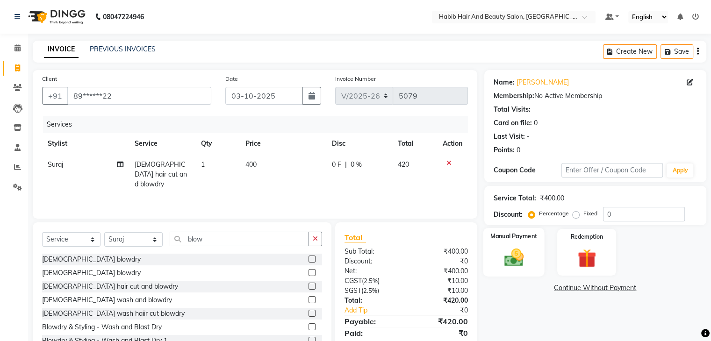
click at [508, 245] on div "Manual Payment" at bounding box center [513, 252] width 61 height 48
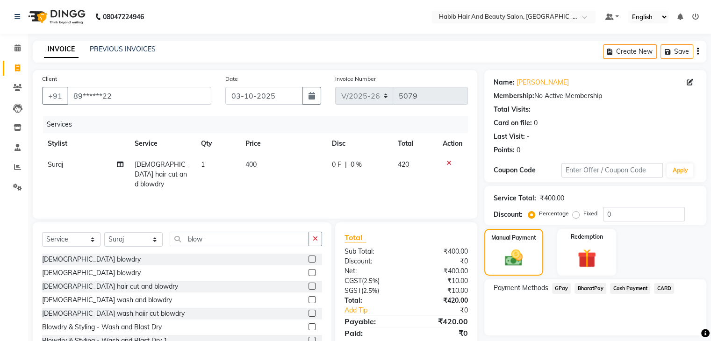
click at [597, 285] on span "BharatPay" at bounding box center [591, 288] width 32 height 11
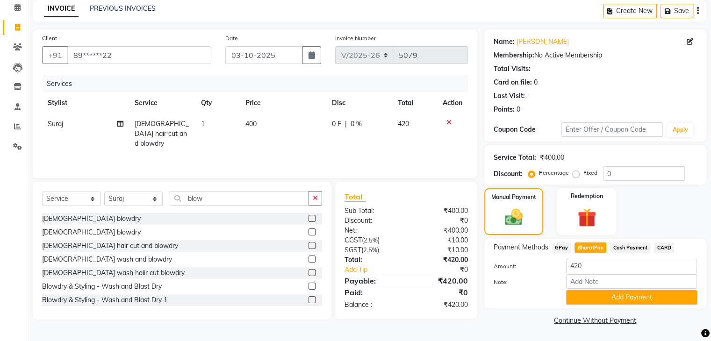
scroll to position [42, 0]
drag, startPoint x: 642, startPoint y: 292, endPoint x: 717, endPoint y: 321, distance: 80.7
click at [711, 300] on html "08047224946 Select Location × Habib Hair And Beauty Salon, Sgs Mall Camp Defaul…" at bounding box center [355, 129] width 711 height 341
click at [665, 300] on button "Add Payment" at bounding box center [631, 297] width 131 height 14
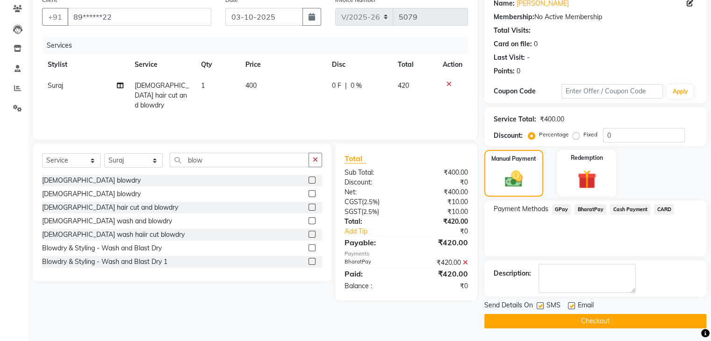
scroll to position [80, 0]
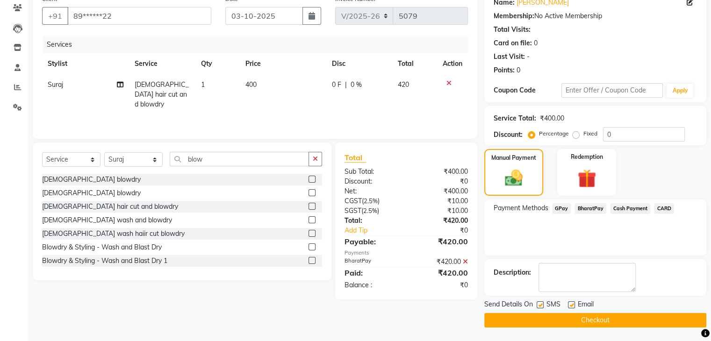
click at [612, 319] on button "Checkout" at bounding box center [595, 320] width 222 height 14
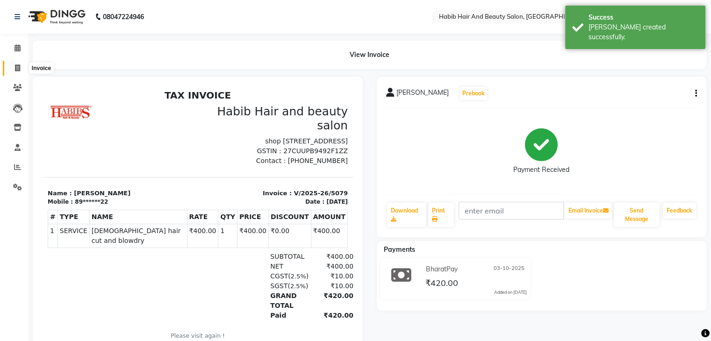
click at [16, 70] on icon at bounding box center [17, 68] width 5 height 7
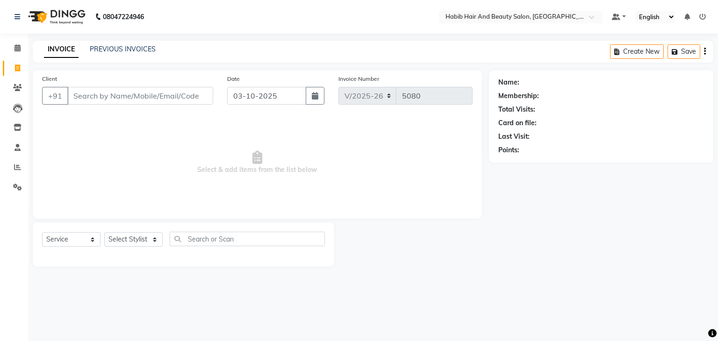
click at [106, 98] on input "Client" at bounding box center [140, 96] width 146 height 18
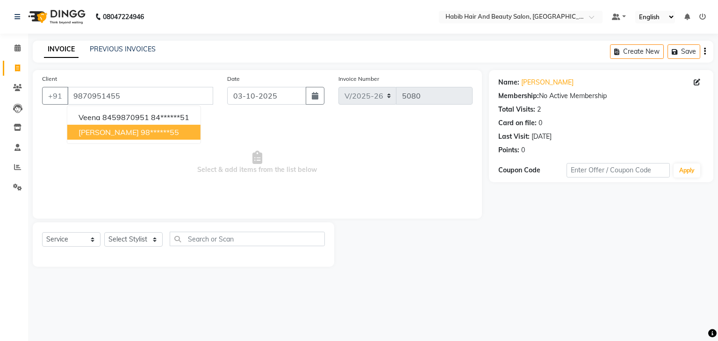
click at [141, 132] on ngb-highlight "98******55" at bounding box center [160, 132] width 38 height 9
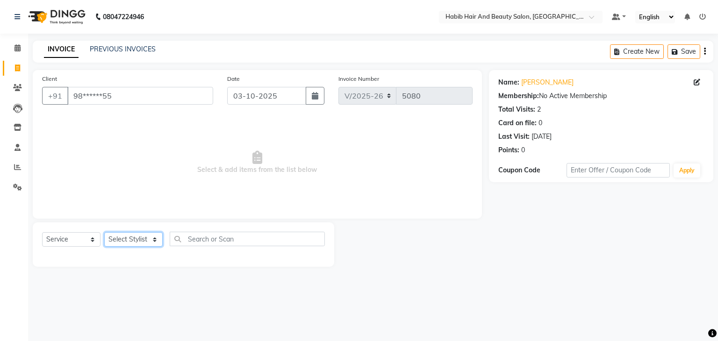
click at [150, 242] on select "Select Stylist [PERSON_NAME] Manager [PERSON_NAME] [PERSON_NAME] Suraj [PERSON_…" at bounding box center [133, 239] width 58 height 14
click at [104, 233] on select "Select Stylist [PERSON_NAME] Manager [PERSON_NAME] [PERSON_NAME] Suraj [PERSON_…" at bounding box center [133, 239] width 58 height 14
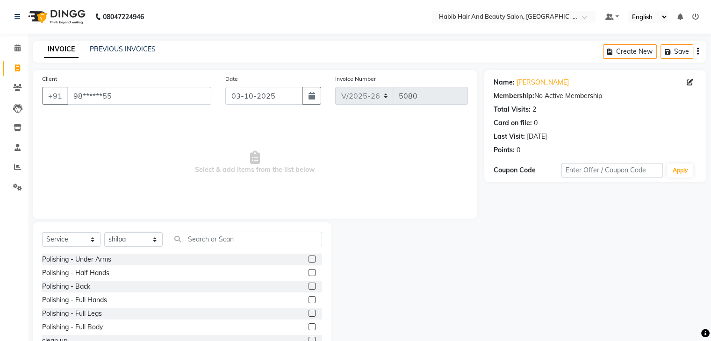
click at [141, 178] on span "Select & add items from the list below" at bounding box center [255, 163] width 426 height 94
click at [201, 235] on input "text" at bounding box center [246, 239] width 152 height 14
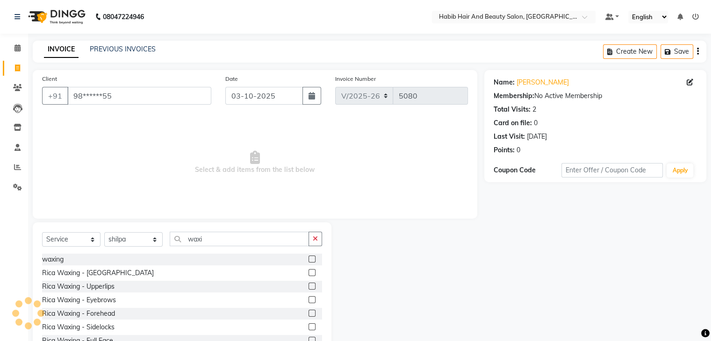
click at [309, 259] on label at bounding box center [312, 259] width 7 height 7
click at [309, 259] on input "checkbox" at bounding box center [312, 260] width 6 height 6
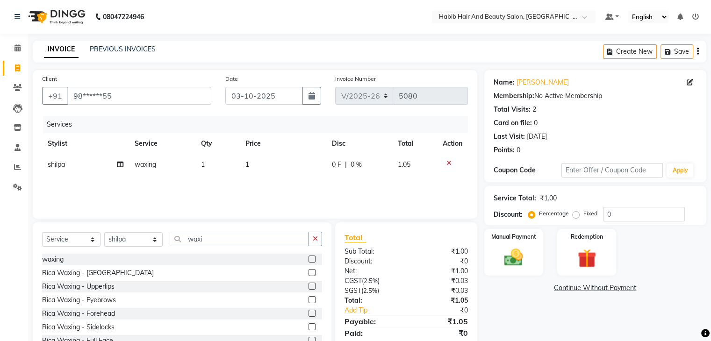
click at [283, 164] on td "1" at bounding box center [283, 164] width 87 height 21
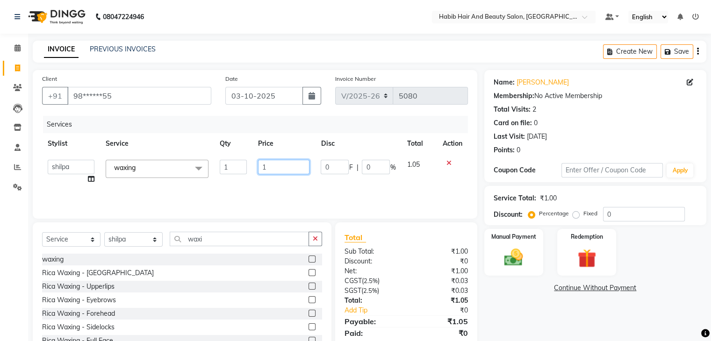
click at [283, 164] on input "1" at bounding box center [283, 167] width 51 height 14
click at [509, 258] on img at bounding box center [513, 258] width 31 height 22
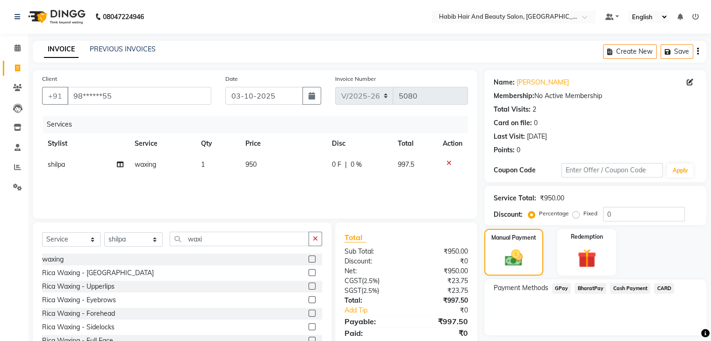
click at [279, 160] on td "950" at bounding box center [283, 164] width 87 height 21
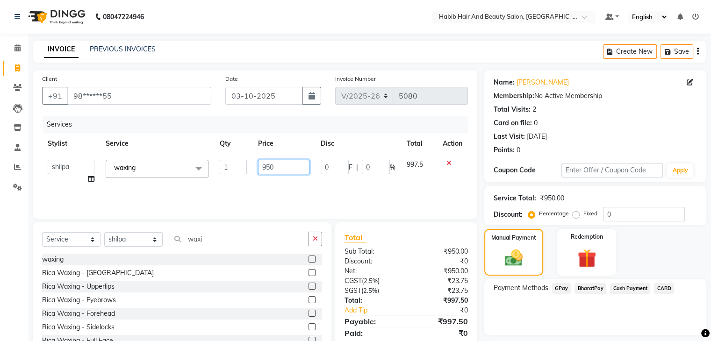
click at [280, 166] on input "950" at bounding box center [283, 167] width 51 height 14
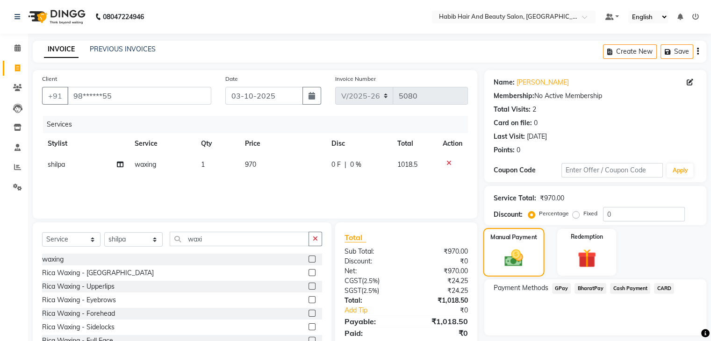
click at [513, 252] on img at bounding box center [514, 259] width 30 height 22
click at [266, 163] on td "970" at bounding box center [282, 164] width 87 height 21
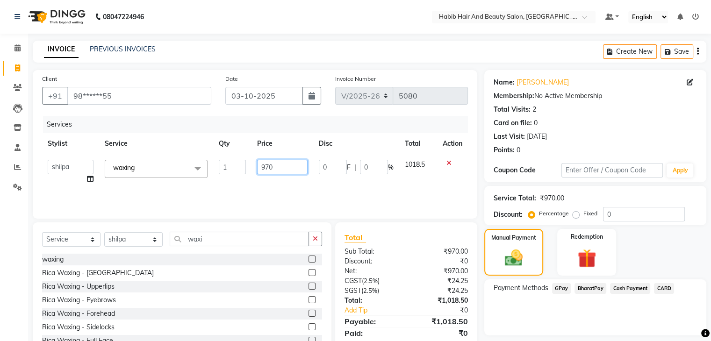
click at [266, 163] on input "970" at bounding box center [282, 167] width 51 height 14
click at [290, 162] on input "970" at bounding box center [282, 167] width 51 height 14
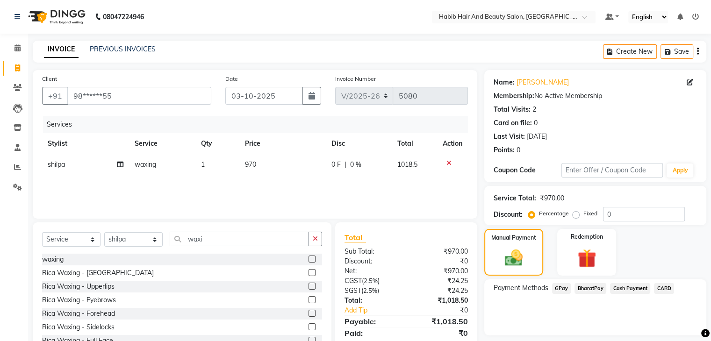
click at [597, 289] on span "BharatPay" at bounding box center [591, 288] width 32 height 11
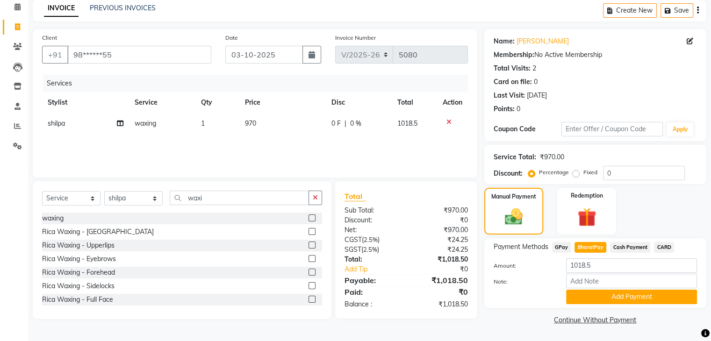
scroll to position [42, 0]
click at [619, 294] on button "Add Payment" at bounding box center [631, 297] width 131 height 14
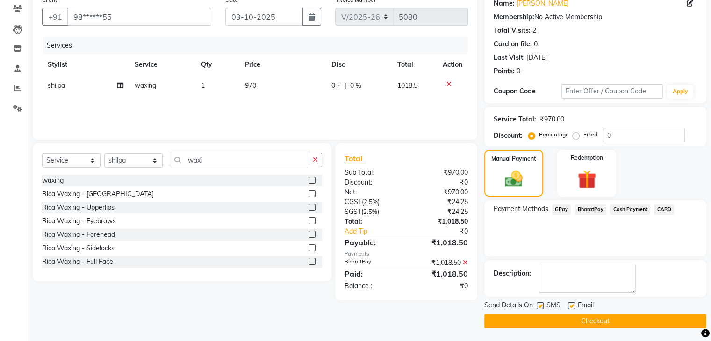
scroll to position [80, 0]
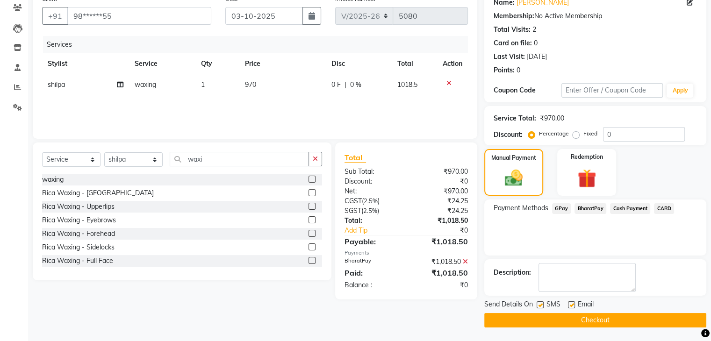
click at [620, 320] on button "Checkout" at bounding box center [595, 320] width 222 height 14
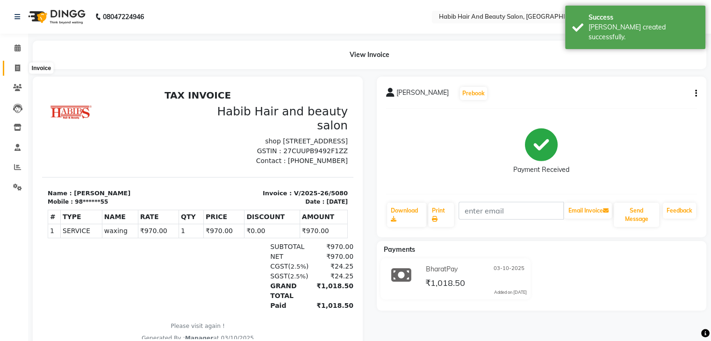
click at [20, 66] on icon at bounding box center [17, 68] width 5 height 7
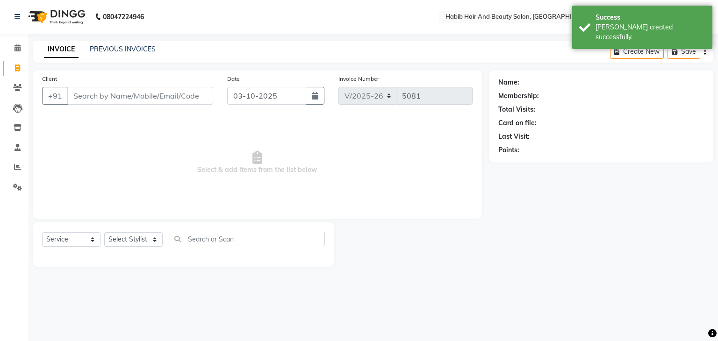
click at [84, 95] on input "Client" at bounding box center [140, 96] width 146 height 18
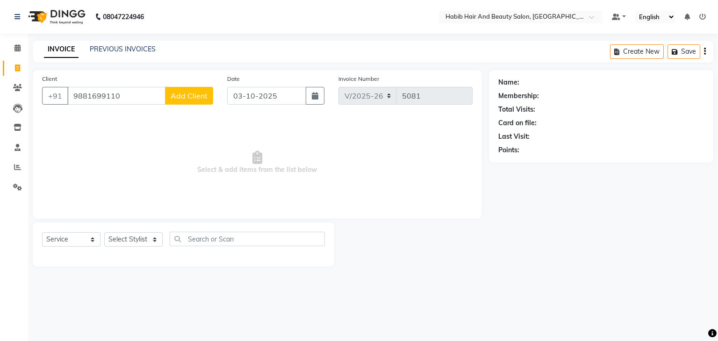
click at [187, 101] on button "Add Client" at bounding box center [189, 96] width 48 height 18
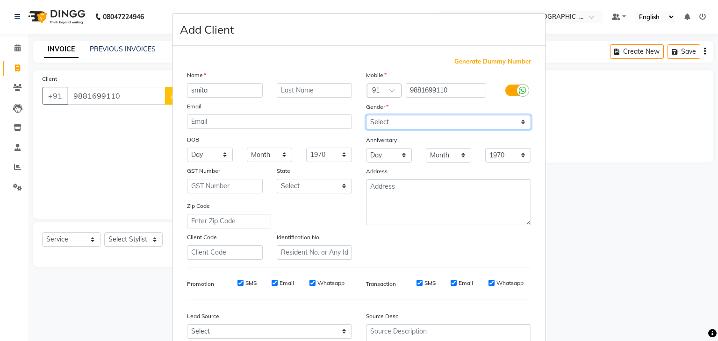
click at [389, 122] on select "Select [DEMOGRAPHIC_DATA] [DEMOGRAPHIC_DATA] Other Prefer Not To Say" at bounding box center [448, 122] width 165 height 14
click at [366, 116] on select "Select [DEMOGRAPHIC_DATA] [DEMOGRAPHIC_DATA] Other Prefer Not To Say" at bounding box center [448, 122] width 165 height 14
click at [359, 228] on div "Mobile Country Code × 91 9881699110 Gender Select [DEMOGRAPHIC_DATA] [DEMOGRAPH…" at bounding box center [448, 165] width 179 height 190
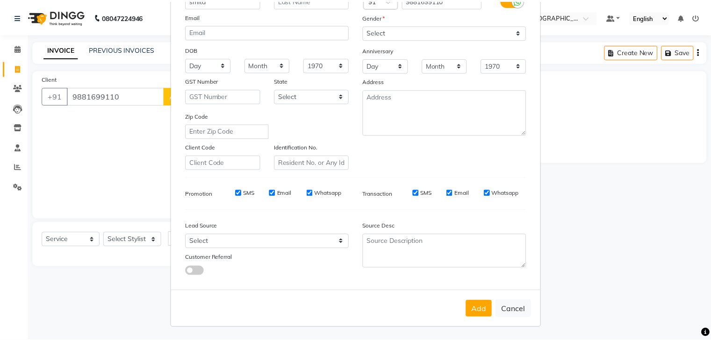
scroll to position [95, 0]
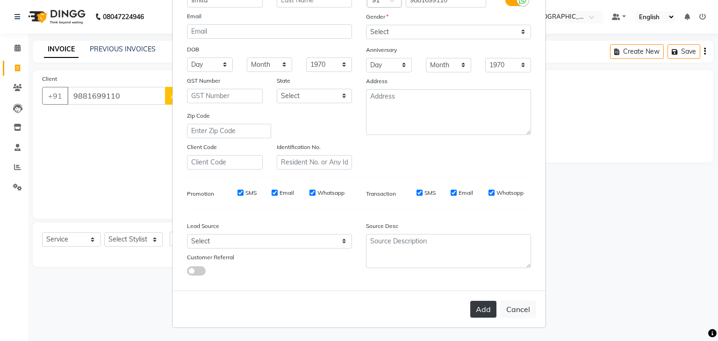
click at [481, 304] on button "Add" at bounding box center [483, 309] width 26 height 17
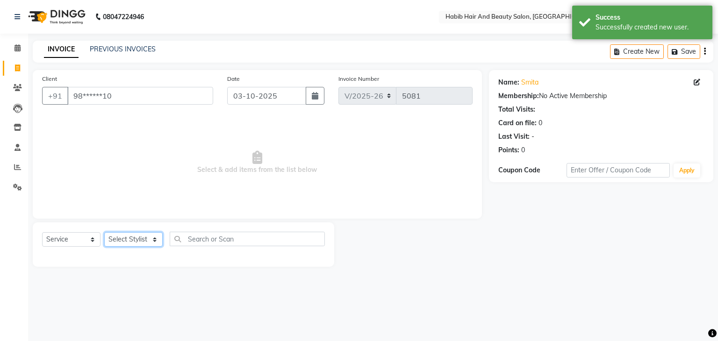
click at [150, 239] on select "Select Stylist [PERSON_NAME] Manager [PERSON_NAME] [PERSON_NAME] Suraj [PERSON_…" at bounding box center [133, 239] width 58 height 14
click at [104, 233] on select "Select Stylist [PERSON_NAME] Manager [PERSON_NAME] [PERSON_NAME] Suraj [PERSON_…" at bounding box center [133, 239] width 58 height 14
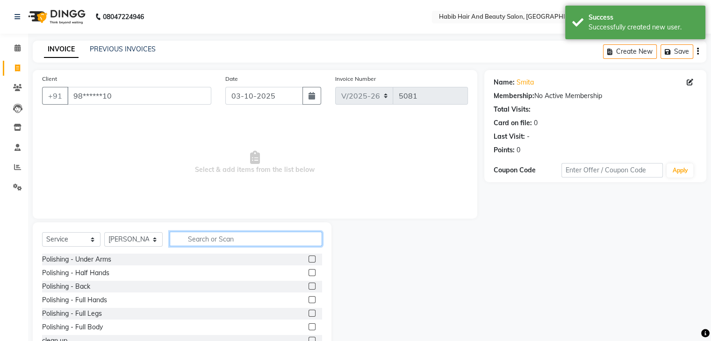
click at [193, 237] on input "text" at bounding box center [246, 239] width 152 height 14
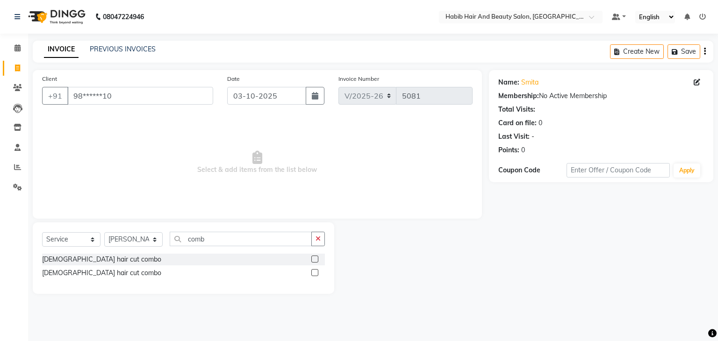
click at [315, 273] on label at bounding box center [314, 272] width 7 height 7
click at [315, 273] on input "checkbox" at bounding box center [314, 273] width 6 height 6
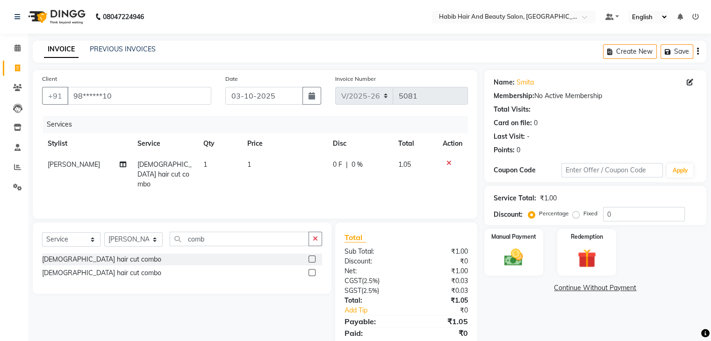
click at [284, 168] on td "1" at bounding box center [285, 174] width 86 height 41
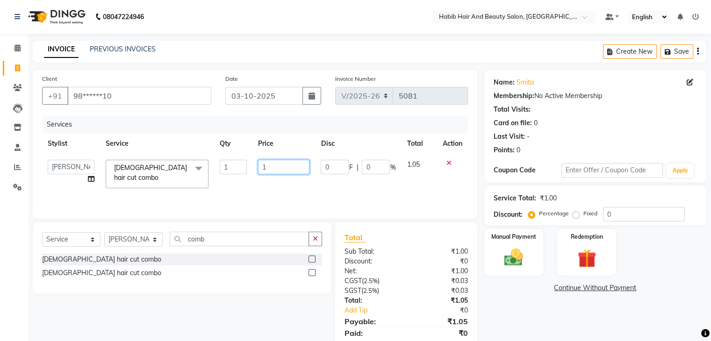
click at [284, 168] on input "1" at bounding box center [283, 167] width 51 height 14
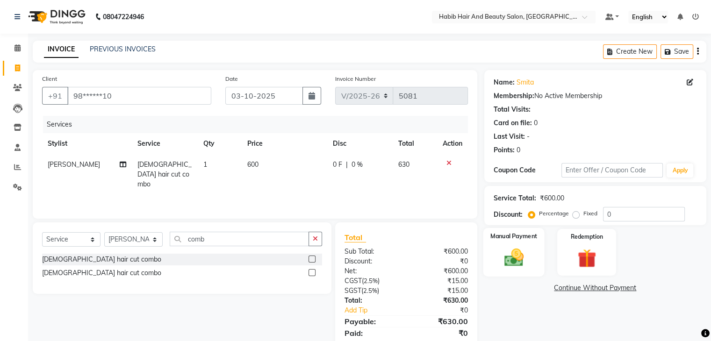
click at [511, 268] on img at bounding box center [513, 258] width 31 height 22
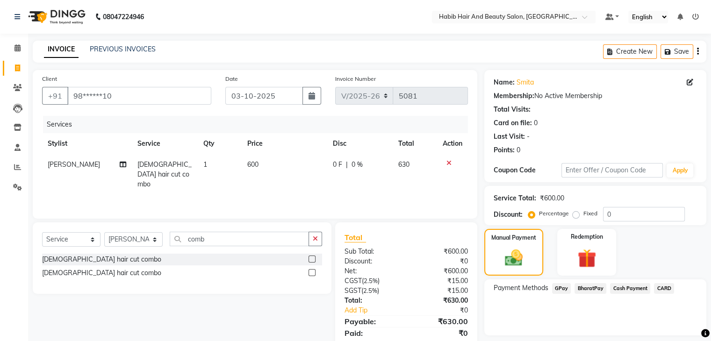
click at [591, 287] on span "BharatPay" at bounding box center [591, 288] width 32 height 11
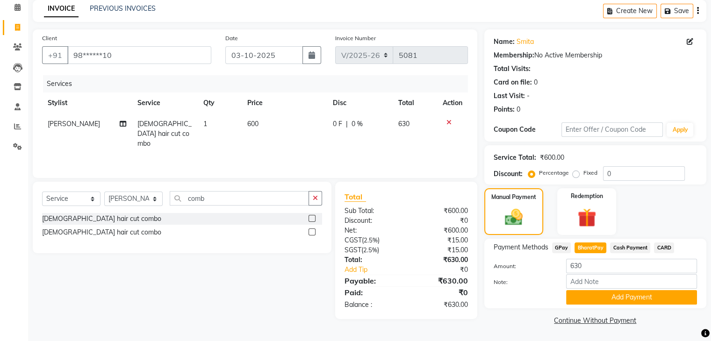
scroll to position [42, 0]
click at [651, 296] on button "Add Payment" at bounding box center [631, 297] width 131 height 14
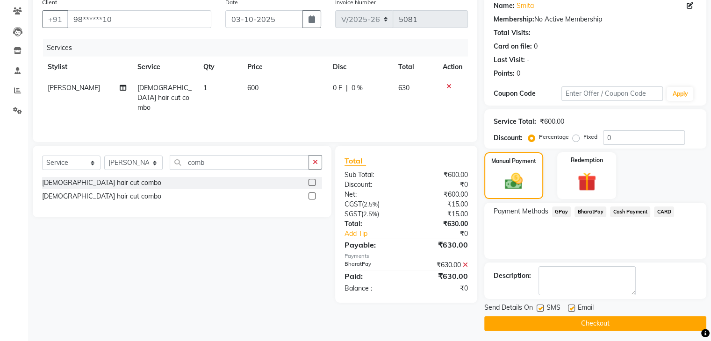
scroll to position [80, 0]
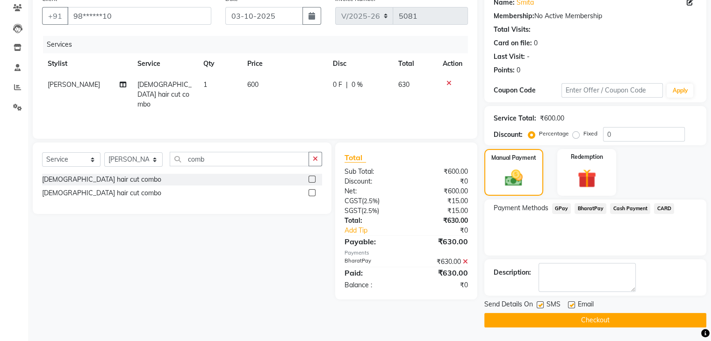
click at [622, 323] on button "Checkout" at bounding box center [595, 320] width 222 height 14
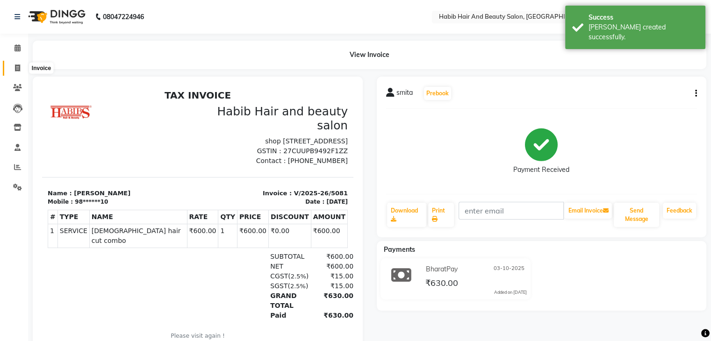
click at [15, 65] on icon at bounding box center [17, 68] width 5 height 7
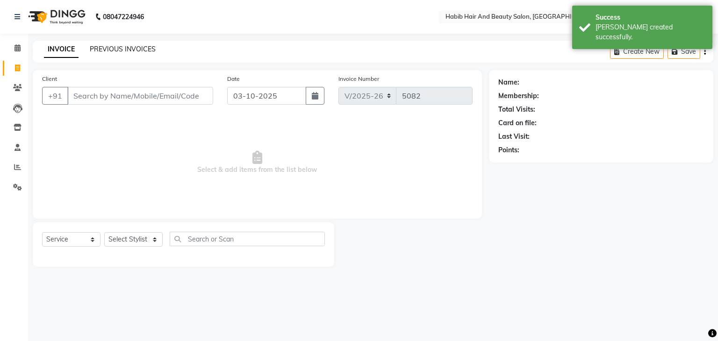
click at [131, 47] on link "PREVIOUS INVOICES" at bounding box center [123, 49] width 66 height 8
